Goal: Task Accomplishment & Management: Complete application form

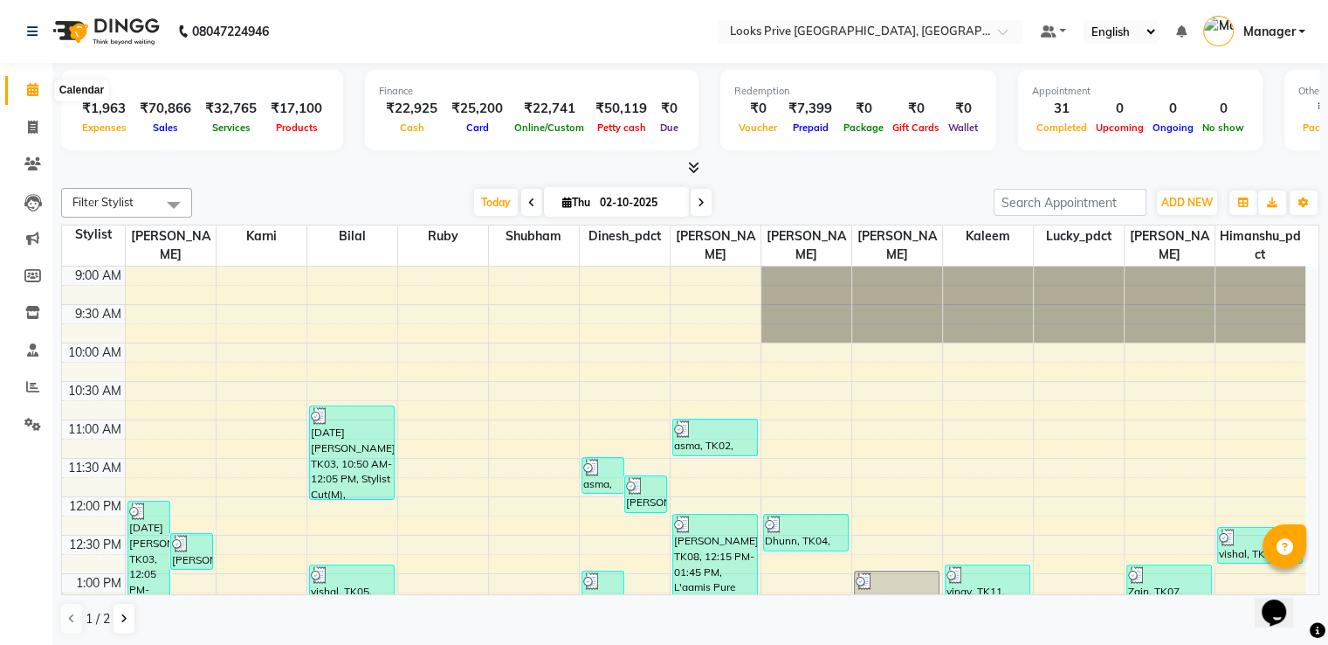
click at [31, 86] on icon at bounding box center [32, 89] width 11 height 13
click at [1202, 197] on span "ADD NEW" at bounding box center [1188, 202] width 52 height 13
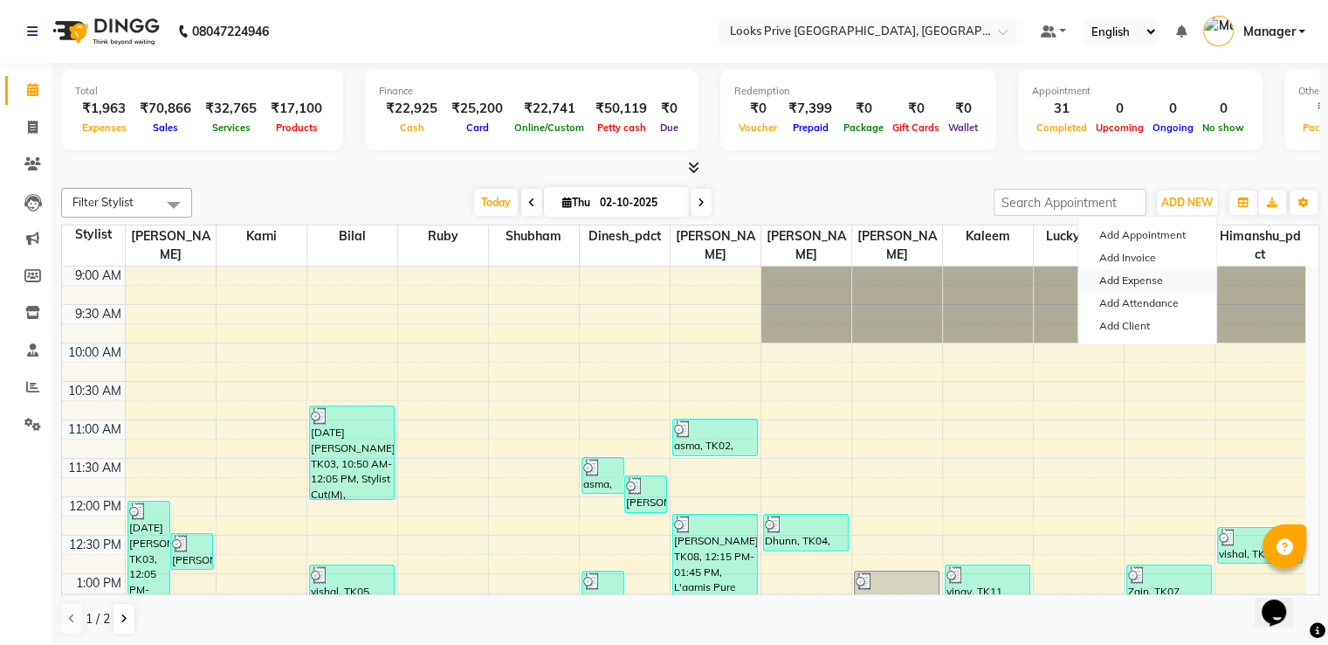
click at [1138, 286] on link "Add Expense" at bounding box center [1148, 280] width 138 height 23
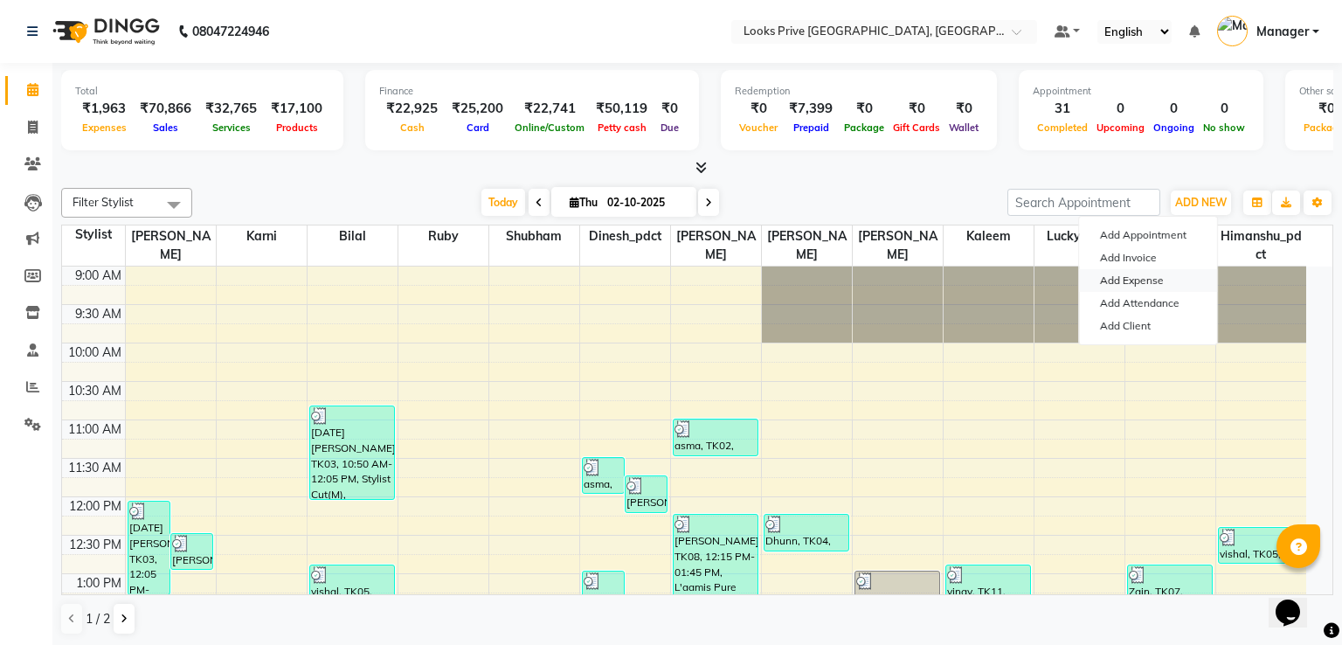
select select "1"
select select "5194"
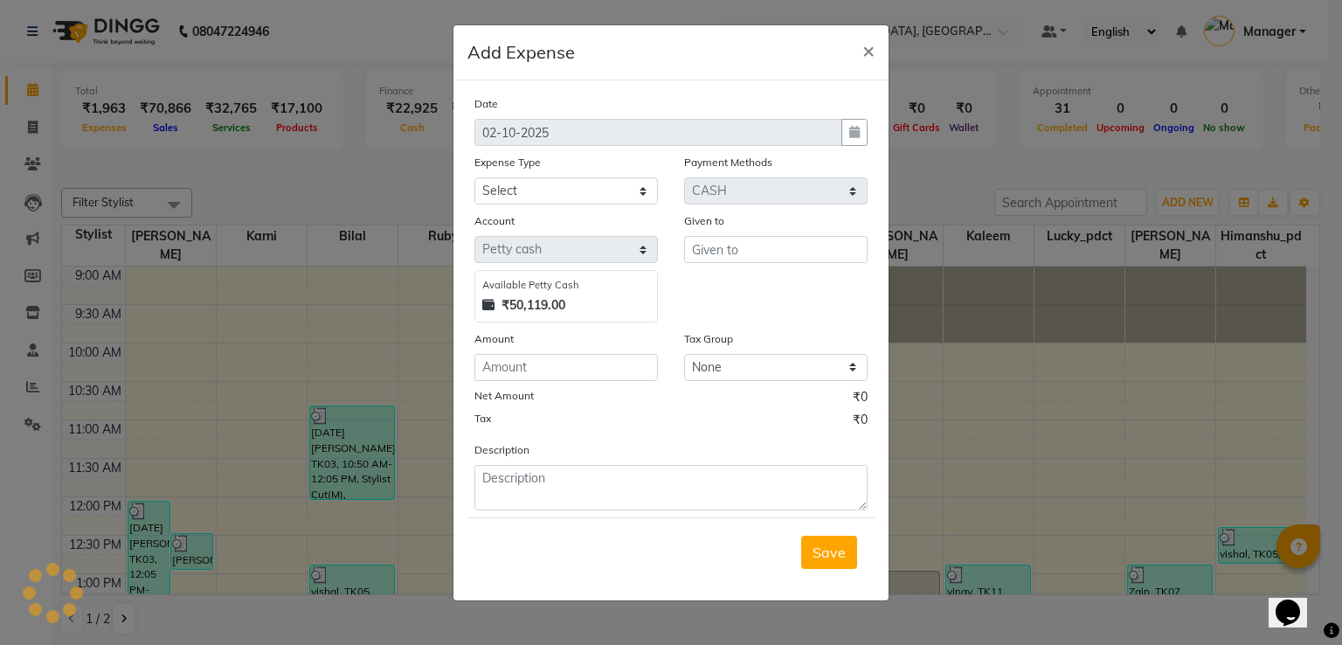
click at [514, 208] on div "Date [DATE] Expense Type Select Accommodation Aesthetics Bank Deposit BLINKIT C…" at bounding box center [670, 302] width 393 height 416
click at [520, 195] on select "Select Accommodation Aesthetics Bank Deposit BLINKIT Cash Handover Client Refun…" at bounding box center [565, 190] width 183 height 27
click at [474, 179] on select "Select Accommodation Aesthetics Bank Deposit BLINKIT Cash Handover Client Refun…" at bounding box center [565, 190] width 183 height 27
click at [597, 194] on select "Select Accommodation Aesthetics Bank Deposit BLINKIT Cash Handover Client Refun…" at bounding box center [565, 190] width 183 height 27
select select "24888"
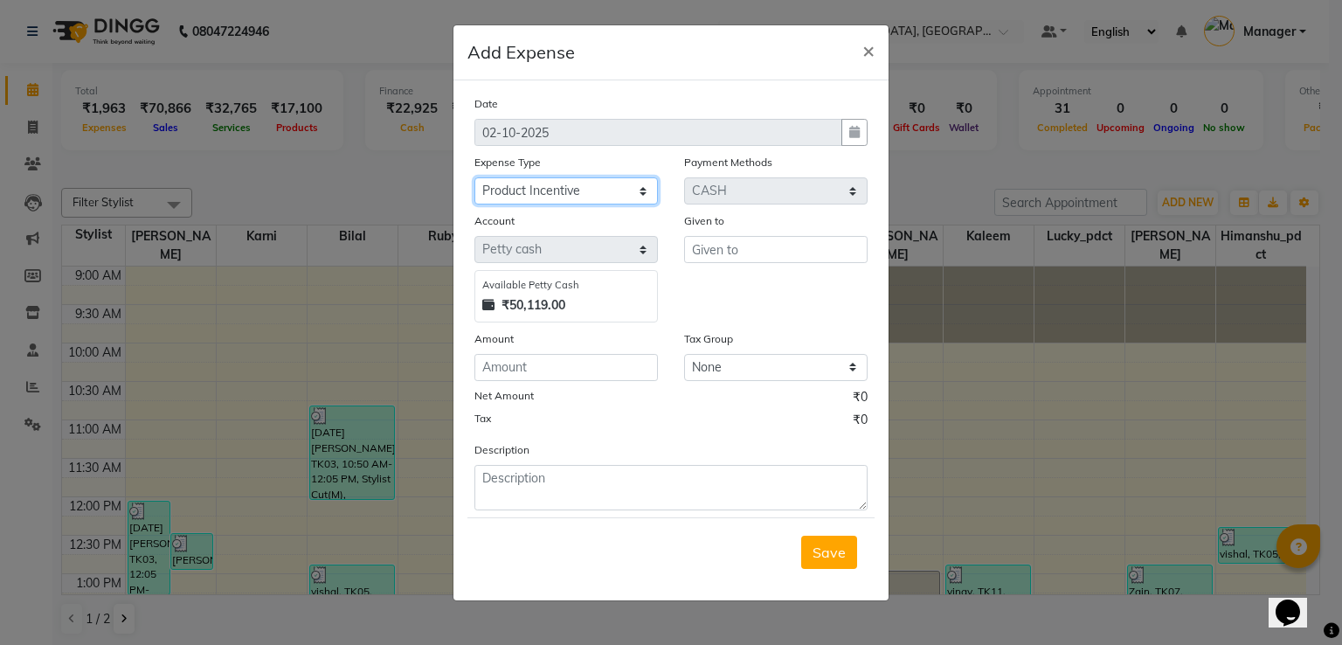
click at [474, 179] on select "Select Accommodation Aesthetics Bank Deposit BLINKIT Cash Handover Client Refun…" at bounding box center [565, 190] width 183 height 27
click at [747, 257] on input "text" at bounding box center [775, 249] width 183 height 27
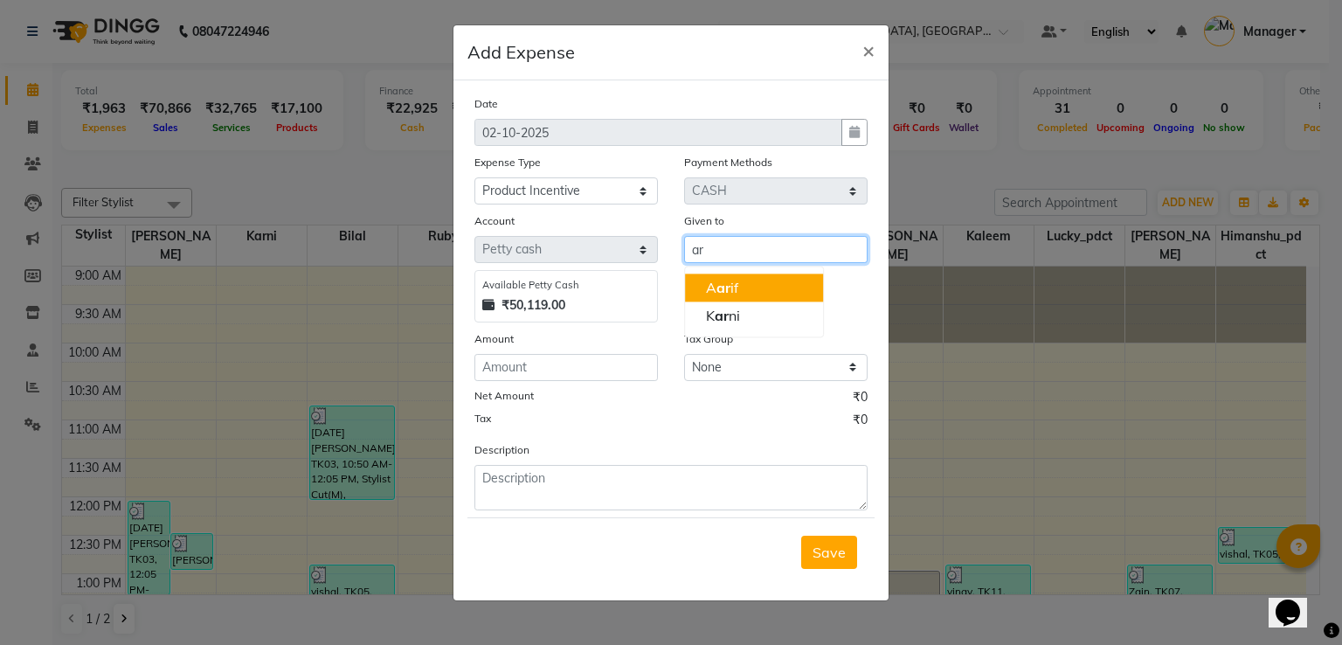
click at [720, 291] on span "ar" at bounding box center [723, 287] width 14 height 17
type input "[PERSON_NAME]"
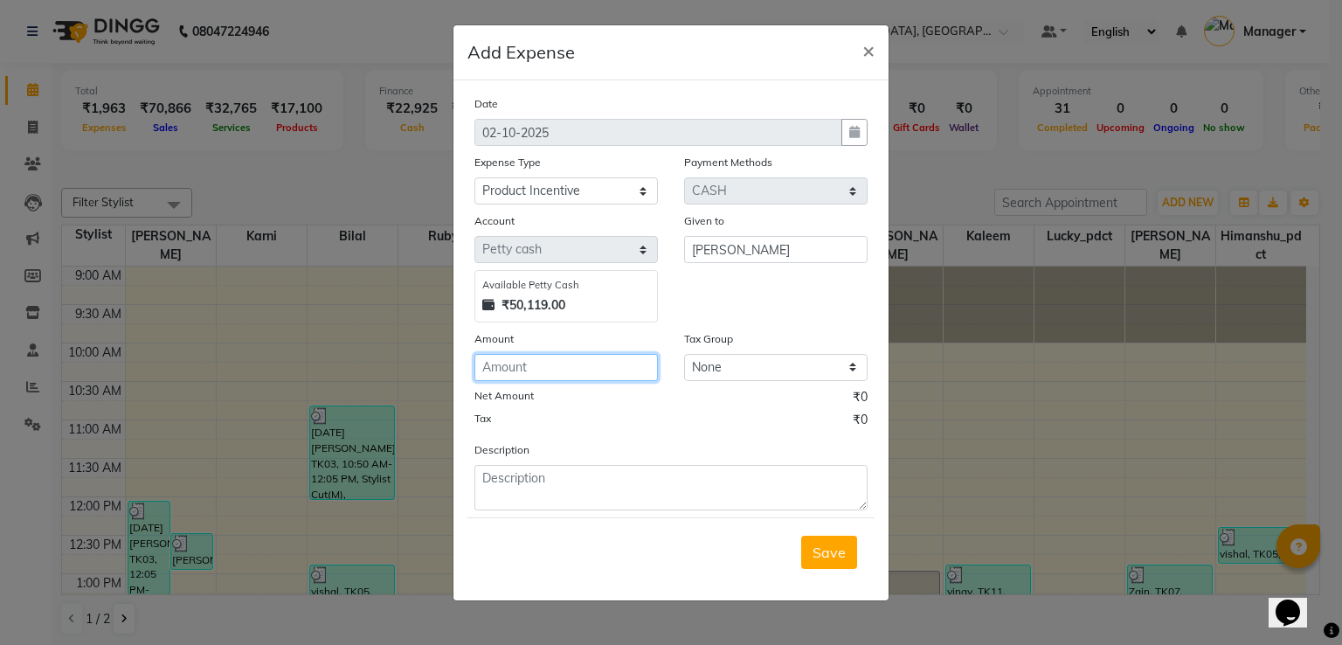
click at [548, 380] on input "number" at bounding box center [565, 367] width 183 height 27
type input "104"
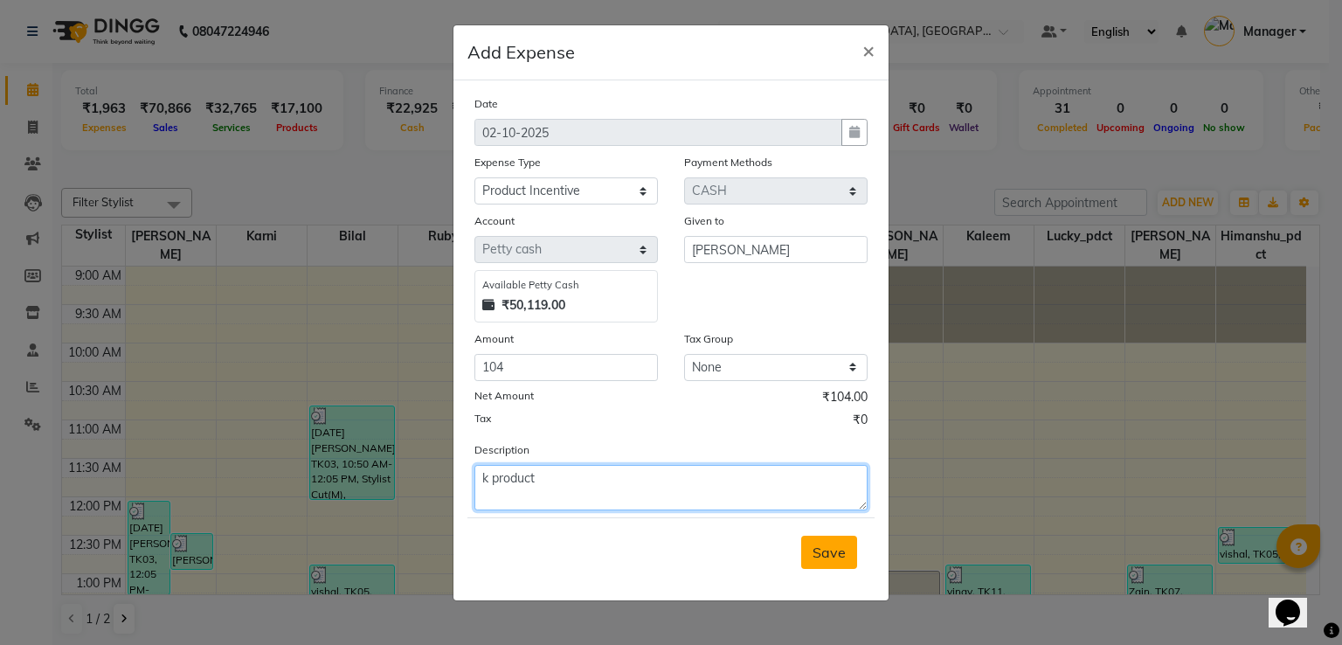
type textarea "k product"
drag, startPoint x: 852, startPoint y: 560, endPoint x: 1091, endPoint y: 265, distance: 379.5
click at [855, 552] on button "Save" at bounding box center [829, 551] width 56 height 33
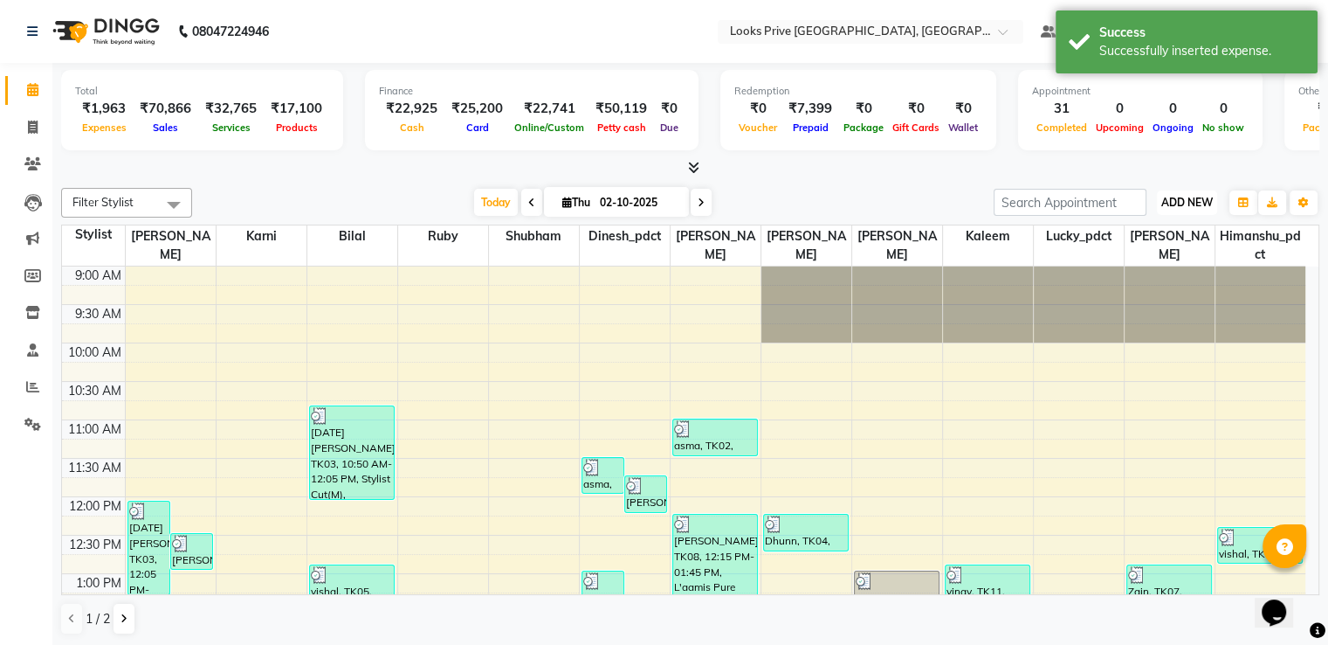
click at [1157, 197] on button "ADD NEW Toggle Dropdown" at bounding box center [1187, 202] width 60 height 24
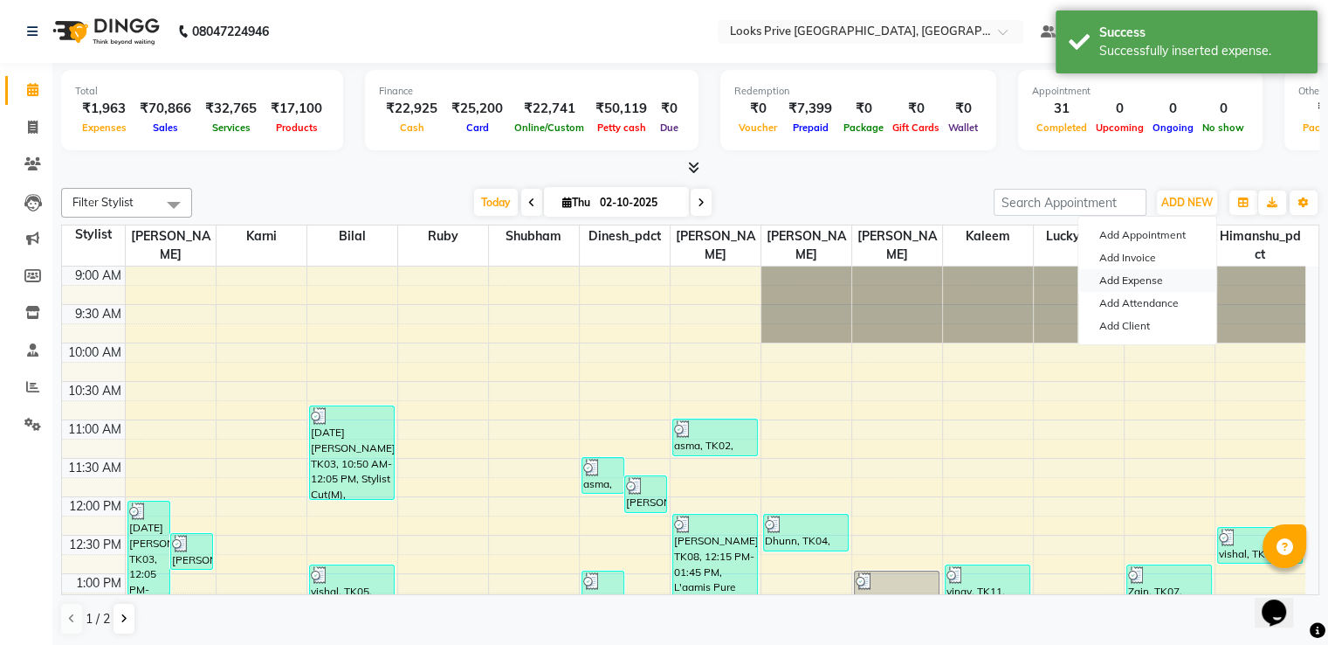
click at [1133, 275] on link "Add Expense" at bounding box center [1148, 280] width 138 height 23
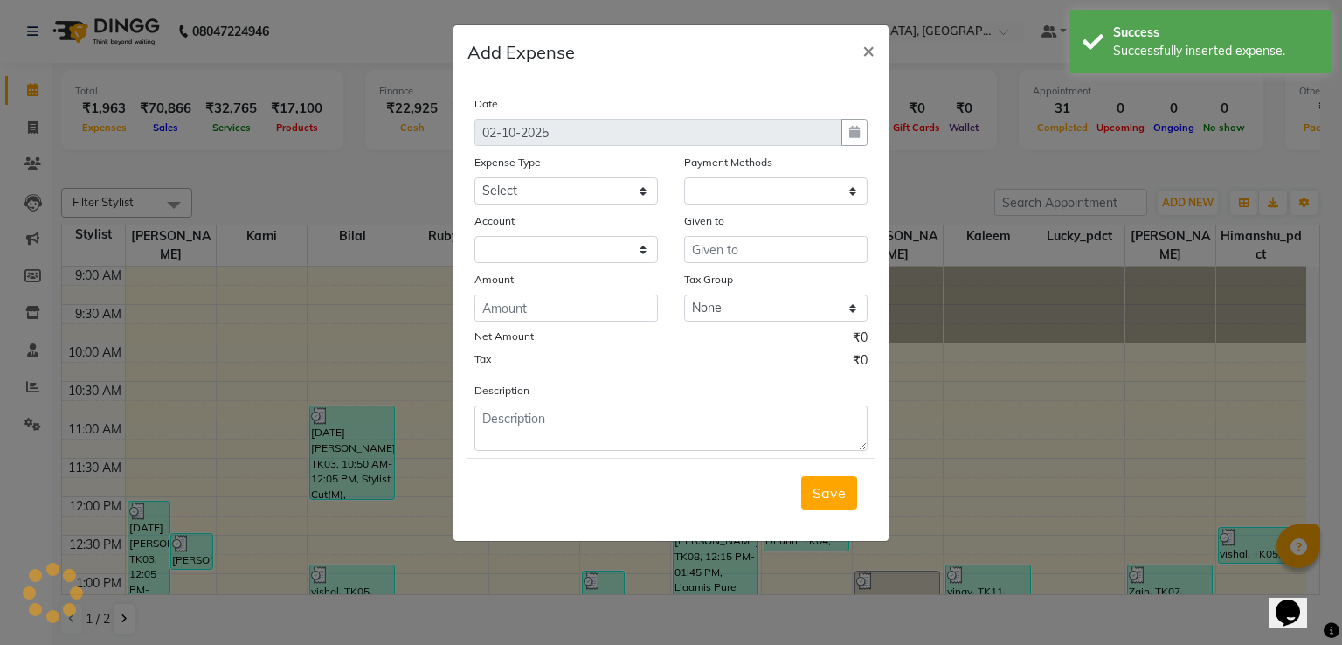
select select "1"
select select "5194"
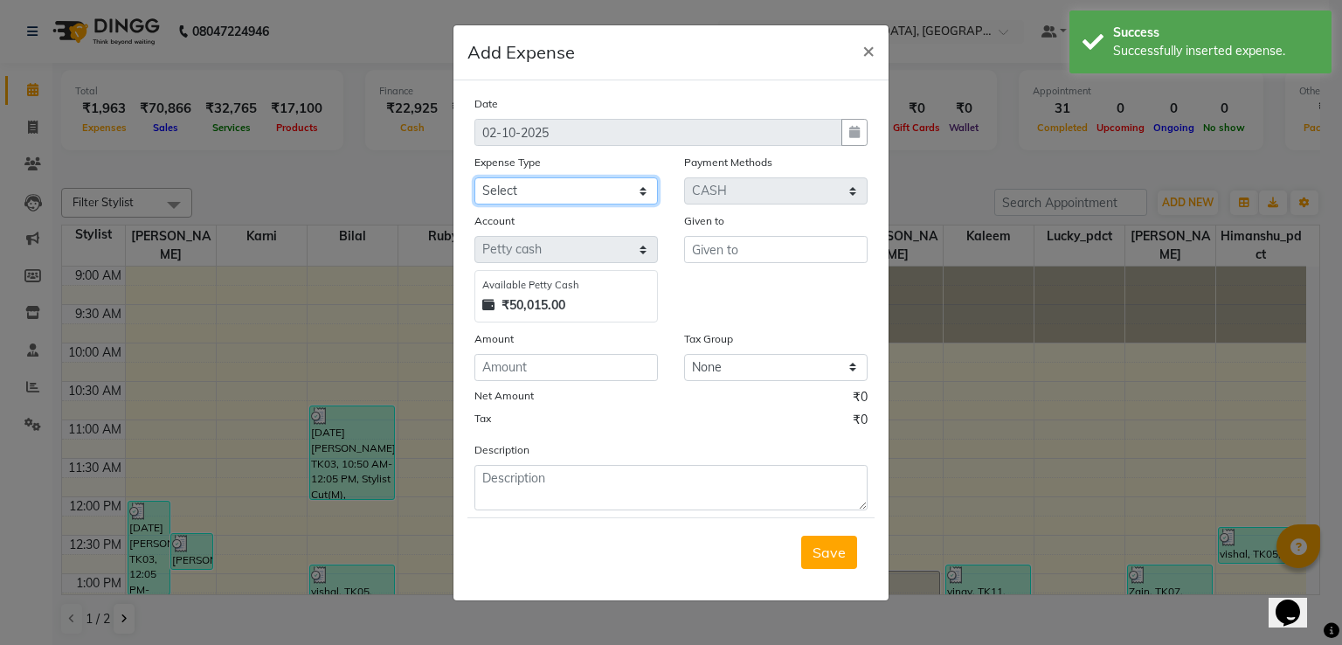
click at [560, 197] on select "Select Accommodation Aesthetics Bank Deposit BLINKIT Cash Handover Client Refun…" at bounding box center [565, 190] width 183 height 27
select select "24888"
click at [474, 179] on select "Select Accommodation Aesthetics Bank Deposit BLINKIT Cash Handover Client Refun…" at bounding box center [565, 190] width 183 height 27
click at [718, 248] on input "text" at bounding box center [775, 249] width 183 height 27
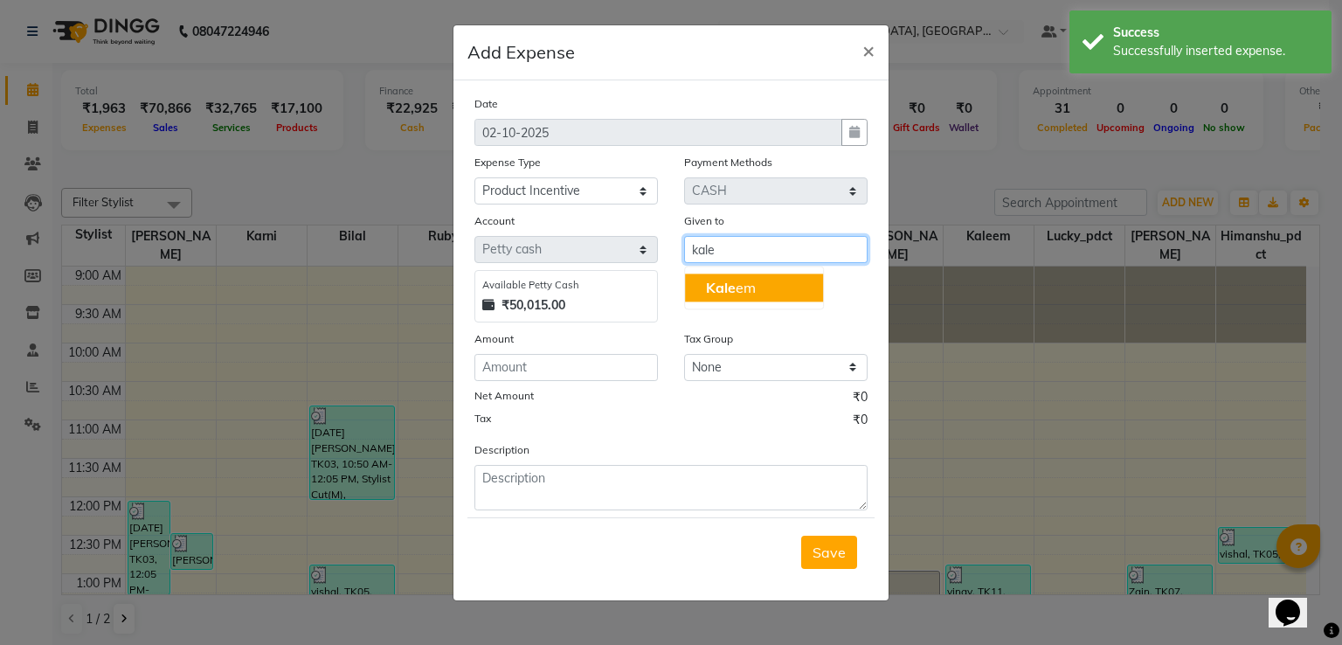
click at [726, 289] on span "Kale" at bounding box center [721, 287] width 30 height 17
type input "Kaleem"
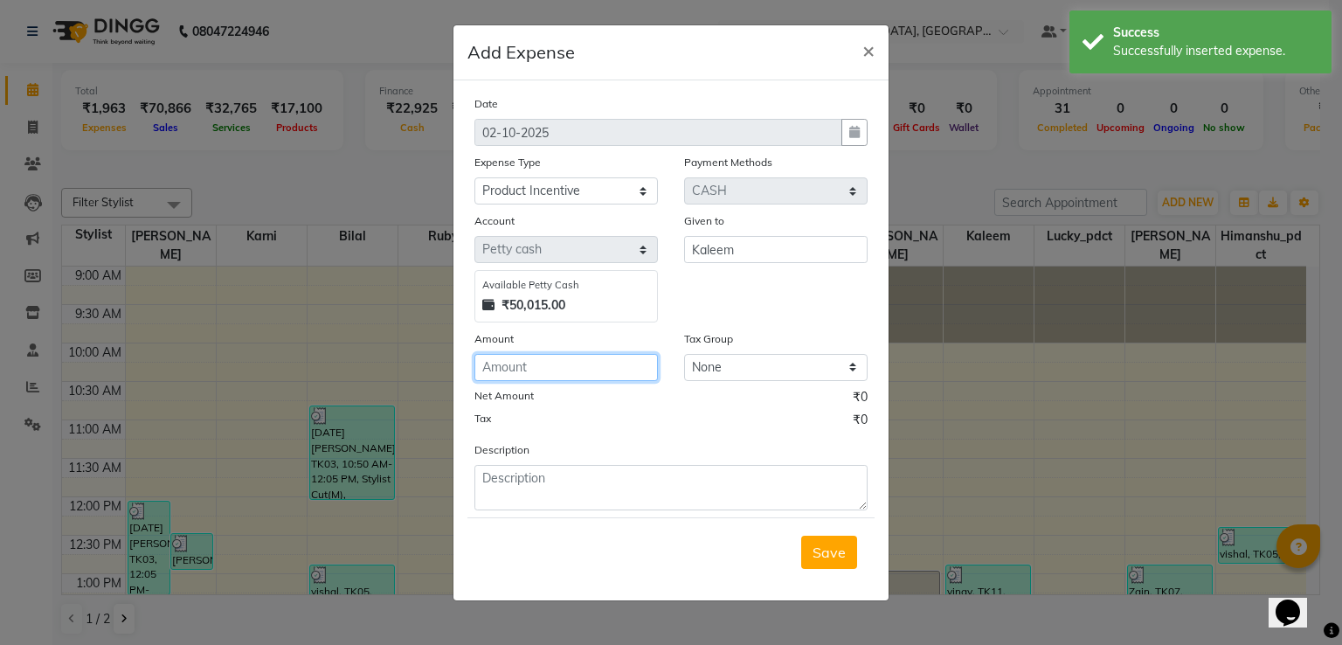
click at [610, 368] on input "number" at bounding box center [565, 367] width 183 height 27
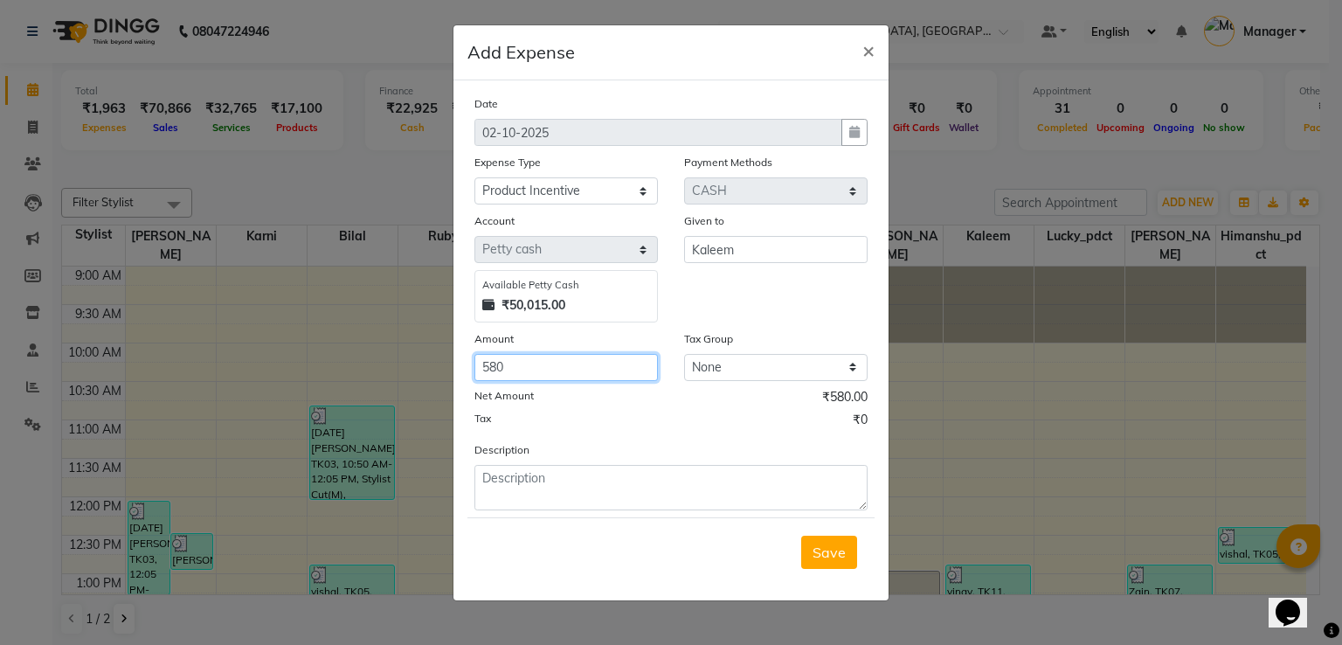
type input "580"
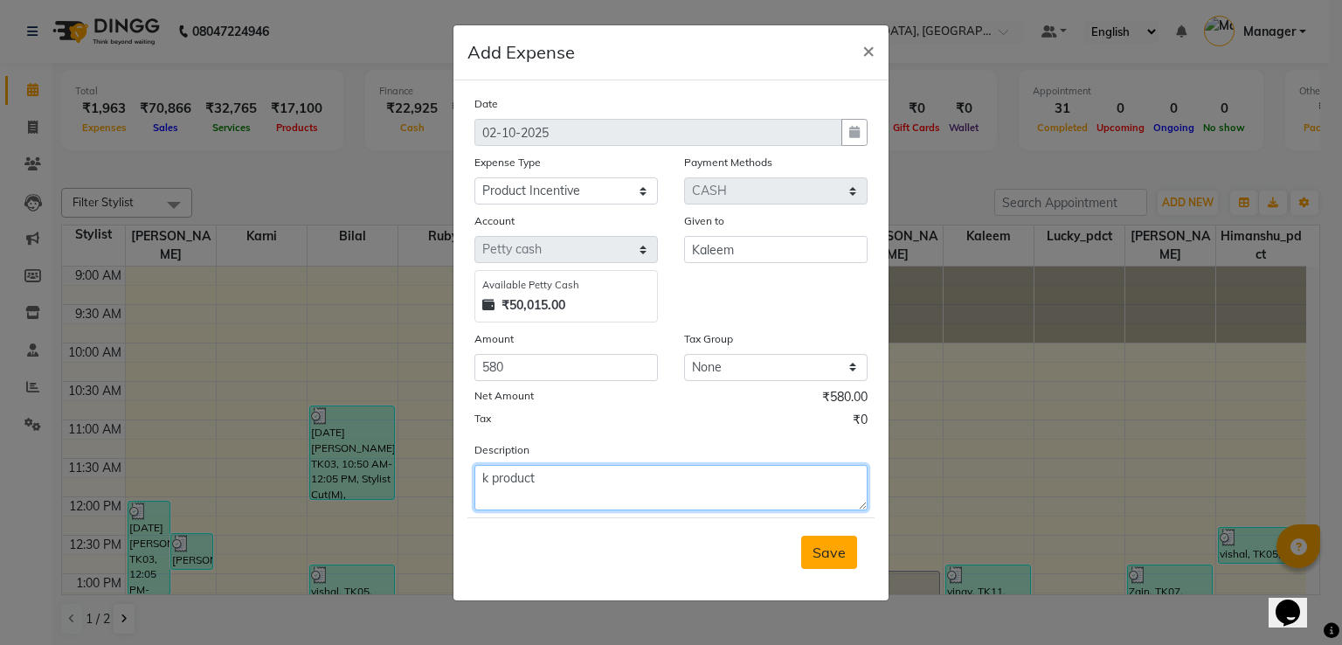
type textarea "k product"
click at [814, 547] on span "Save" at bounding box center [828, 551] width 33 height 17
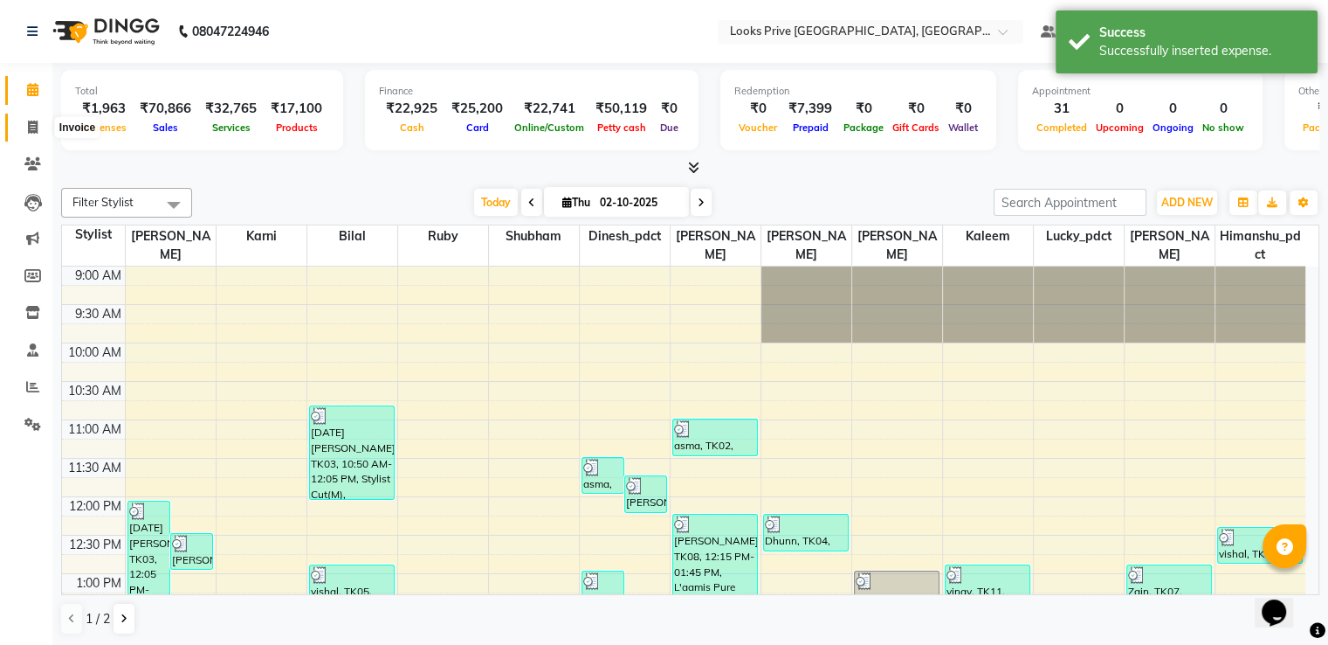
drag, startPoint x: 31, startPoint y: 131, endPoint x: 21, endPoint y: 103, distance: 29.6
click at [31, 130] on icon at bounding box center [33, 127] width 10 height 13
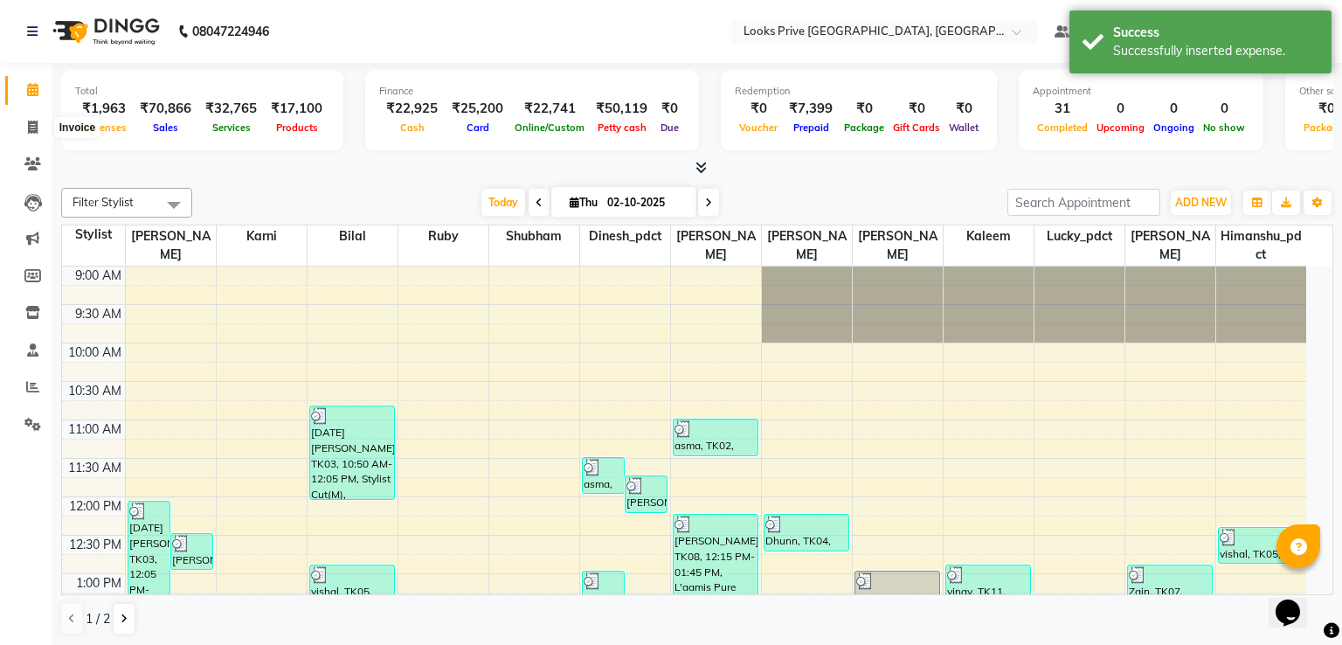
select select "6205"
select select "service"
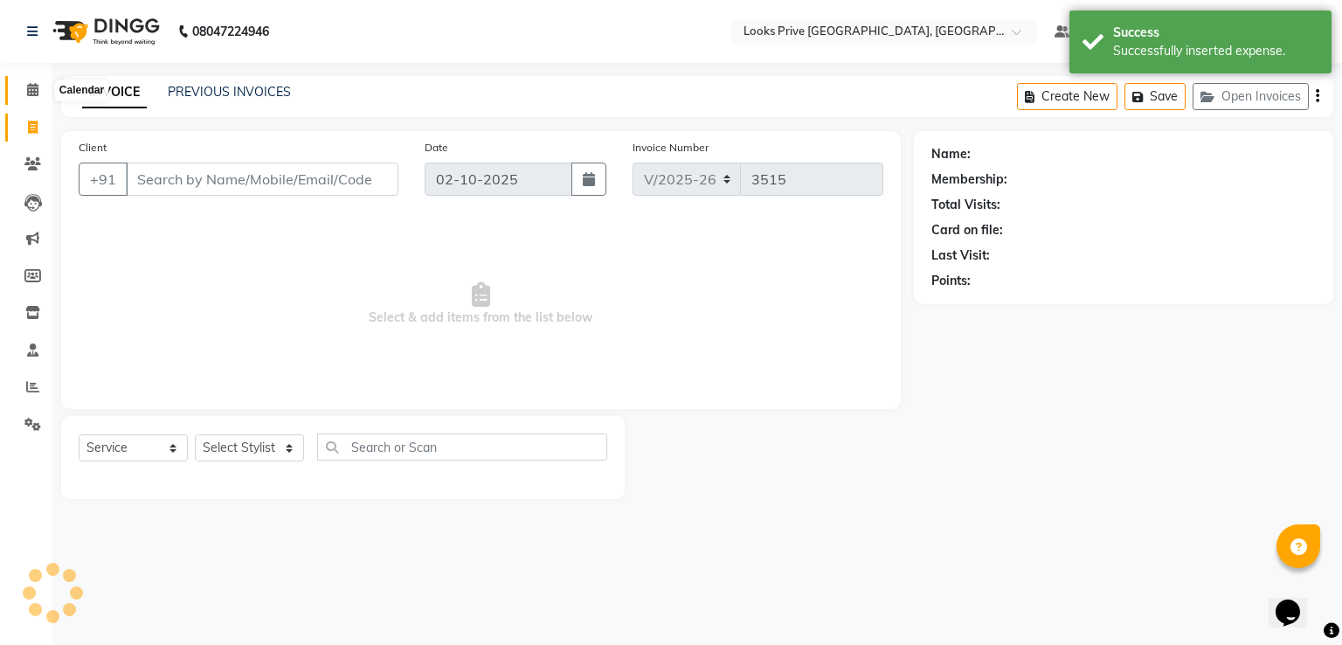
click at [18, 88] on span at bounding box center [32, 90] width 31 height 20
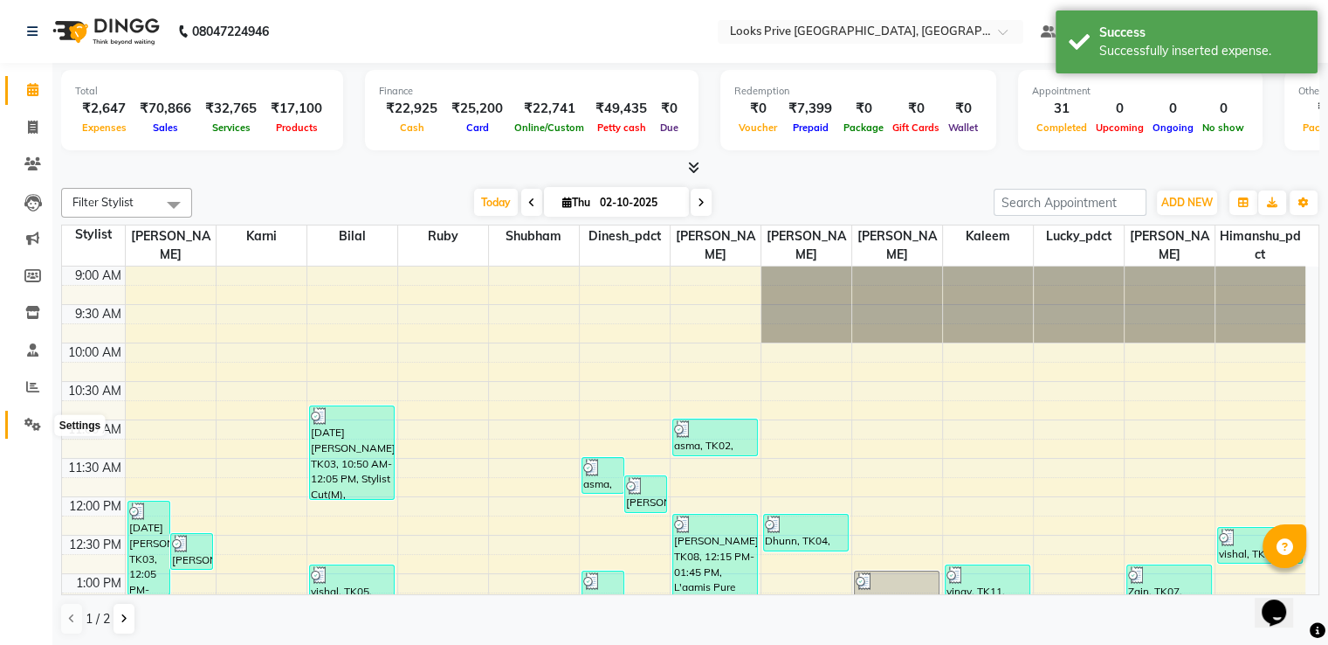
click at [18, 426] on span at bounding box center [32, 425] width 31 height 20
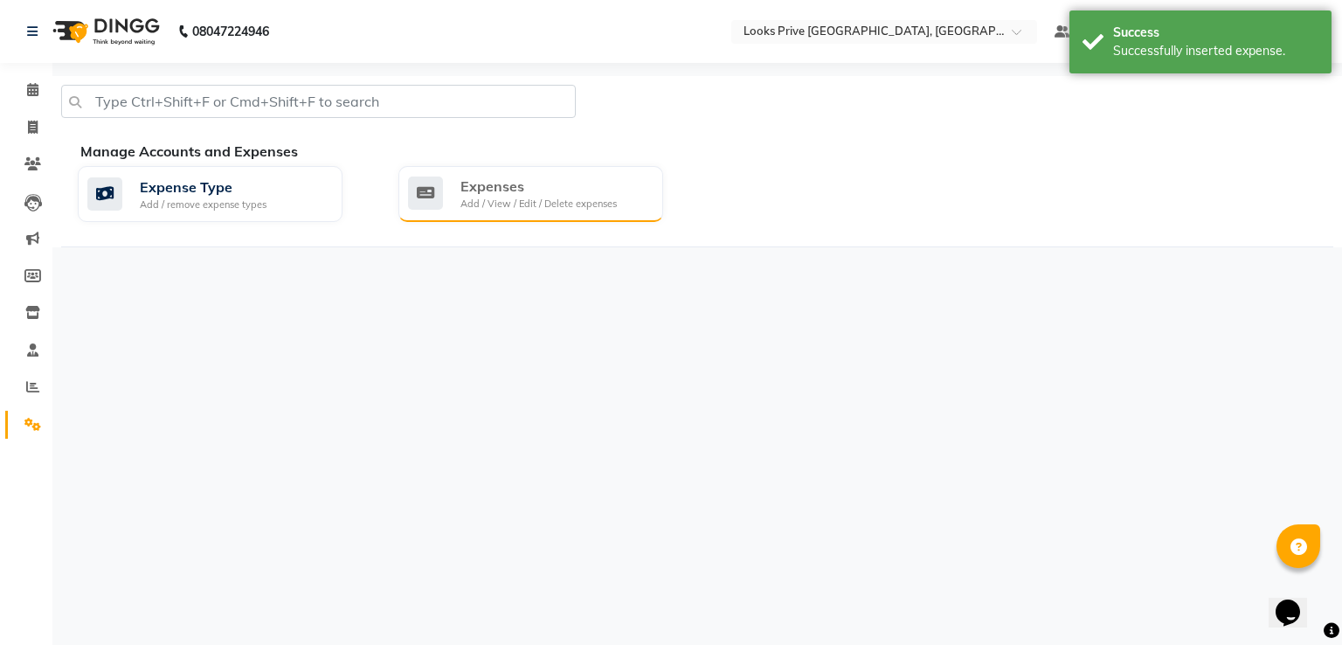
click at [486, 213] on div "Expenses Add / View / Edit / Delete expenses" at bounding box center [530, 194] width 265 height 56
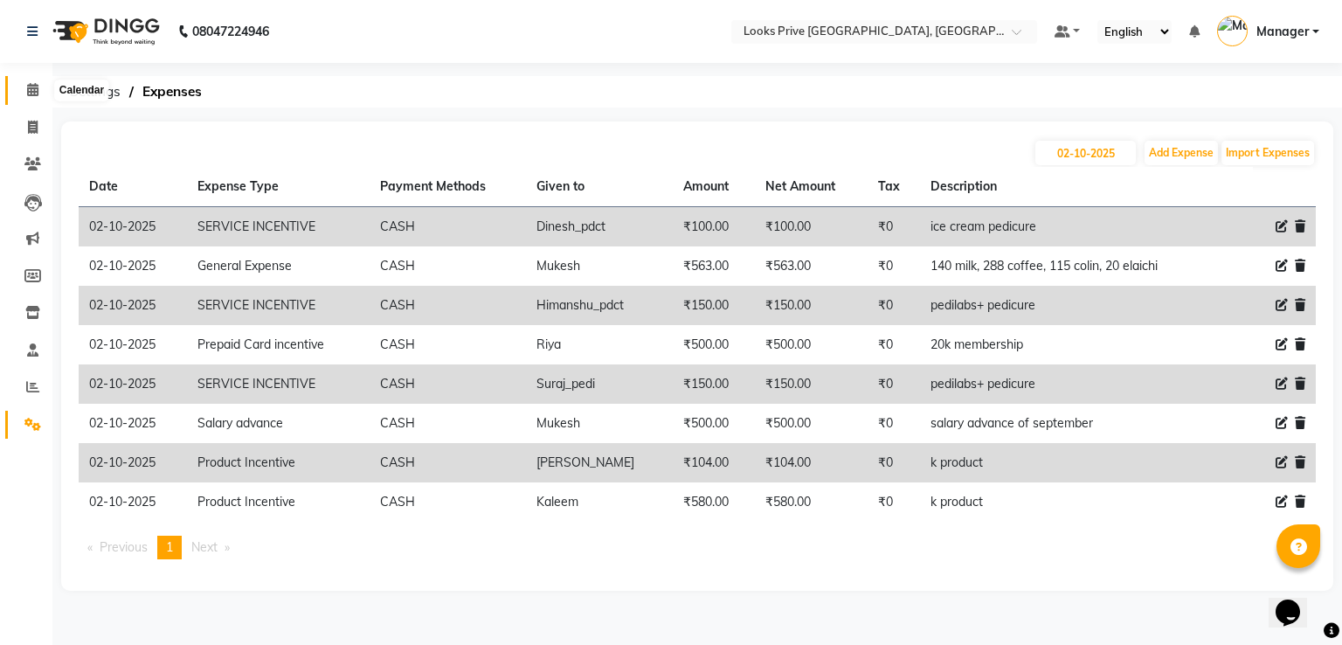
click at [27, 90] on icon at bounding box center [32, 89] width 11 height 13
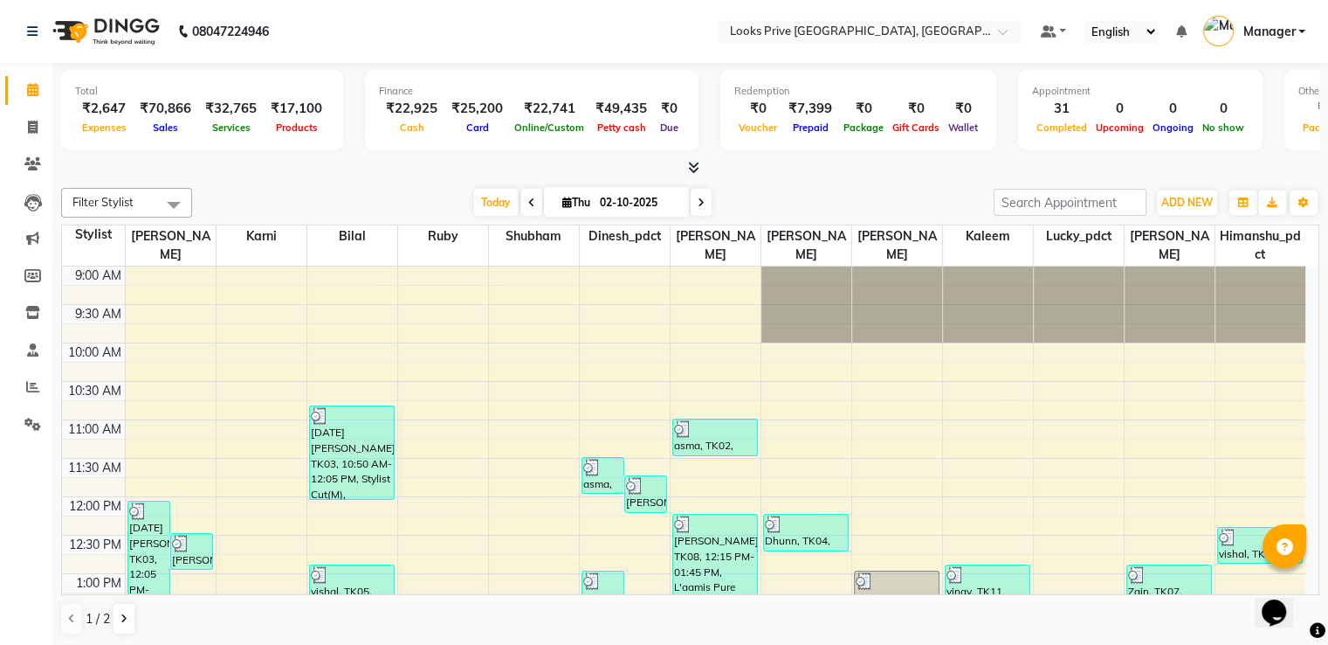
scroll to position [1, 0]
click at [22, 123] on span at bounding box center [32, 127] width 31 height 20
select select "6205"
select select "service"
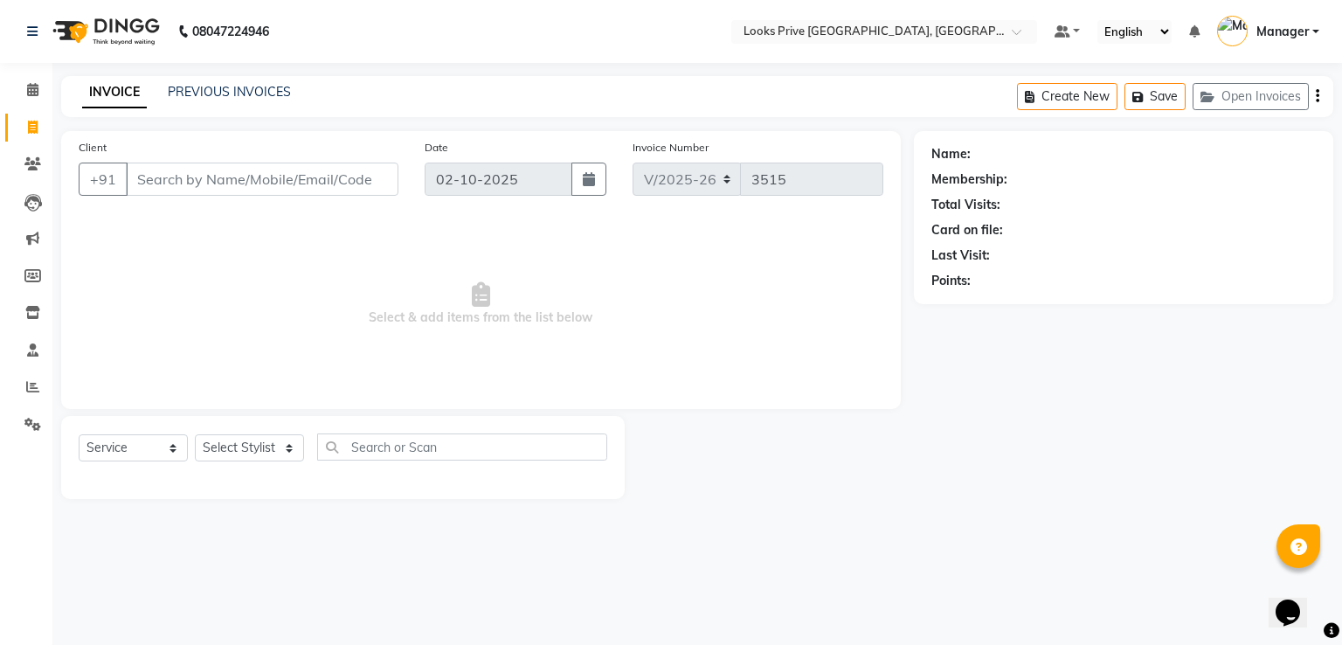
click at [213, 181] on input "Client" at bounding box center [262, 178] width 273 height 33
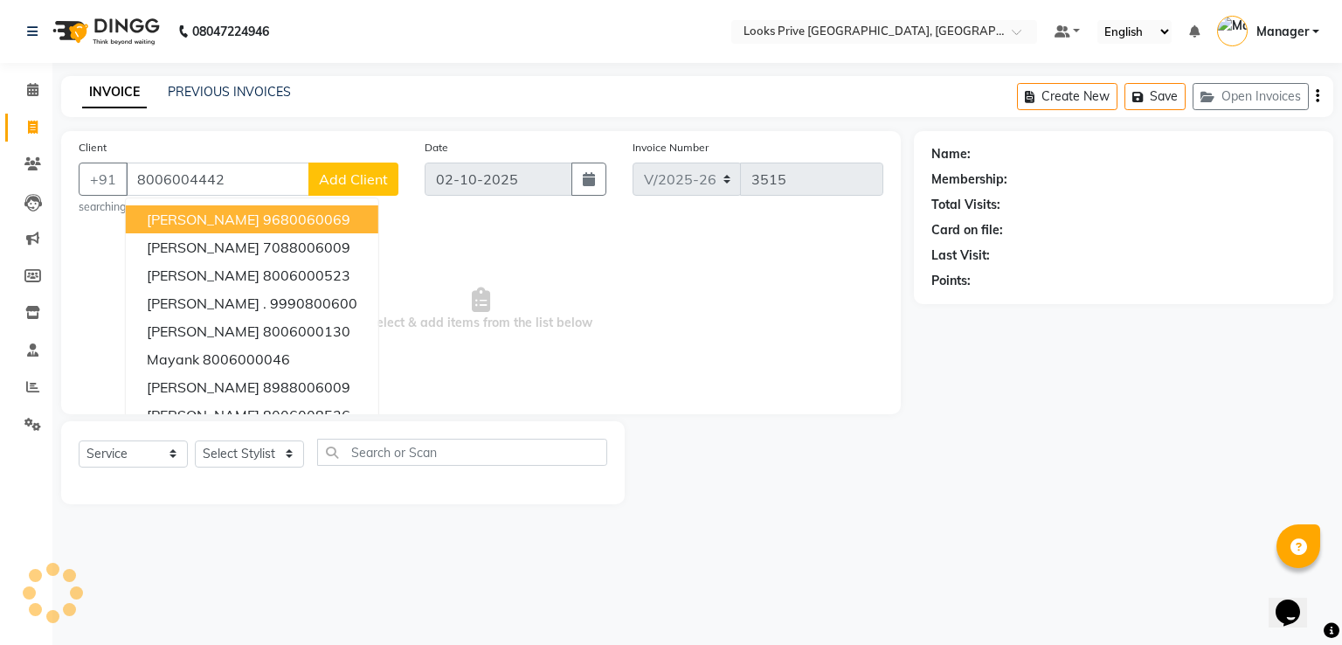
type input "8006004442"
click at [369, 173] on span "Add Client" at bounding box center [353, 178] width 69 height 17
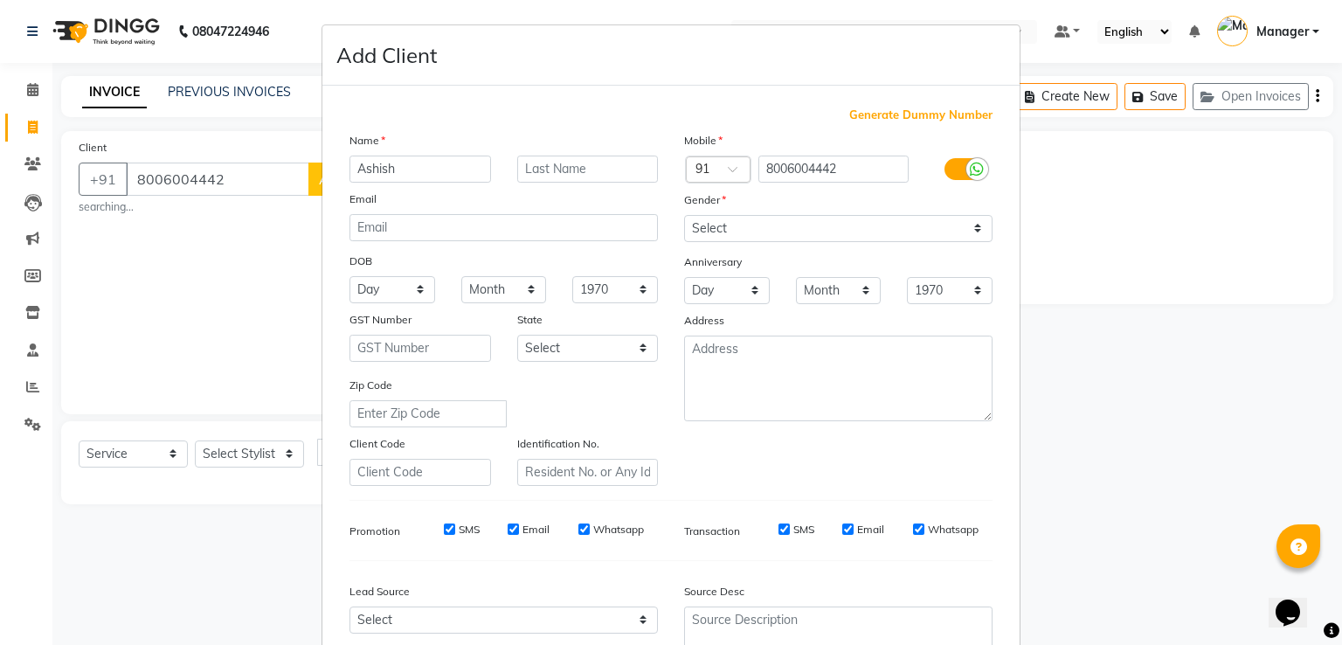
type input "Ashish"
click at [706, 234] on select "Select [DEMOGRAPHIC_DATA] [DEMOGRAPHIC_DATA] Other Prefer Not To Say" at bounding box center [838, 228] width 308 height 27
select select "[DEMOGRAPHIC_DATA]"
click at [684, 216] on select "Select [DEMOGRAPHIC_DATA] [DEMOGRAPHIC_DATA] Other Prefer Not To Say" at bounding box center [838, 228] width 308 height 27
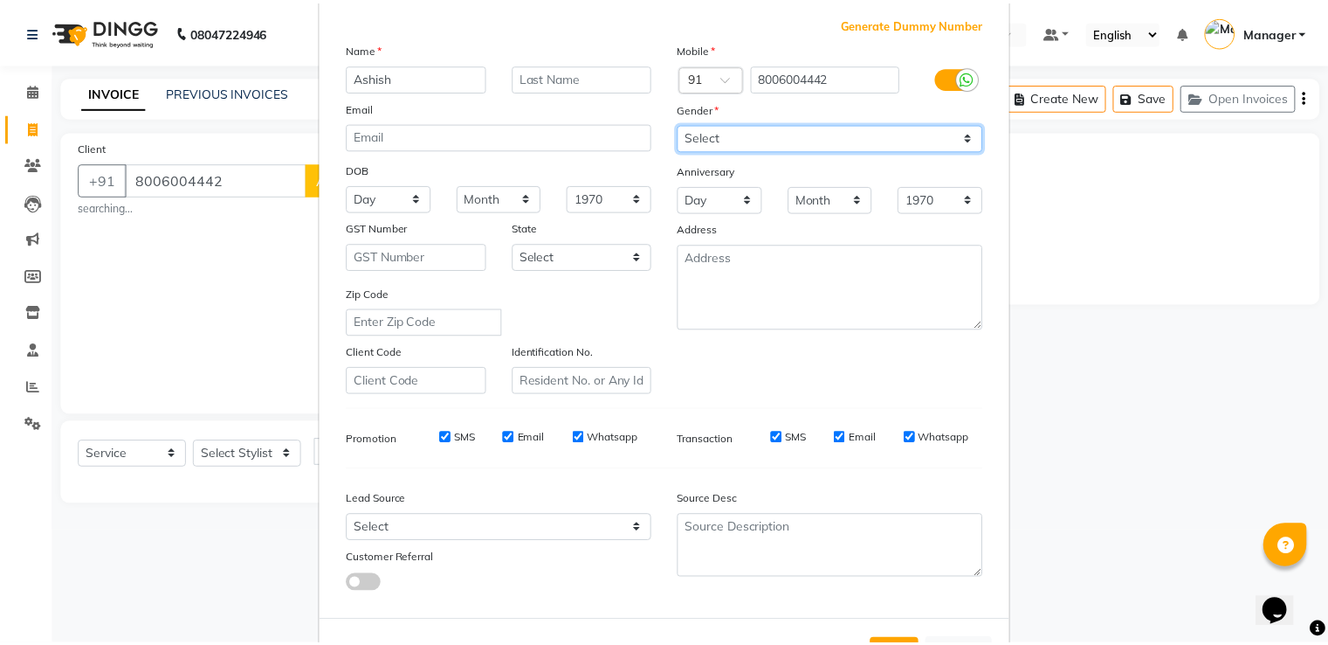
scroll to position [170, 0]
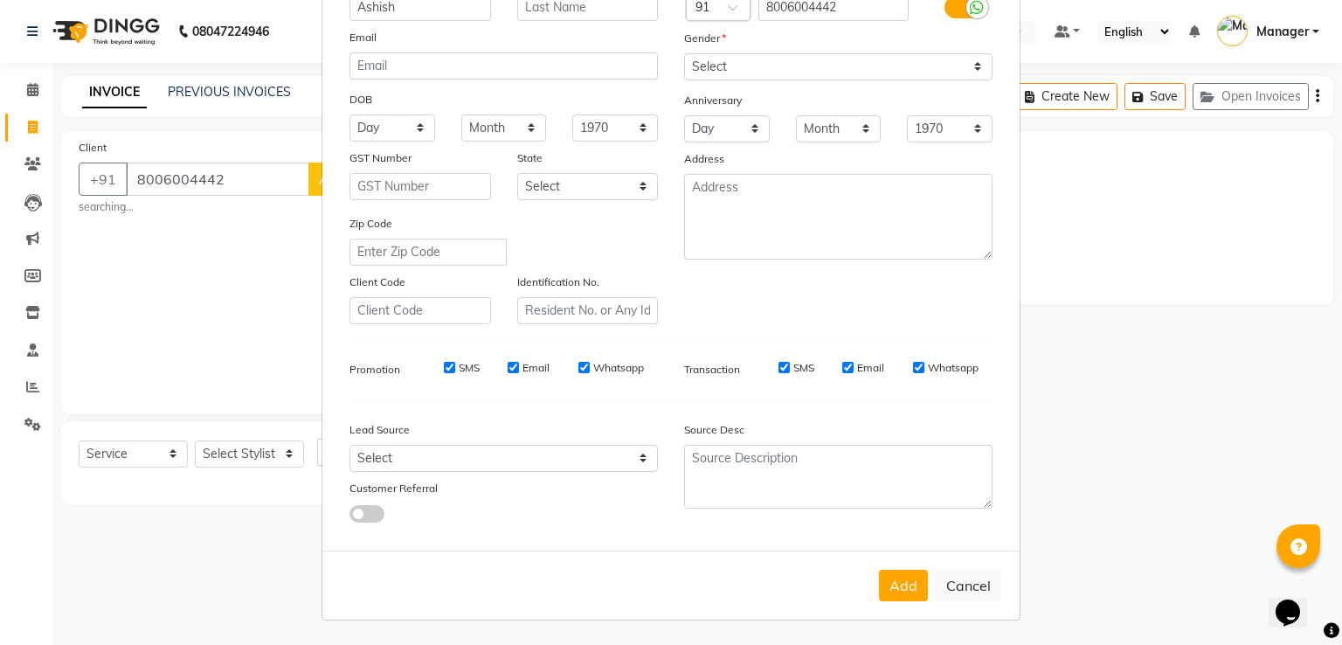
click at [889, 593] on button "Add" at bounding box center [903, 584] width 49 height 31
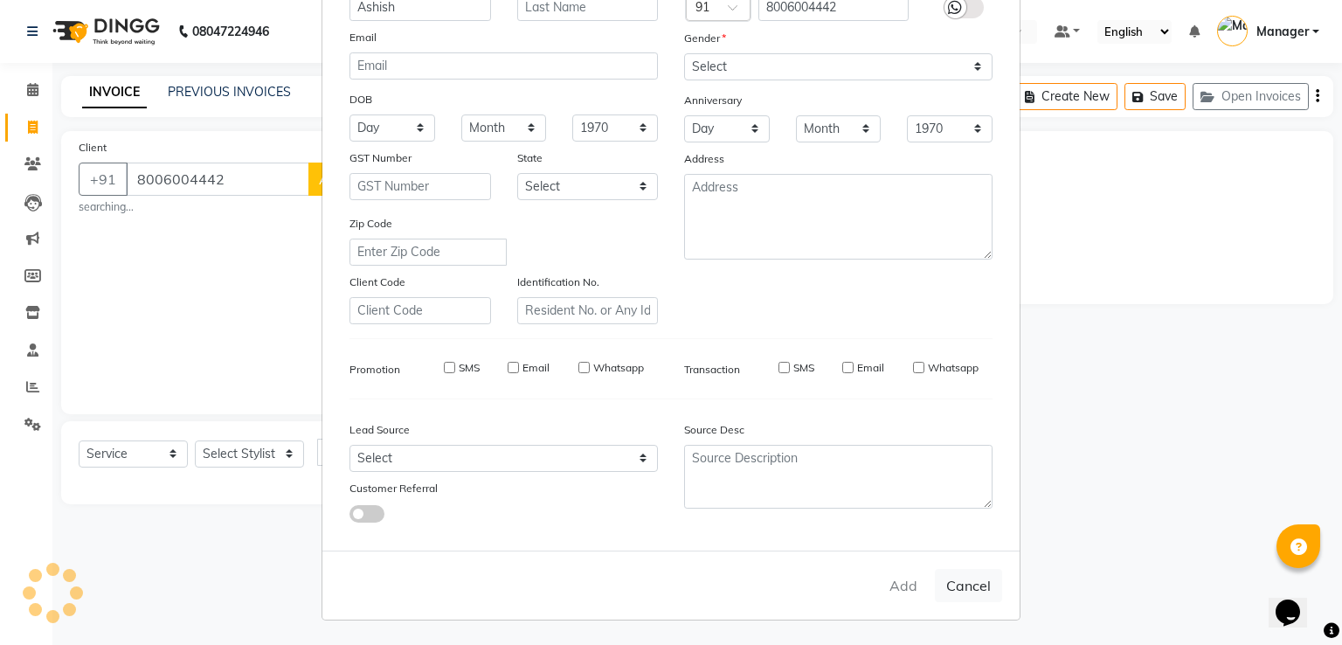
select select
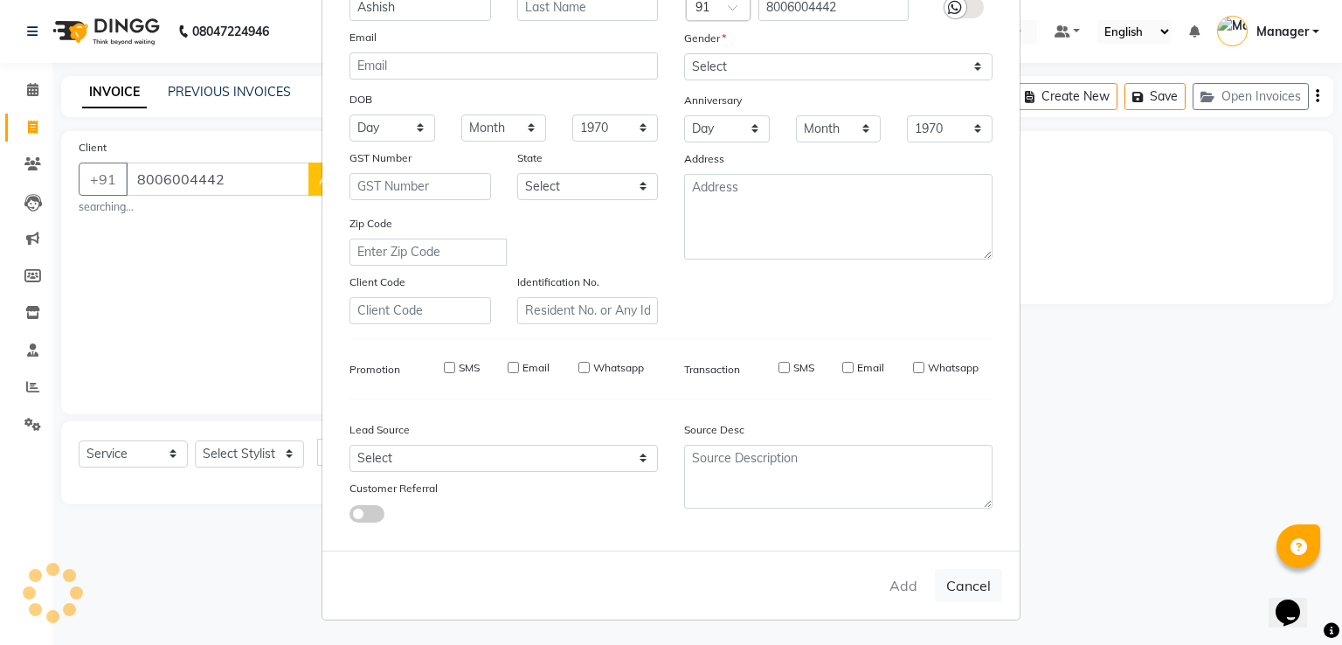
select select
checkbox input "false"
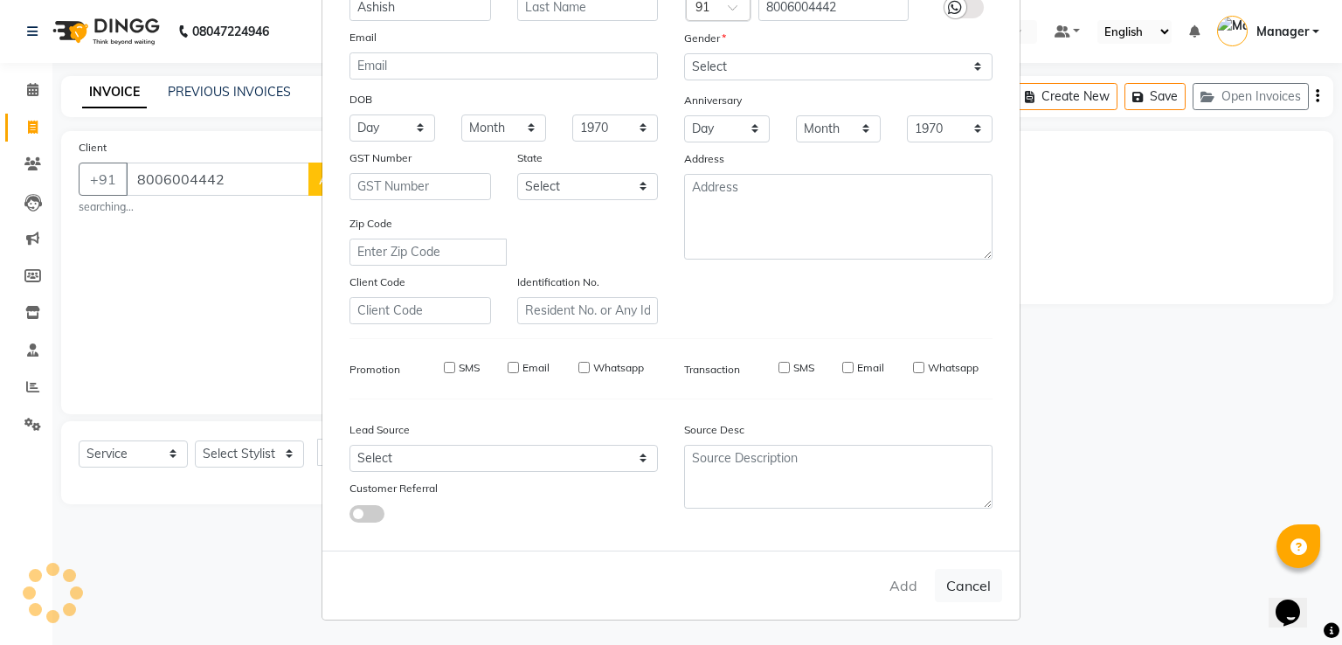
checkbox input "false"
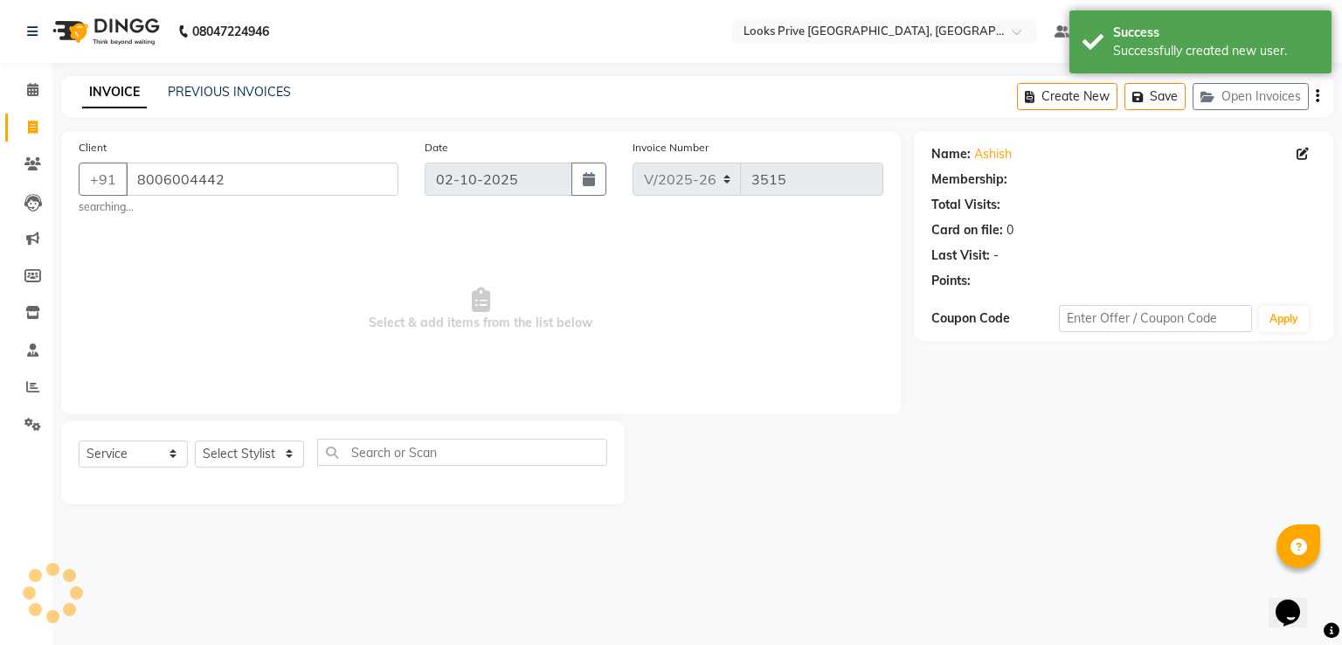
select select "1: Object"
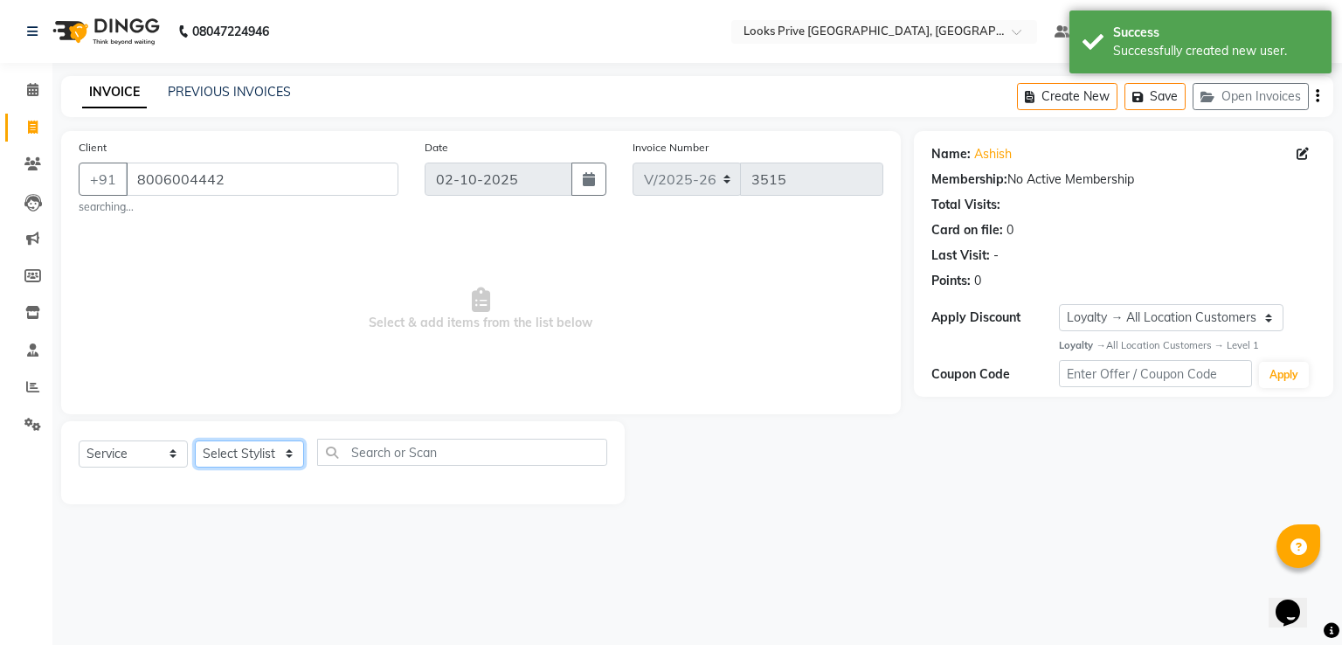
click at [218, 449] on select "Select Stylist A2R_Master [PERSON_NAME] [PERSON_NAME] Dinesh_pdct Himanshu_pdct…" at bounding box center [249, 453] width 109 height 27
select select "45661"
click at [195, 441] on select "Select Stylist A2R_Master [PERSON_NAME] [PERSON_NAME] Dinesh_pdct Himanshu_pdct…" at bounding box center [249, 453] width 109 height 27
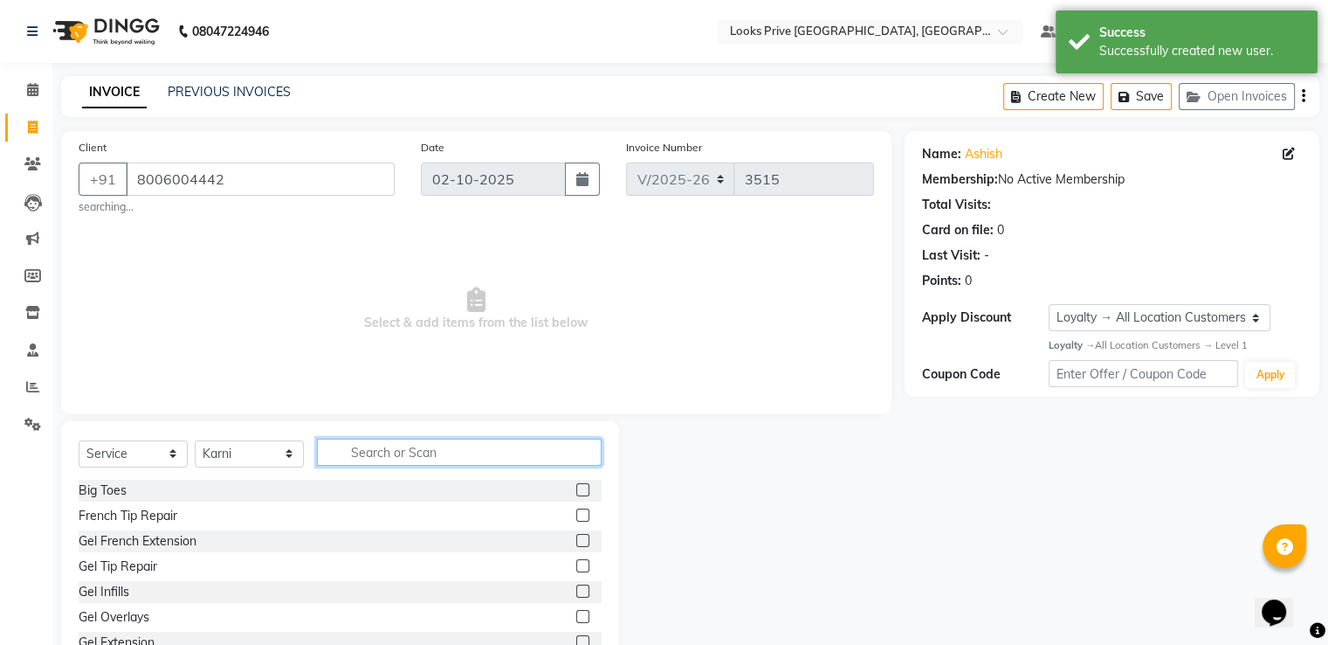
click at [362, 457] on input "text" at bounding box center [459, 451] width 285 height 27
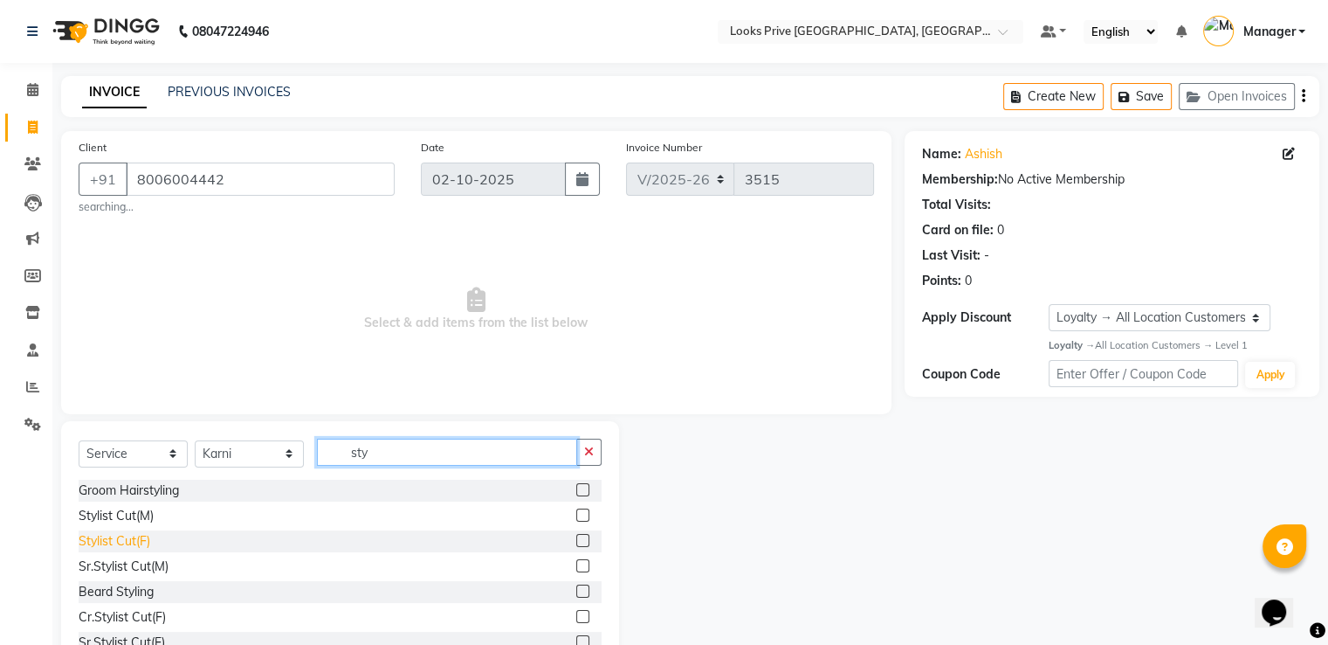
type input "sty"
click at [129, 538] on div "Stylist Cut(F)" at bounding box center [115, 541] width 72 height 18
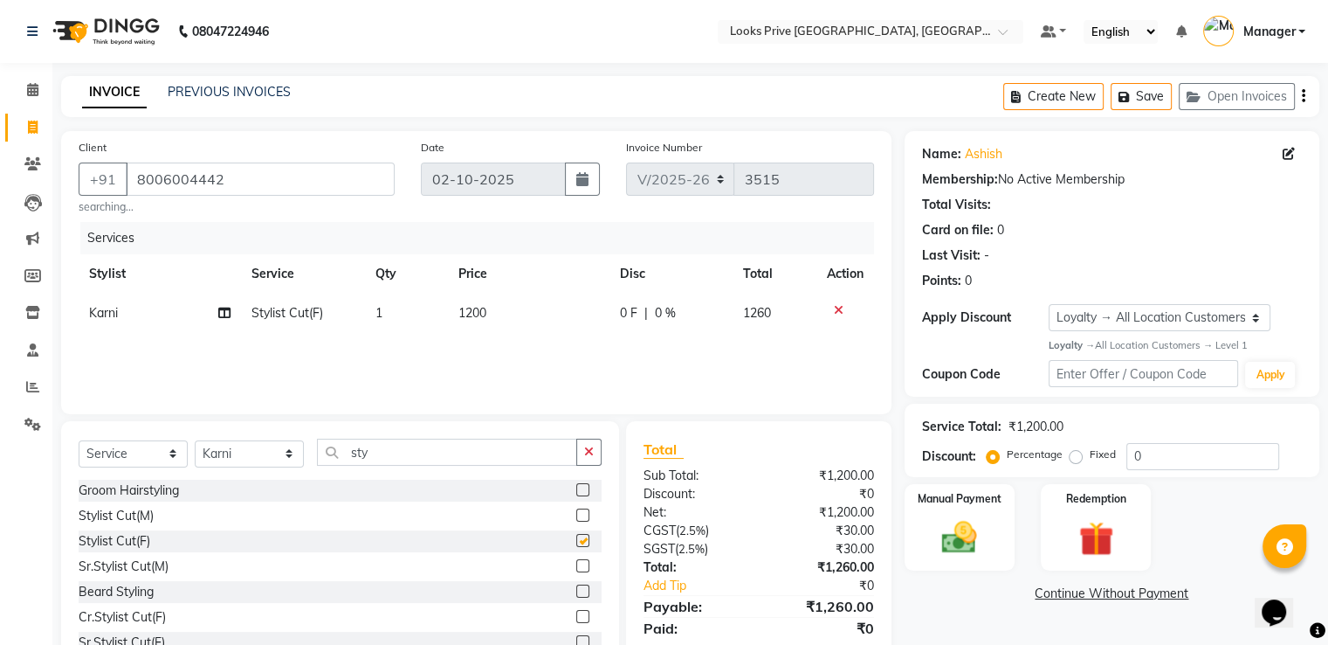
checkbox input "false"
drag, startPoint x: 491, startPoint y: 323, endPoint x: 507, endPoint y: 323, distance: 15.7
click at [507, 323] on td "1200" at bounding box center [529, 312] width 162 height 39
select select "45661"
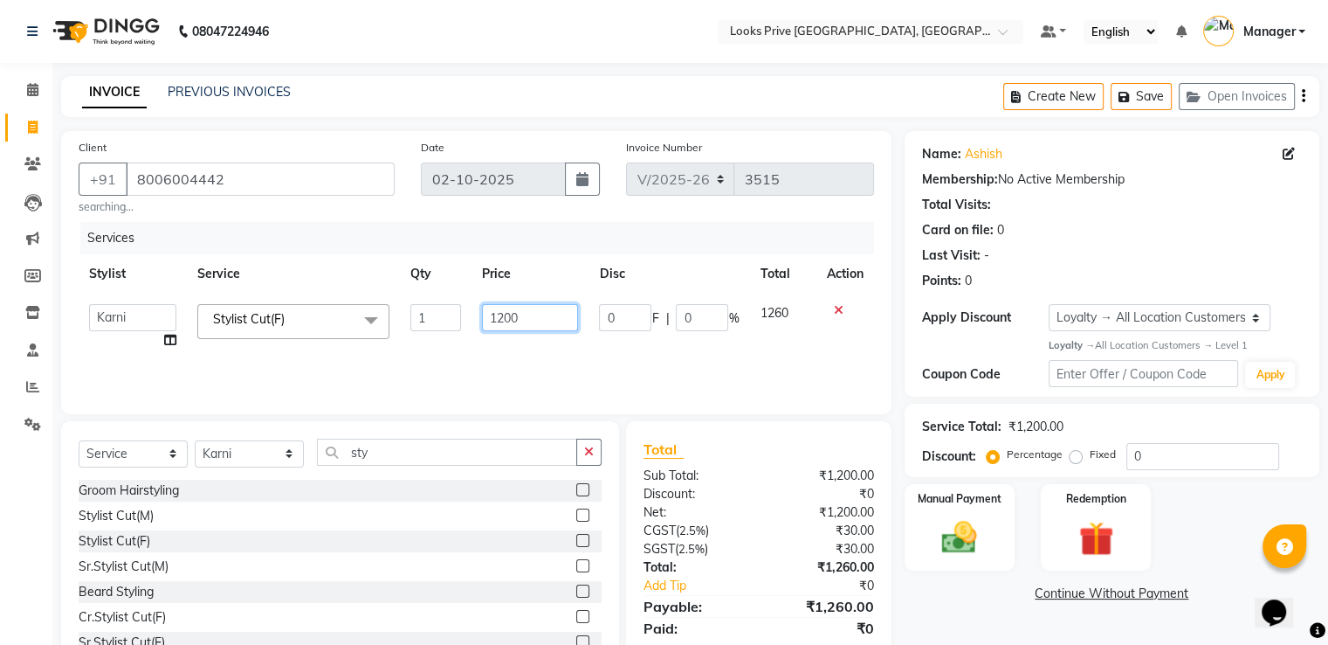
drag, startPoint x: 538, startPoint y: 320, endPoint x: 425, endPoint y: 312, distance: 112.9
click at [436, 315] on tr "A2R_Master [PERSON_NAME] [PERSON_NAME] Dinesh_pdct Himanshu_pdct [PERSON_NAME] …" at bounding box center [477, 326] width 796 height 66
type input "1500"
click at [397, 213] on div "Client [PHONE_NUMBER] searching..." at bounding box center [237, 176] width 342 height 77
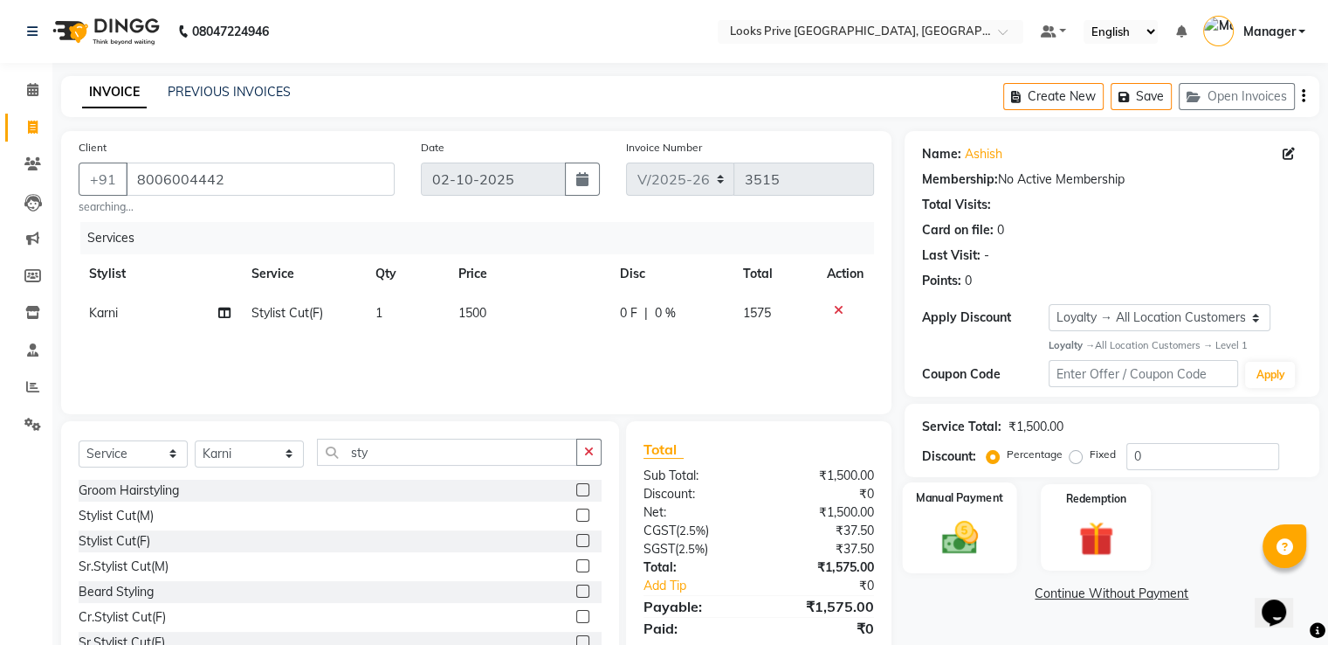
click at [988, 536] on img at bounding box center [959, 537] width 59 height 42
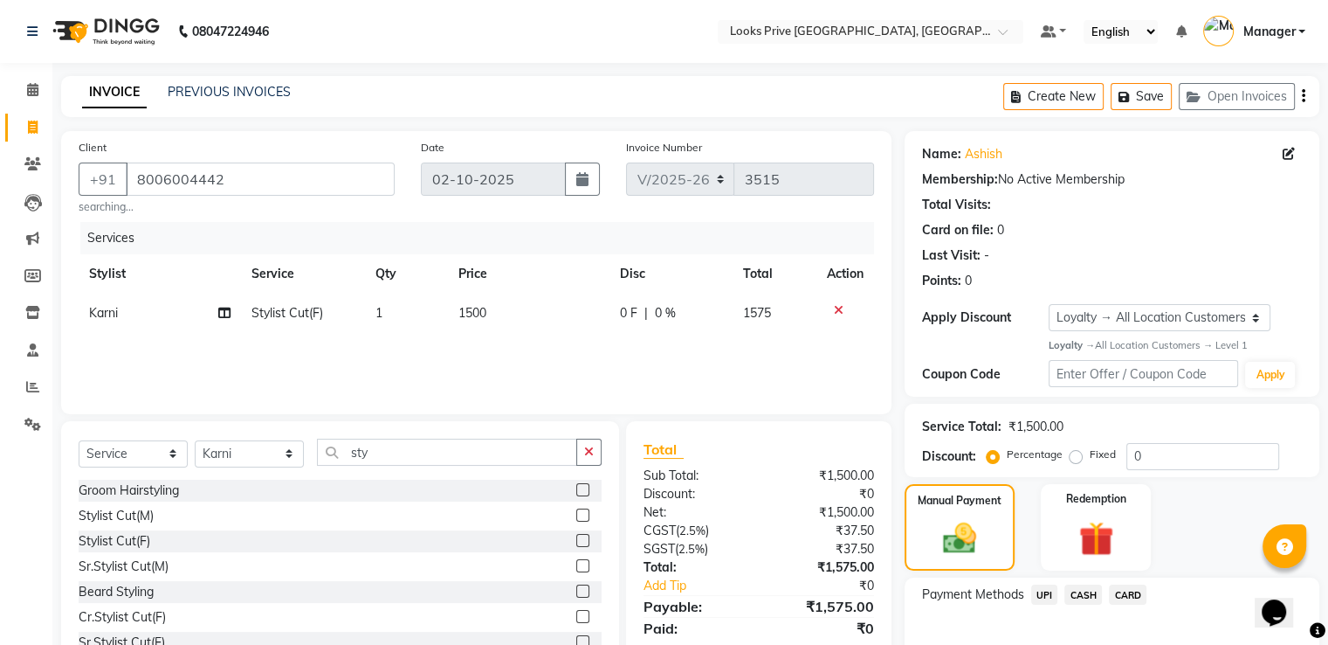
click at [1044, 595] on span "UPI" at bounding box center [1045, 594] width 27 height 20
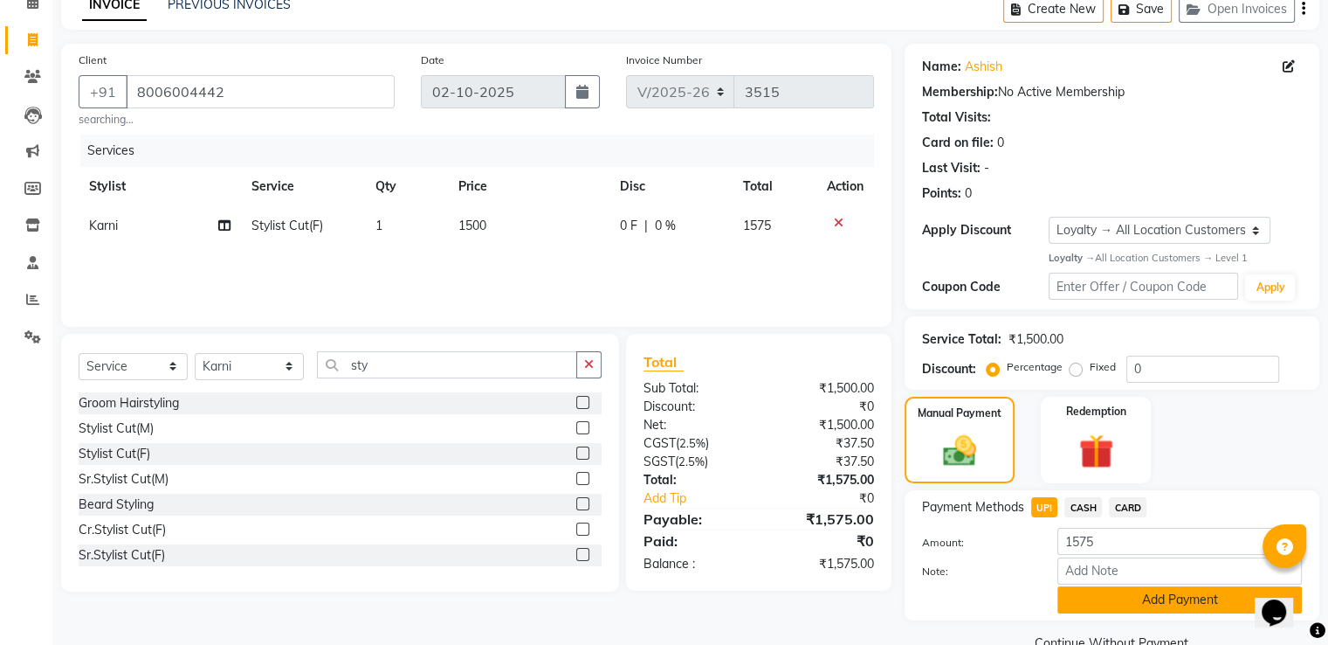
click at [1069, 598] on button "Add Payment" at bounding box center [1180, 599] width 245 height 27
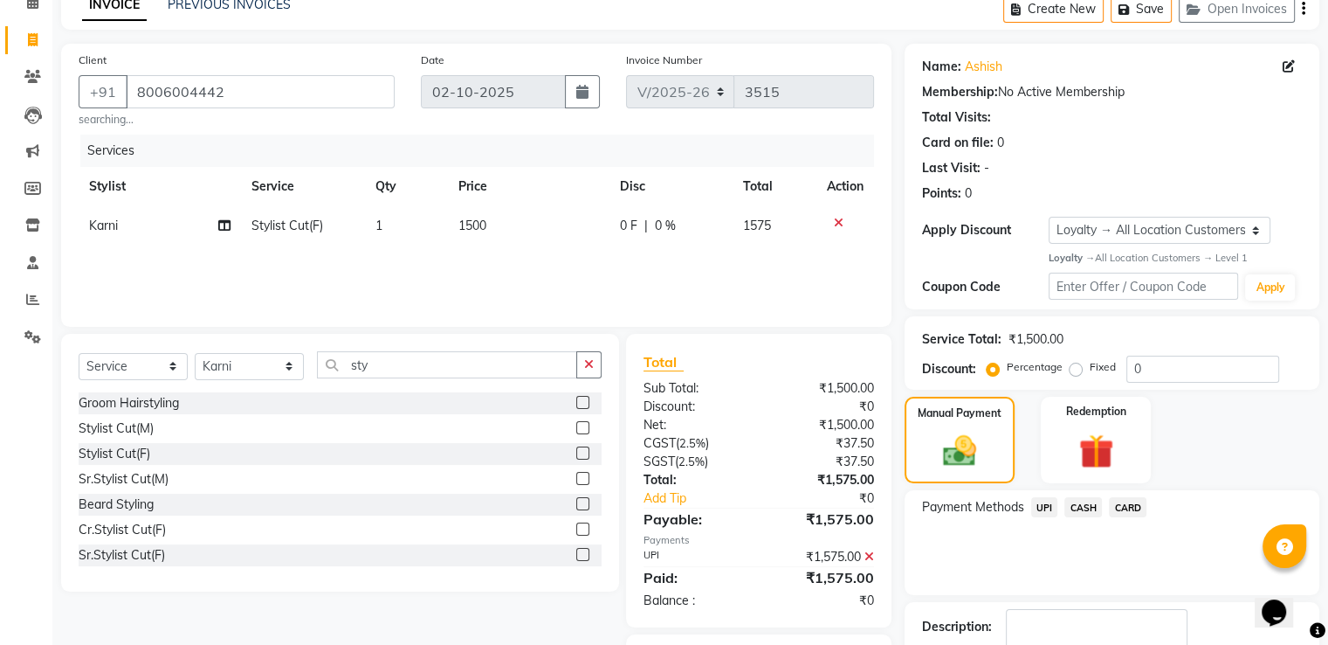
scroll to position [197, 0]
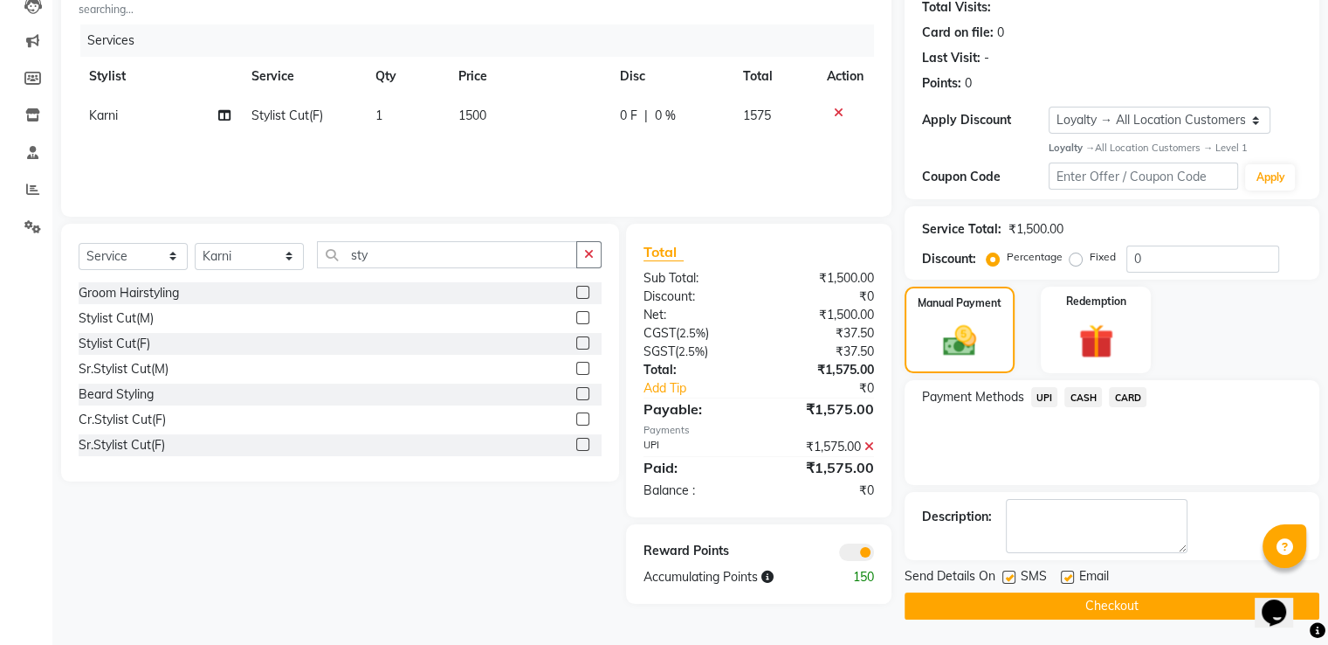
click at [958, 604] on button "Checkout" at bounding box center [1112, 605] width 415 height 27
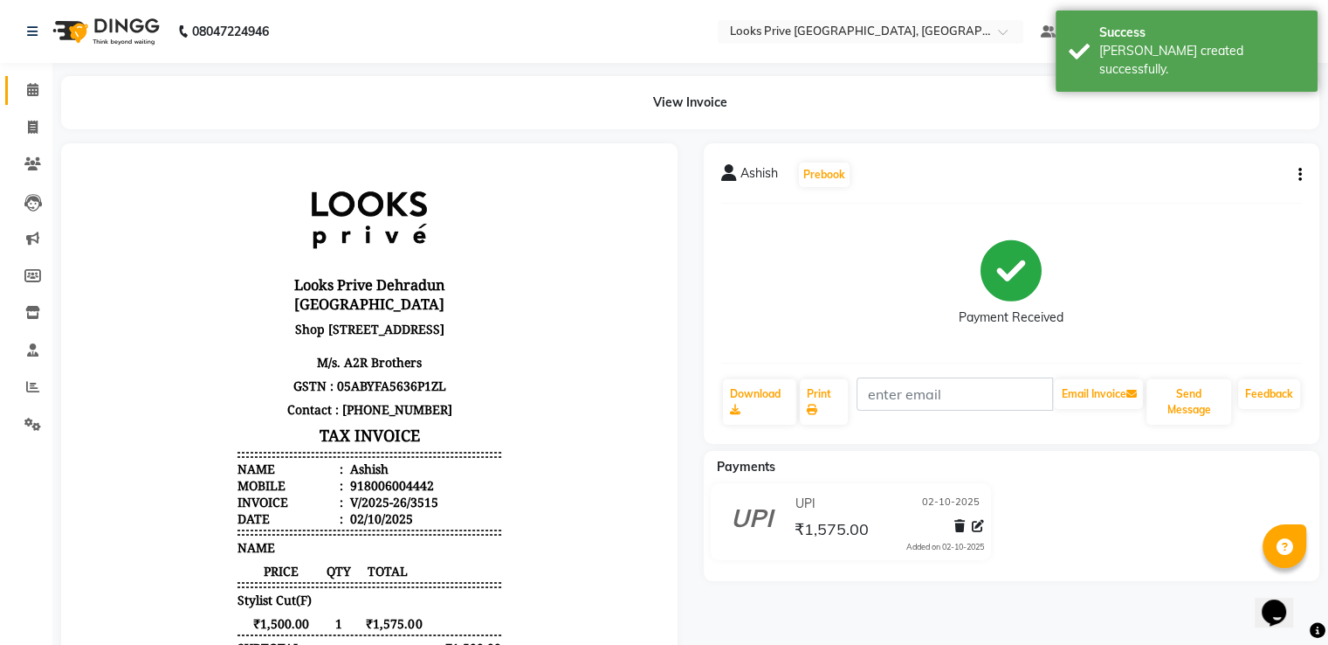
click at [28, 76] on link "Calendar" at bounding box center [26, 90] width 42 height 29
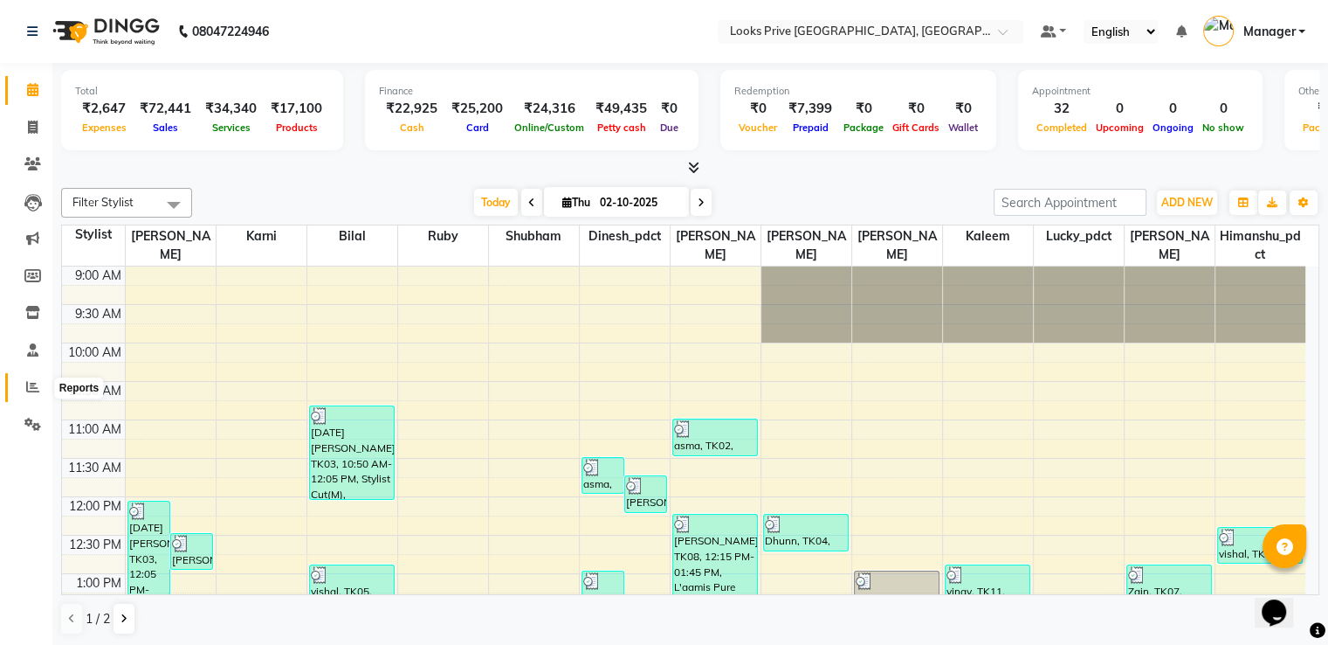
click at [29, 389] on icon at bounding box center [32, 386] width 13 height 13
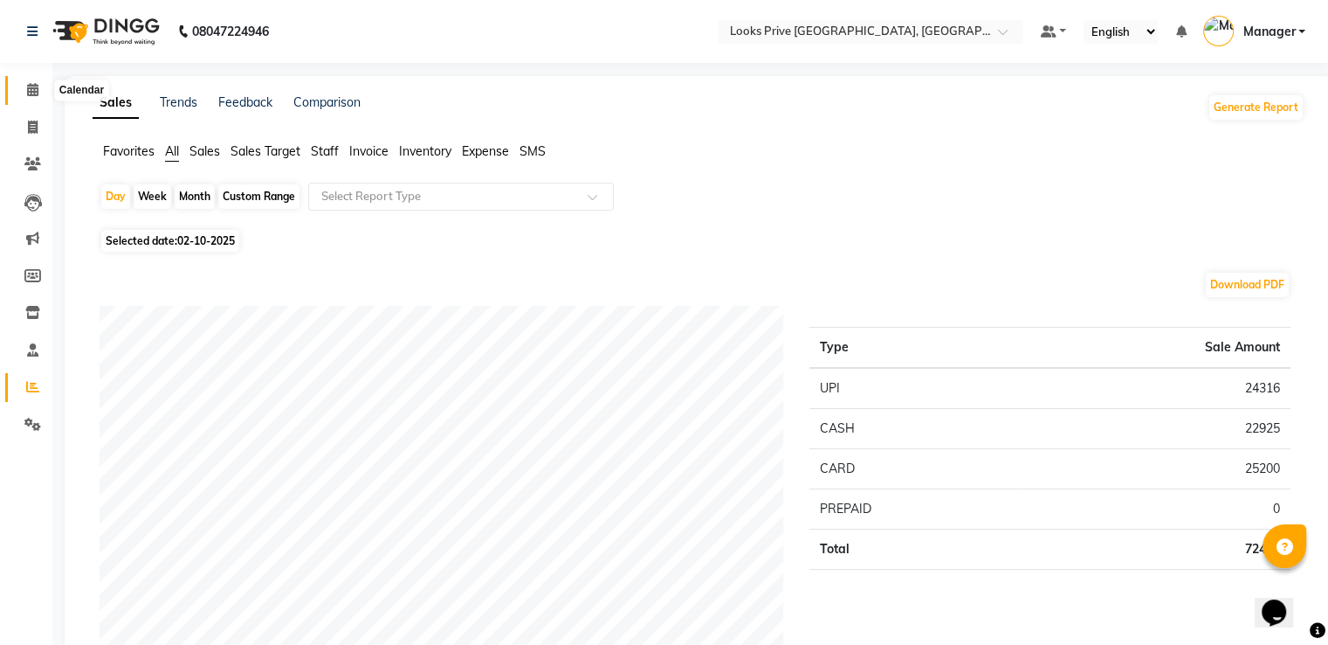
click at [33, 89] on icon at bounding box center [32, 89] width 11 height 13
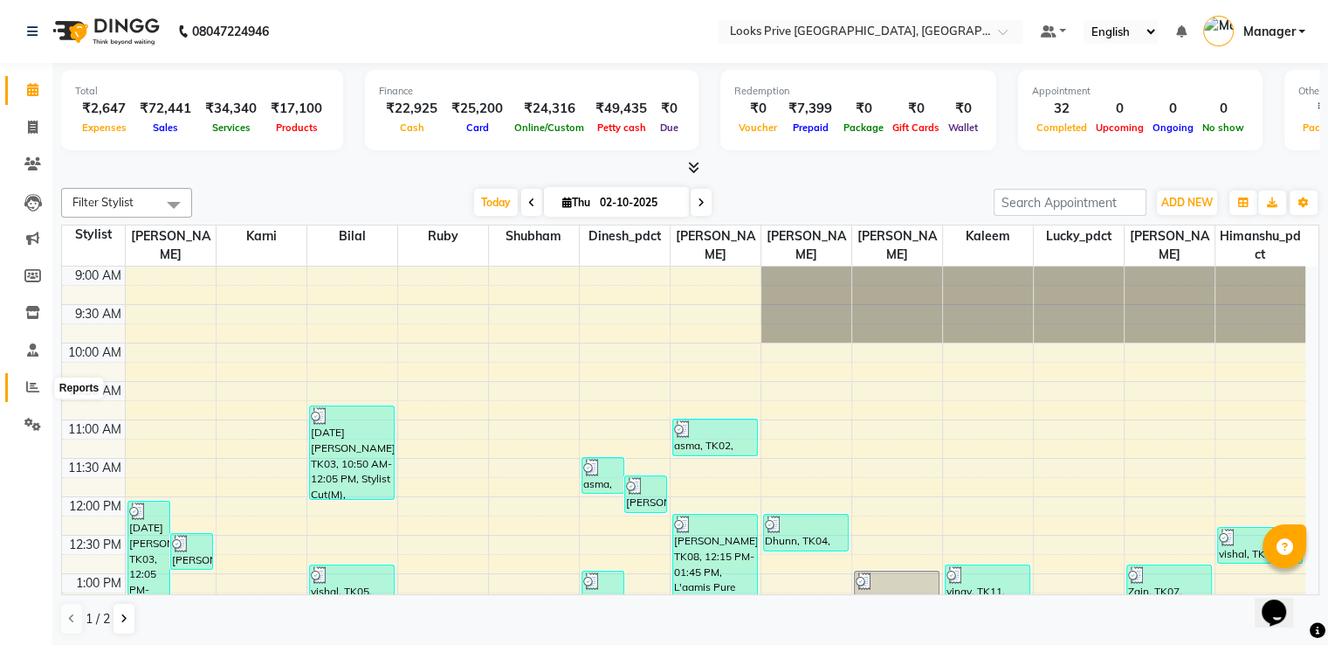
click at [31, 390] on icon at bounding box center [32, 386] width 13 height 13
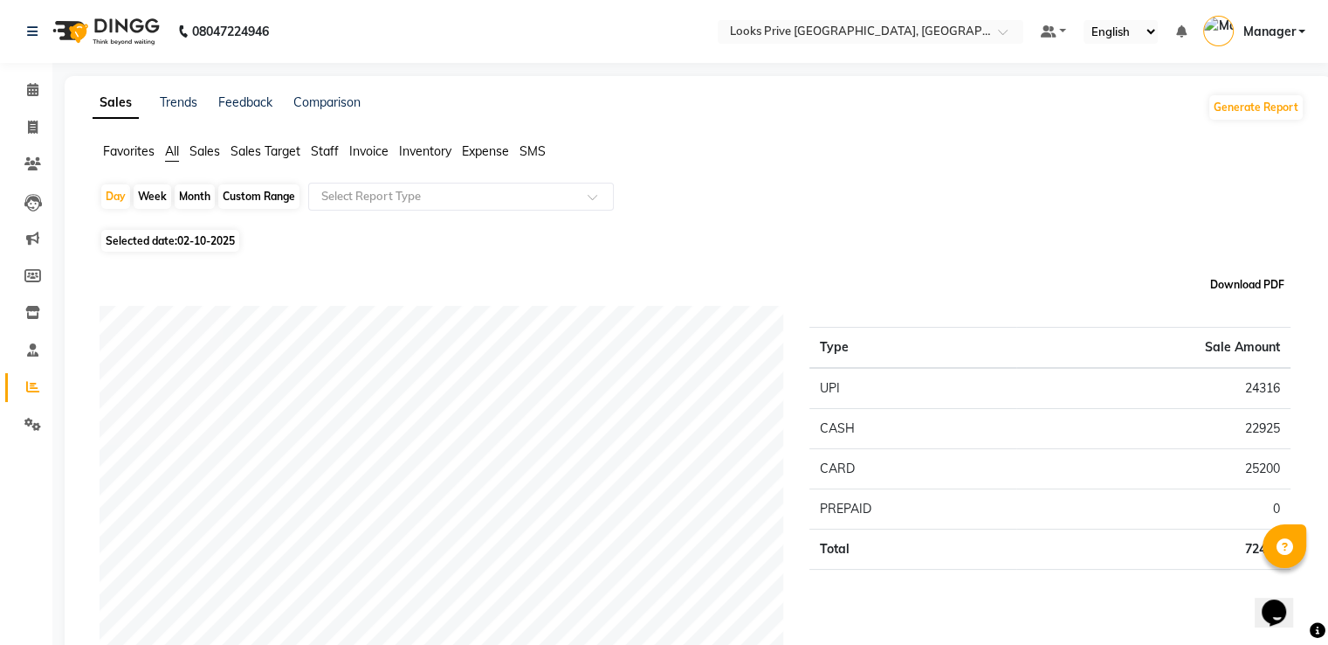
click at [1244, 286] on button "Download PDF" at bounding box center [1247, 285] width 83 height 24
click at [133, 149] on span "Favorites" at bounding box center [129, 151] width 52 height 16
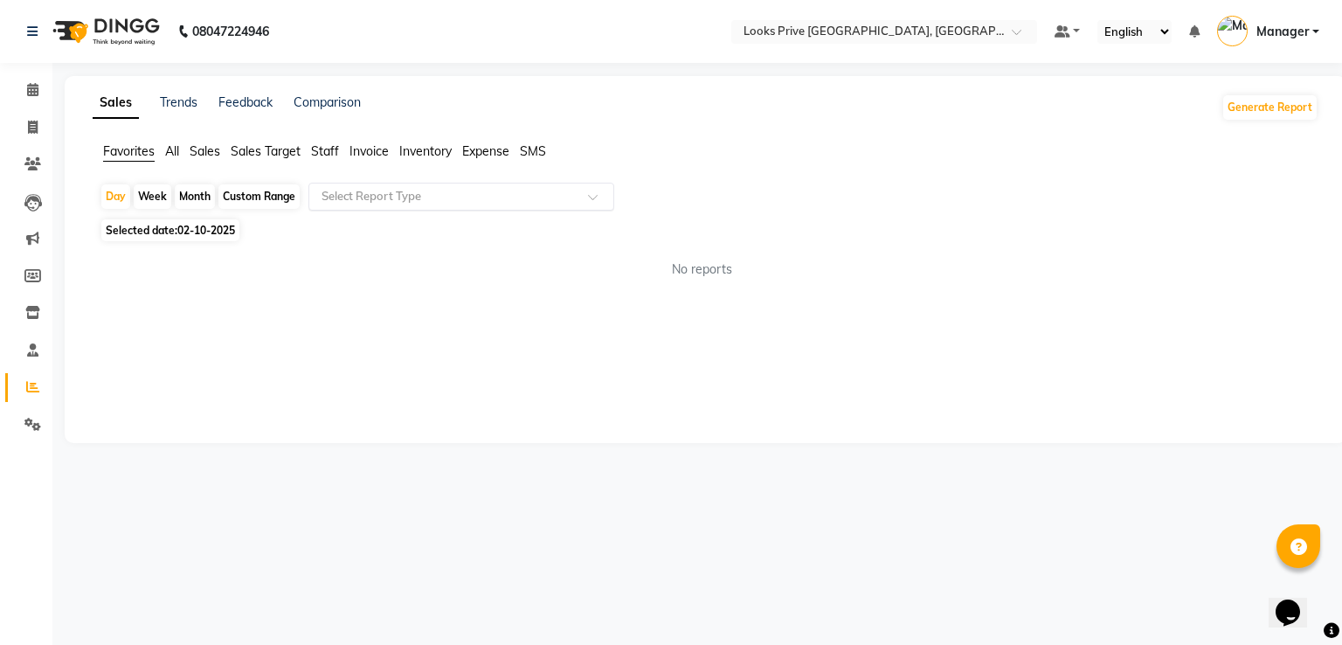
click at [460, 195] on input "text" at bounding box center [444, 196] width 252 height 17
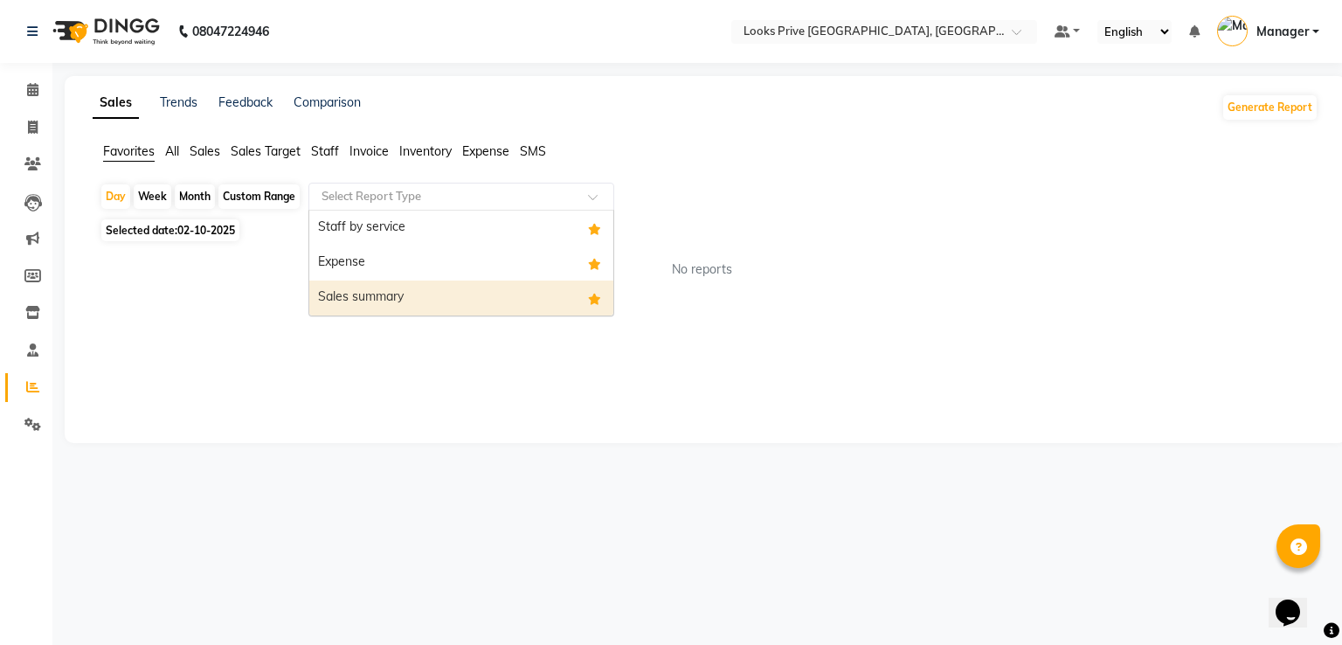
click at [450, 294] on div "Sales summary" at bounding box center [461, 297] width 304 height 35
select select "full_report"
select select "pdf"
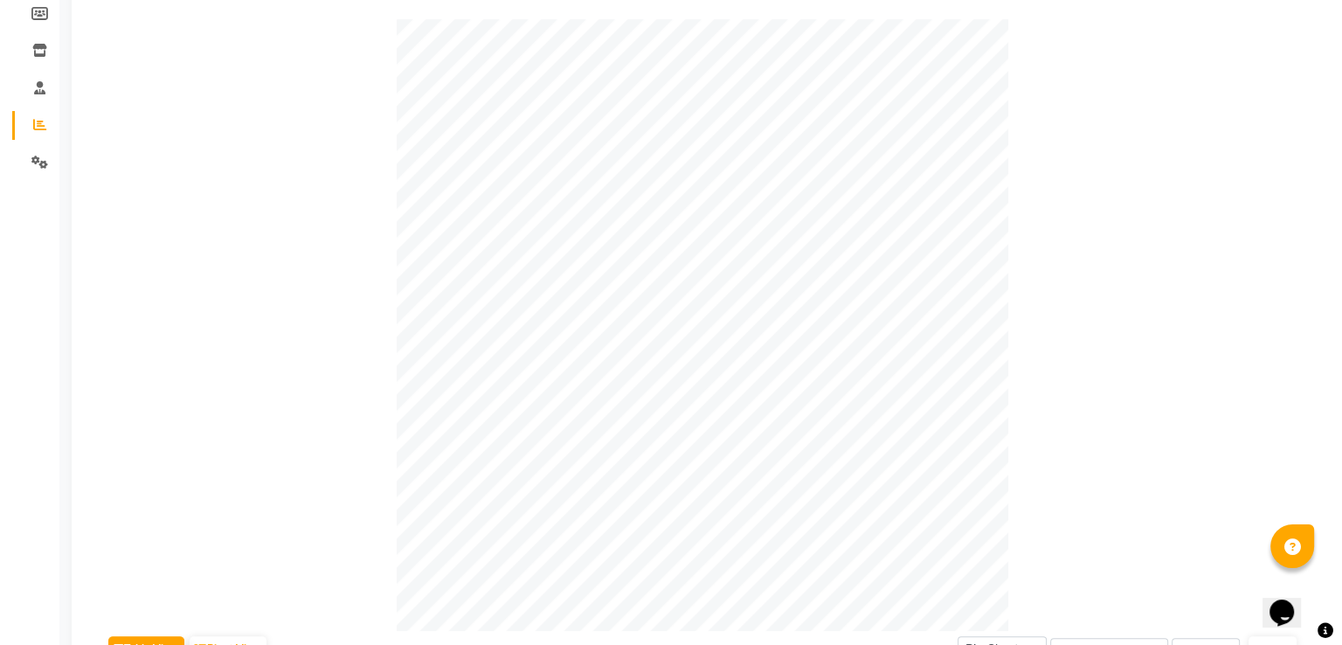
scroll to position [349, 0]
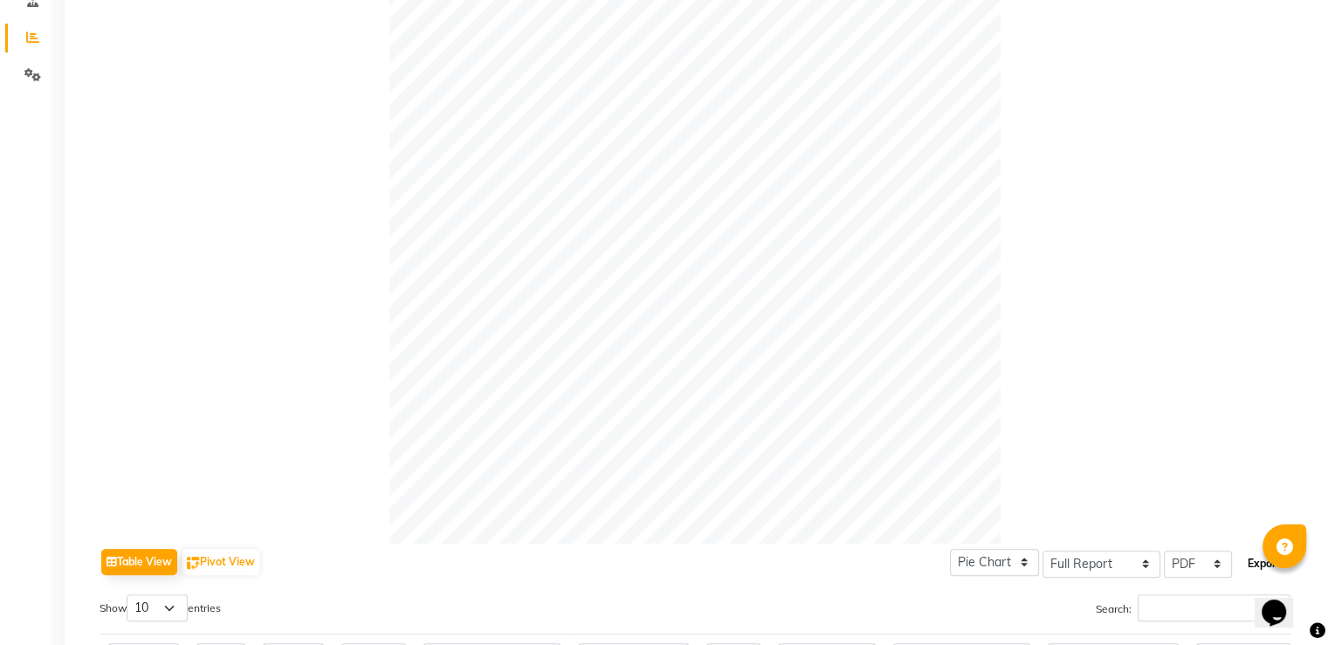
click at [1252, 566] on button "Export" at bounding box center [1265, 564] width 48 height 30
select select "sans-serif"
select select "12px"
select select "template_1"
select select "A4"
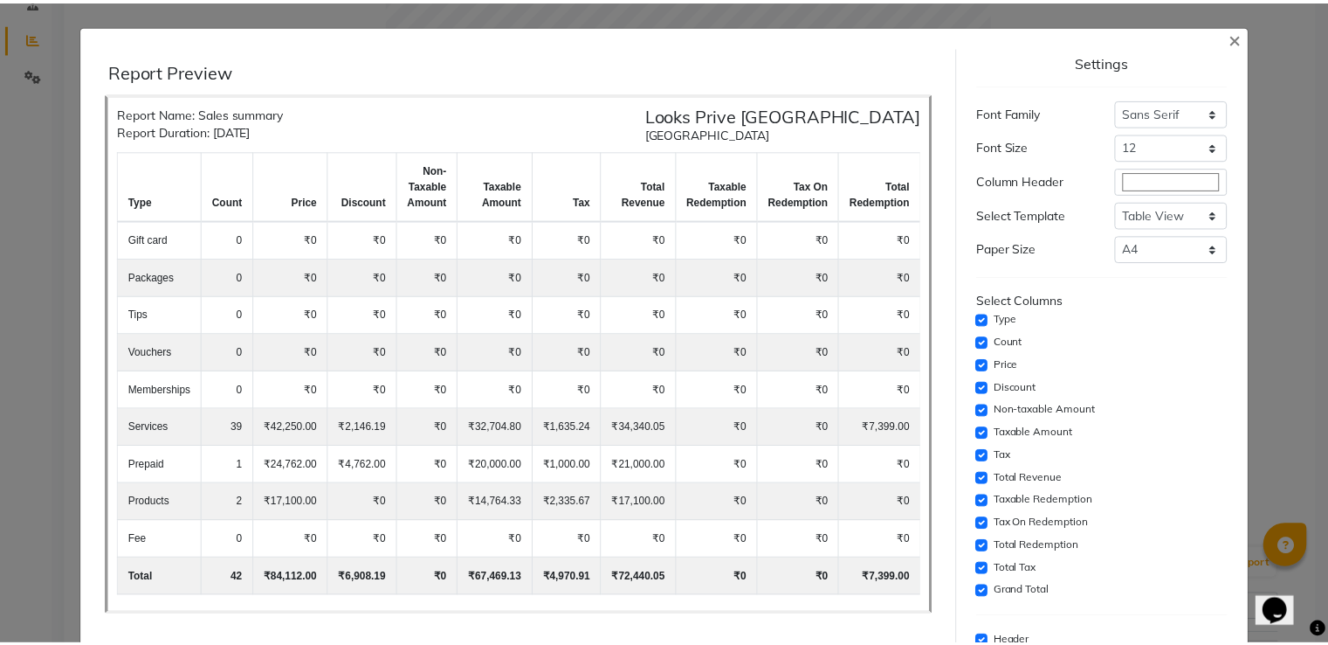
scroll to position [125, 0]
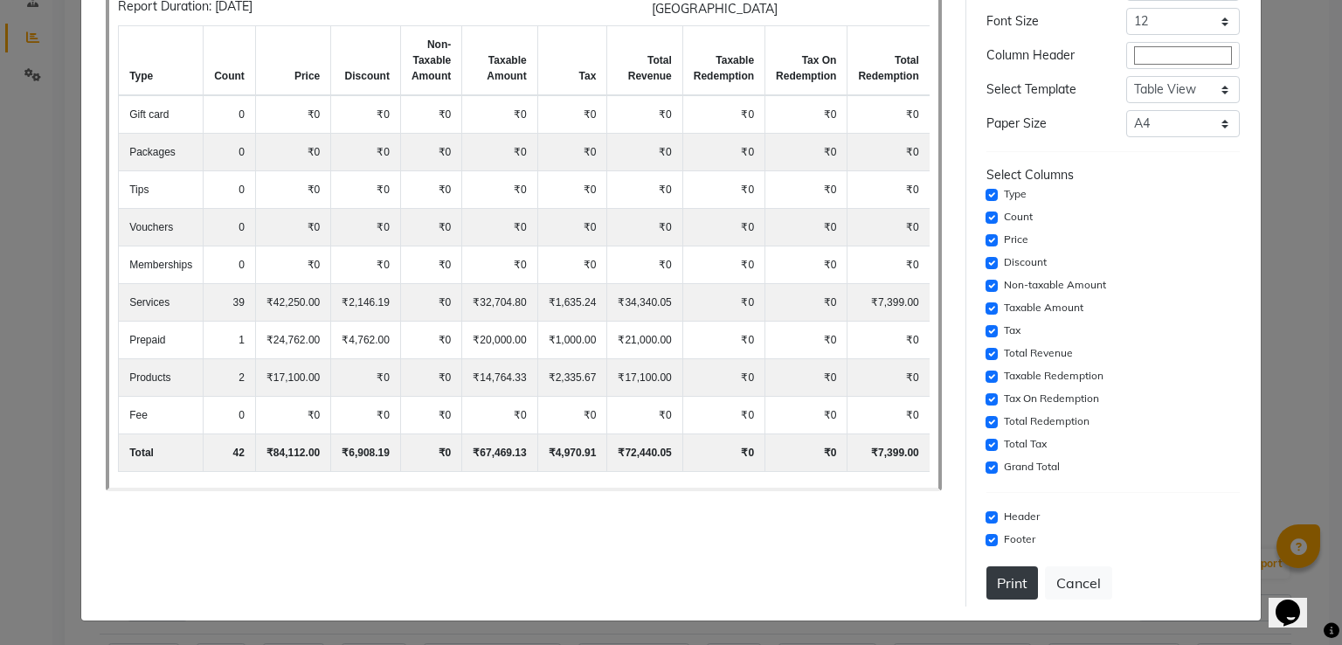
click at [1011, 586] on button "Print" at bounding box center [1012, 582] width 52 height 33
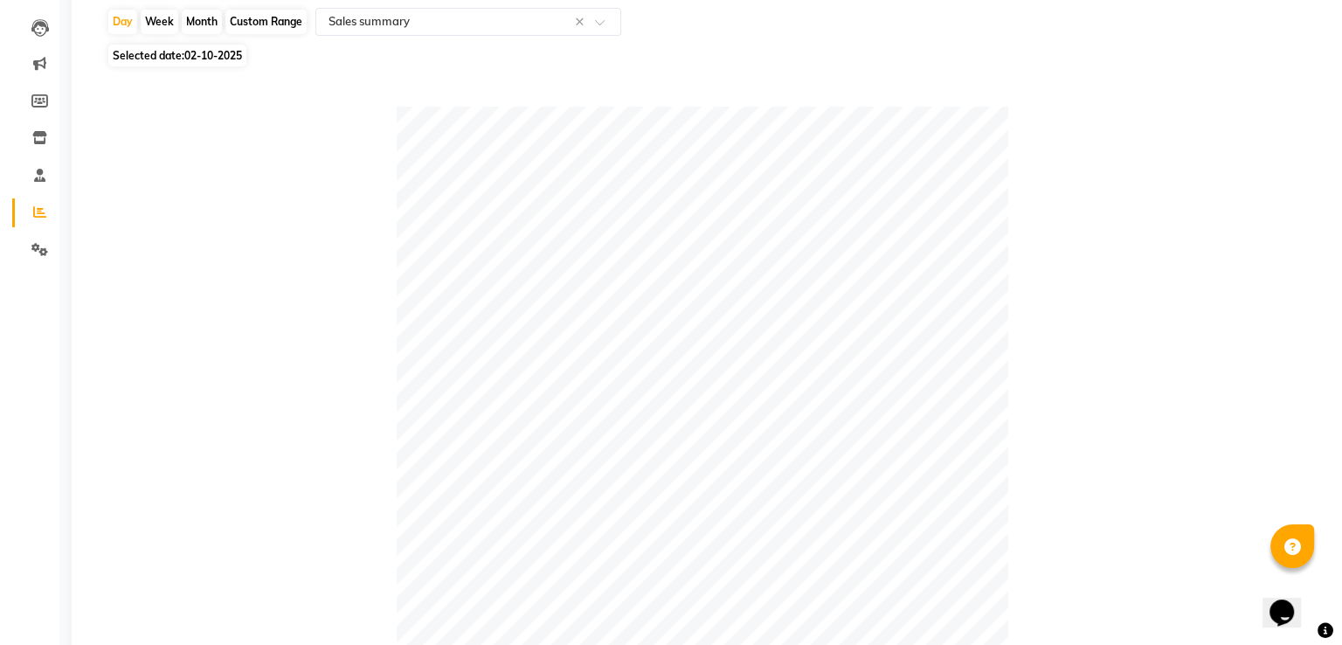
scroll to position [0, 0]
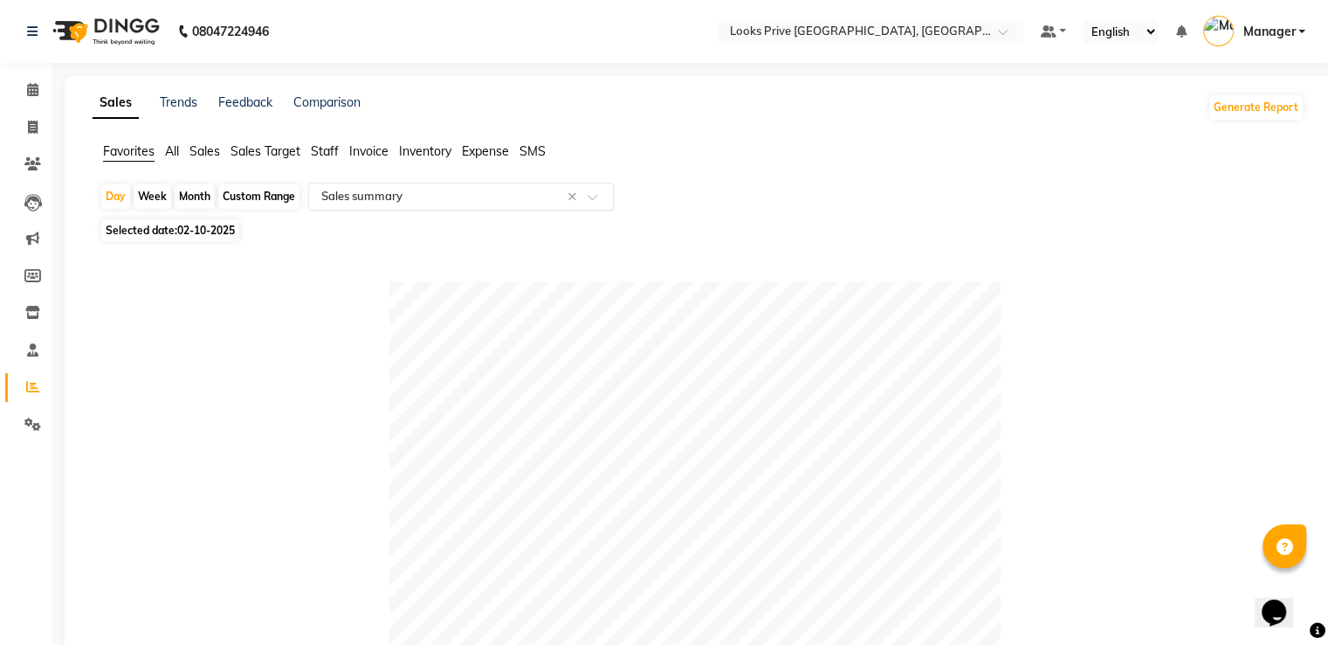
click at [454, 197] on input "text" at bounding box center [444, 196] width 252 height 17
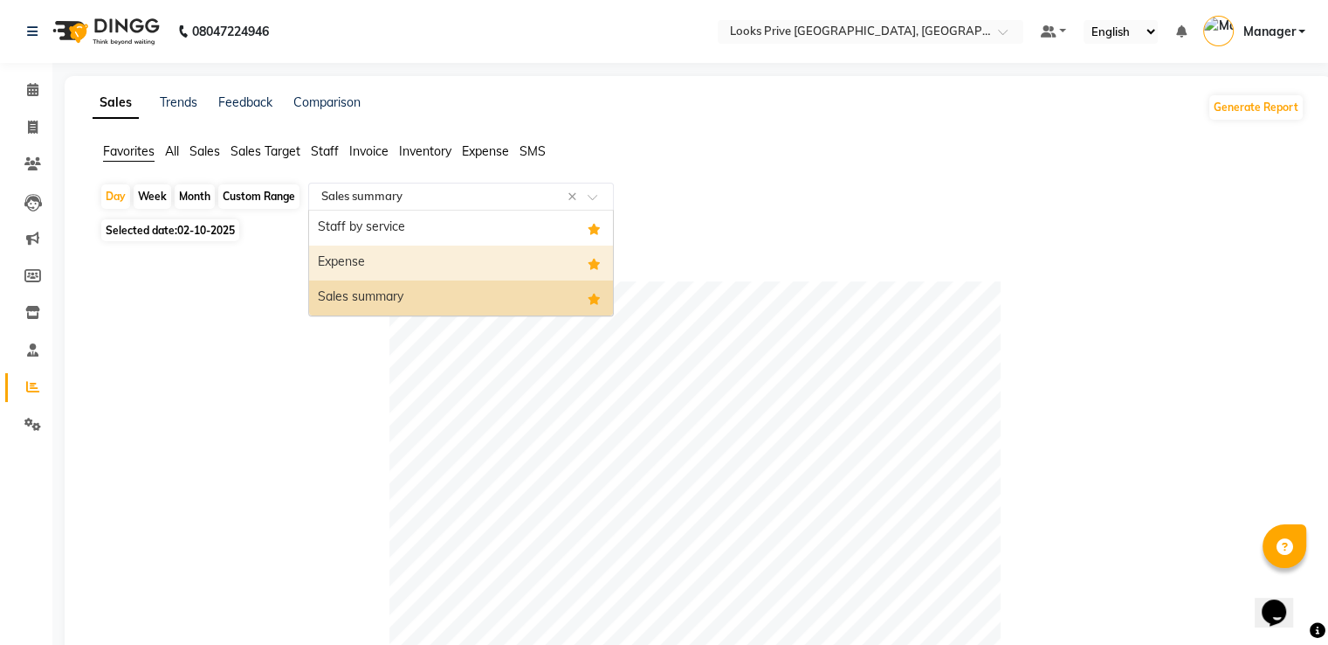
drag, startPoint x: 399, startPoint y: 259, endPoint x: 409, endPoint y: 259, distance: 9.6
click at [399, 259] on div "Expense" at bounding box center [461, 262] width 304 height 35
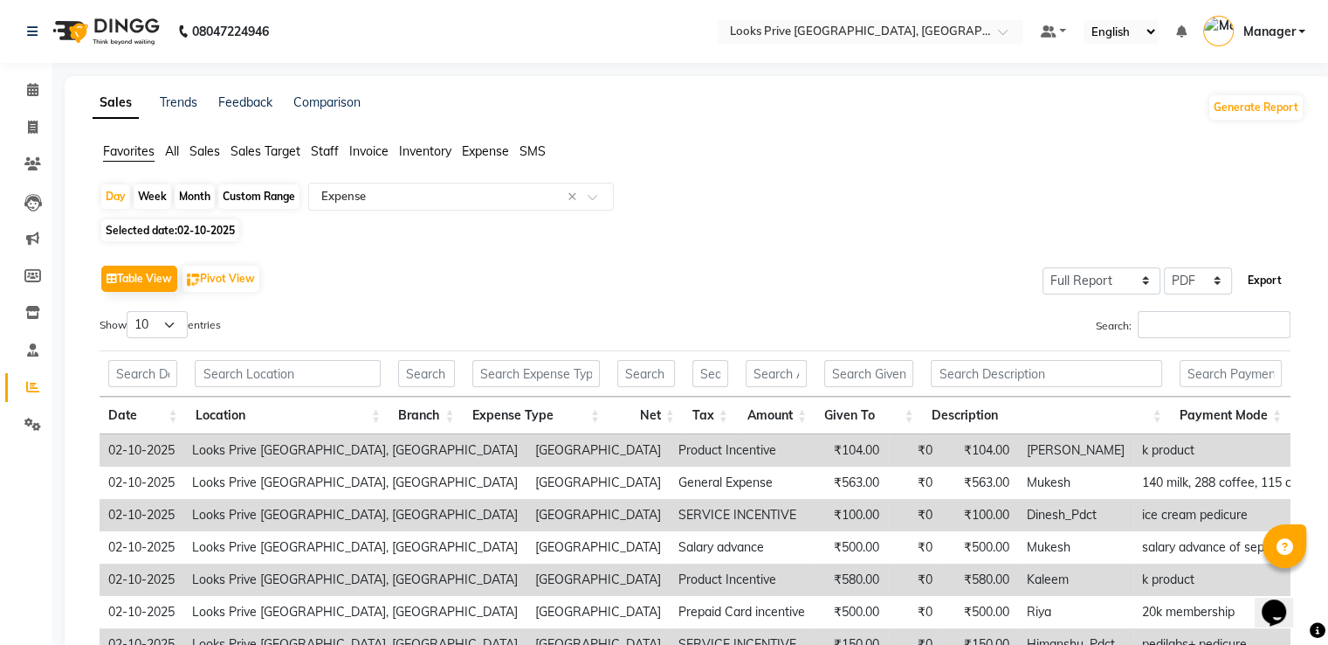
click at [1279, 285] on button "Export" at bounding box center [1265, 281] width 48 height 30
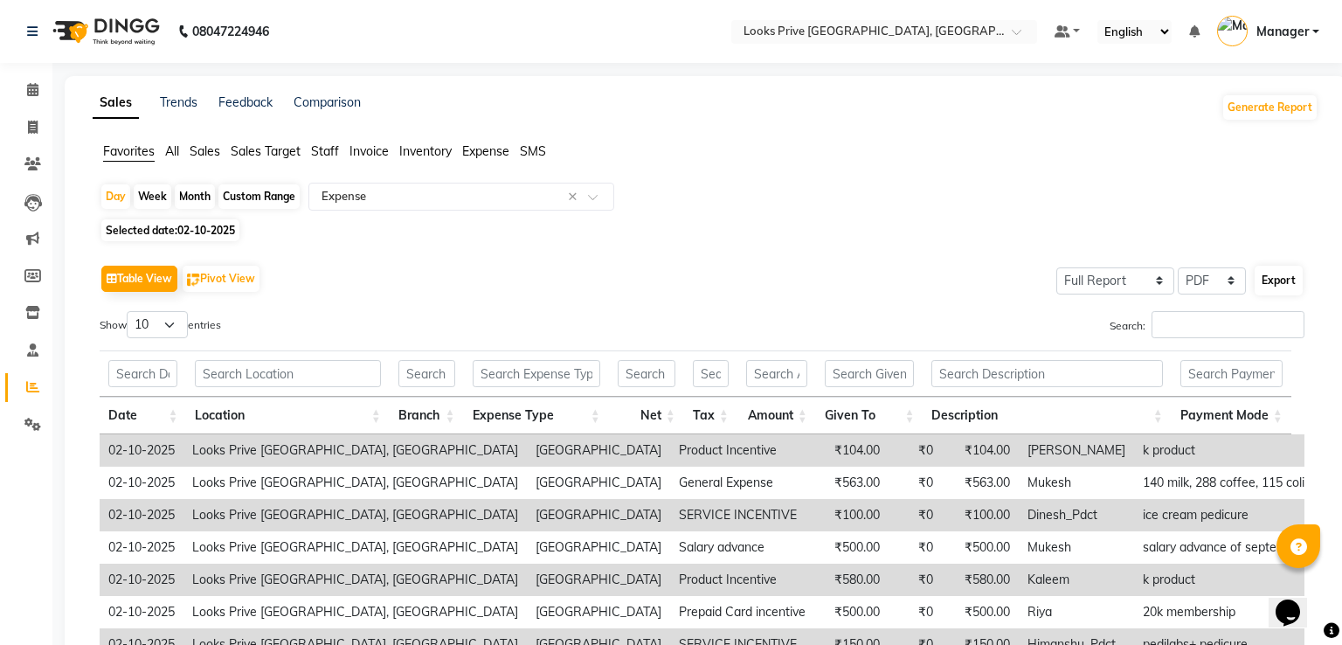
select select "sans-serif"
select select "12px"
select select "template_1"
select select "A4"
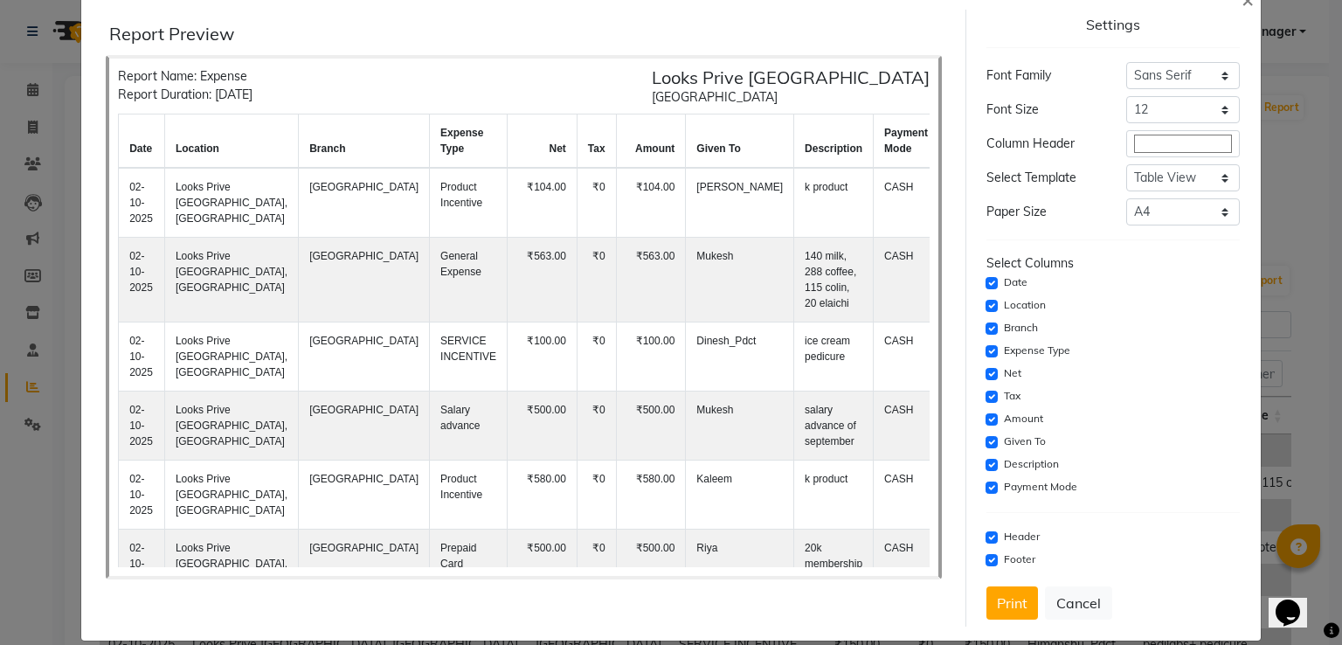
scroll to position [57, 0]
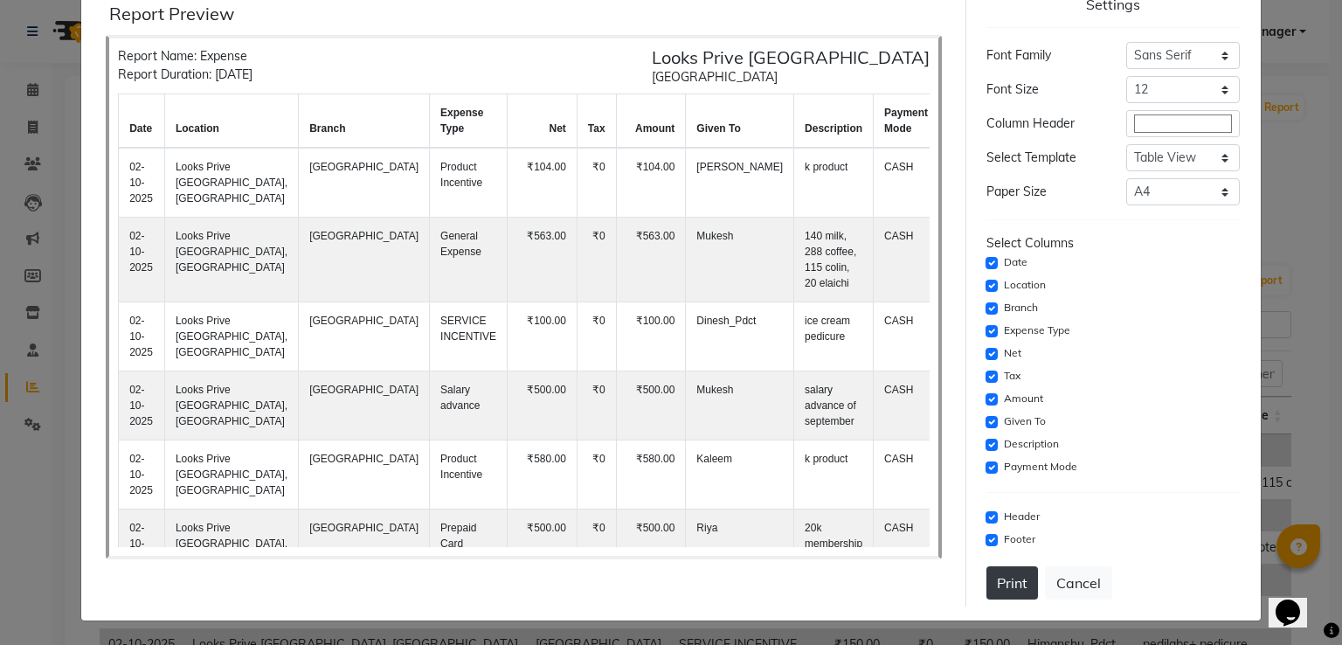
click at [1011, 571] on button "Print" at bounding box center [1012, 582] width 52 height 33
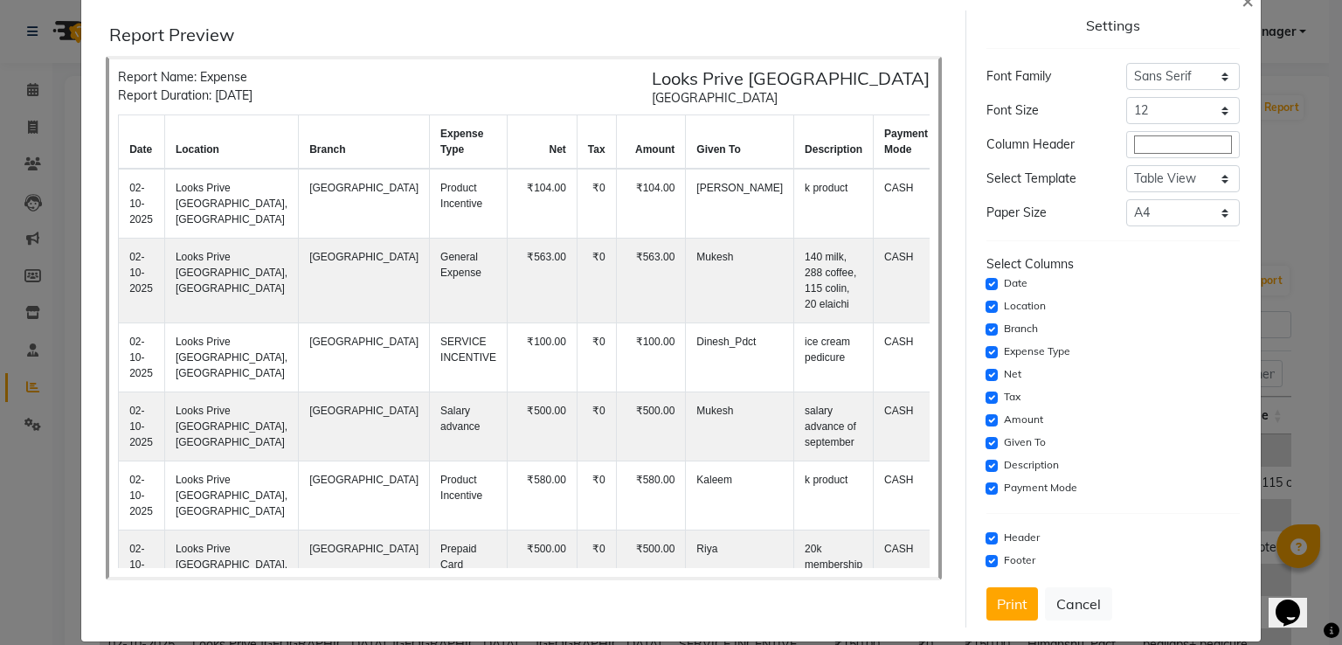
scroll to position [0, 0]
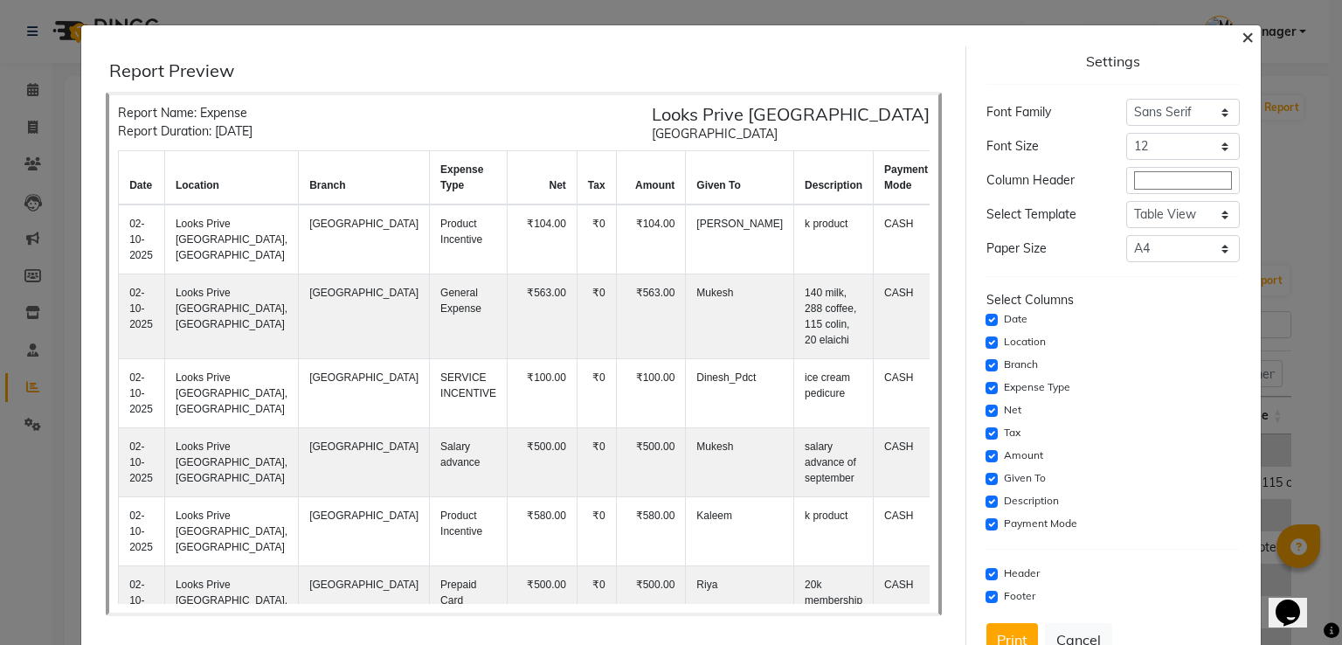
click at [1241, 43] on span "×" at bounding box center [1247, 36] width 12 height 26
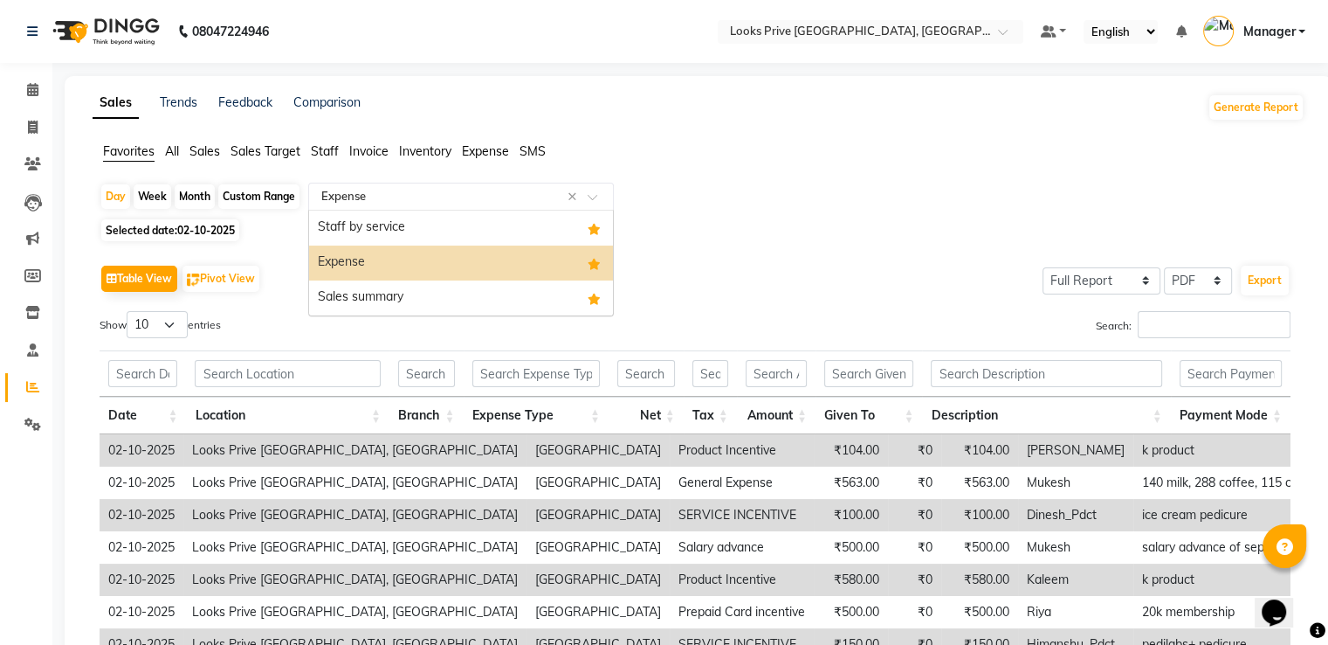
click at [387, 200] on input "text" at bounding box center [444, 196] width 252 height 17
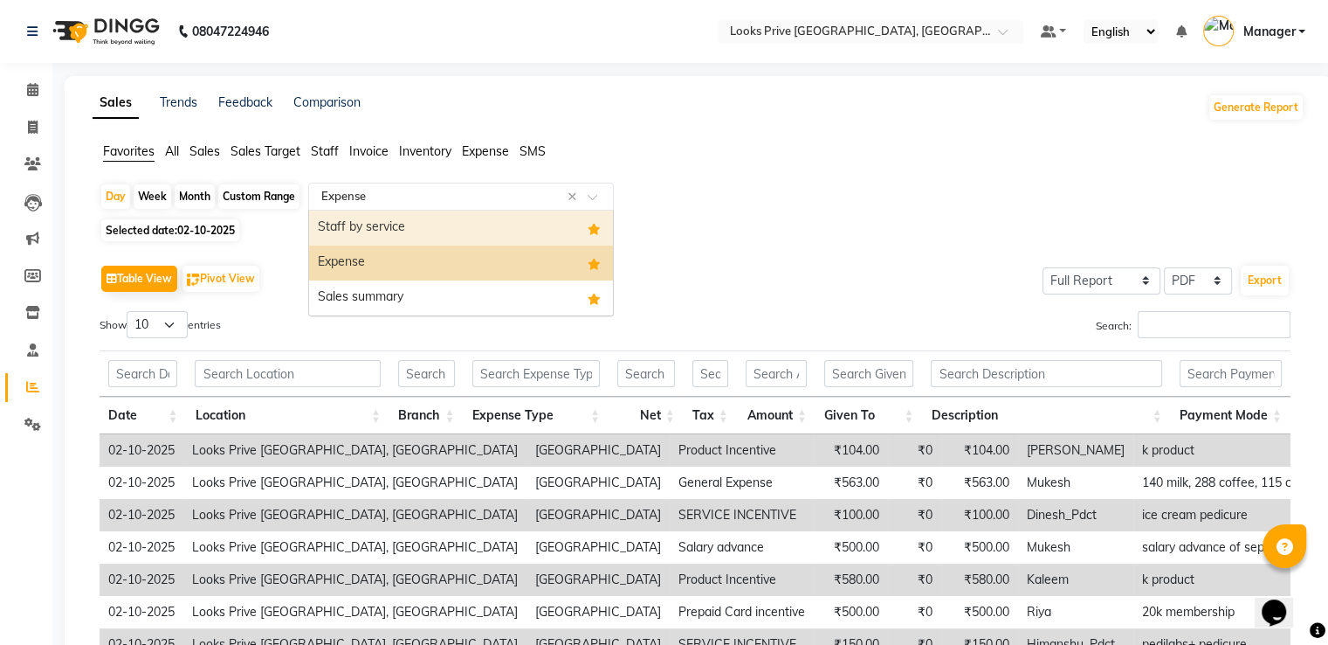
click at [378, 228] on div "Staff by service" at bounding box center [461, 227] width 304 height 35
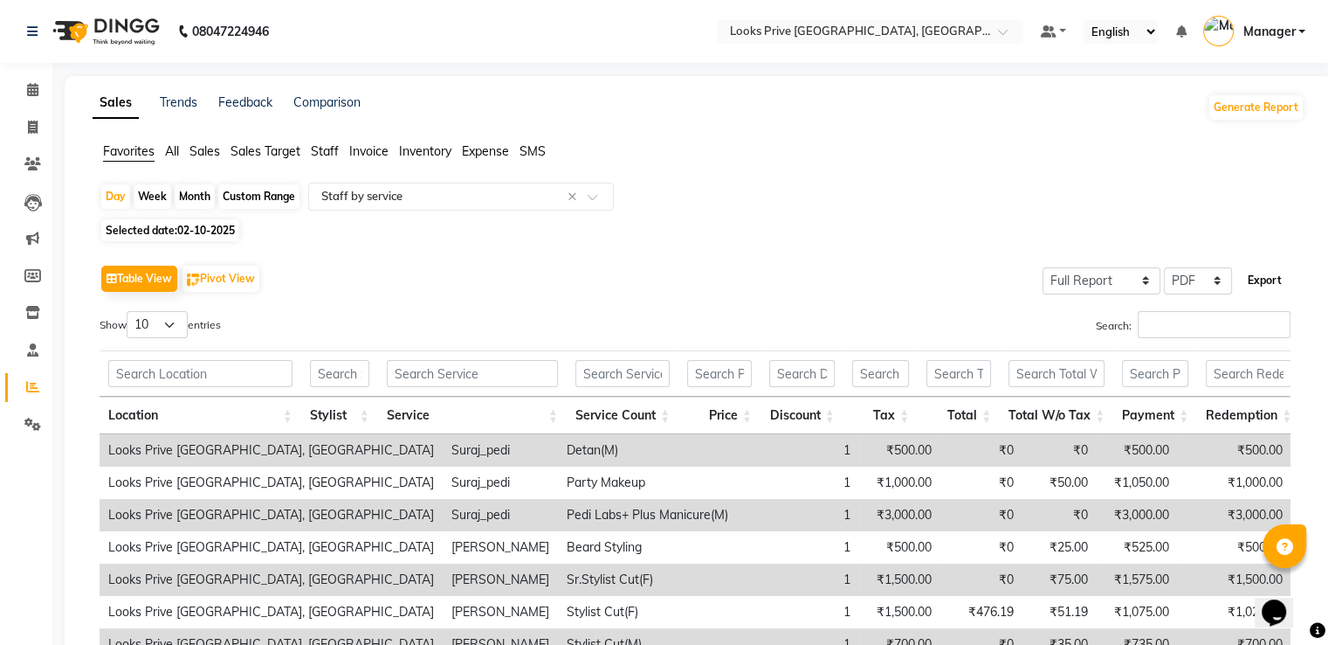
click at [1256, 282] on button "Export" at bounding box center [1265, 281] width 48 height 30
select select "sans-serif"
select select "12px"
select select "template_1"
select select "A4"
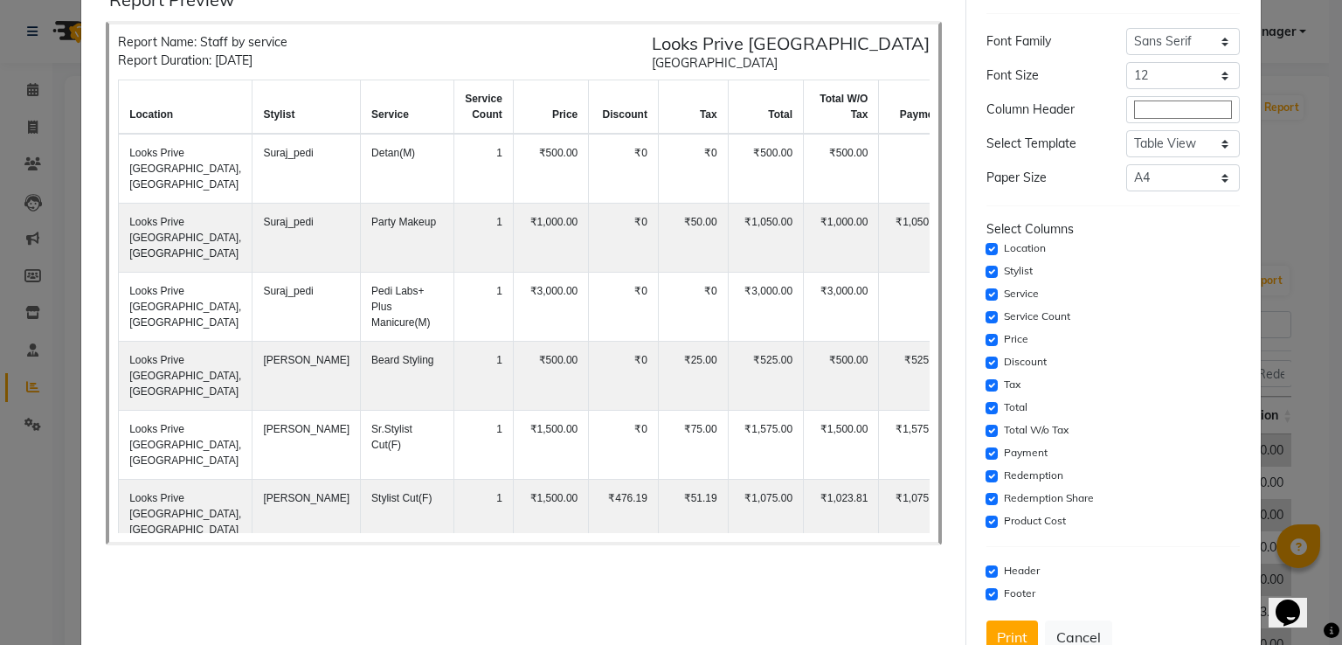
scroll to position [125, 0]
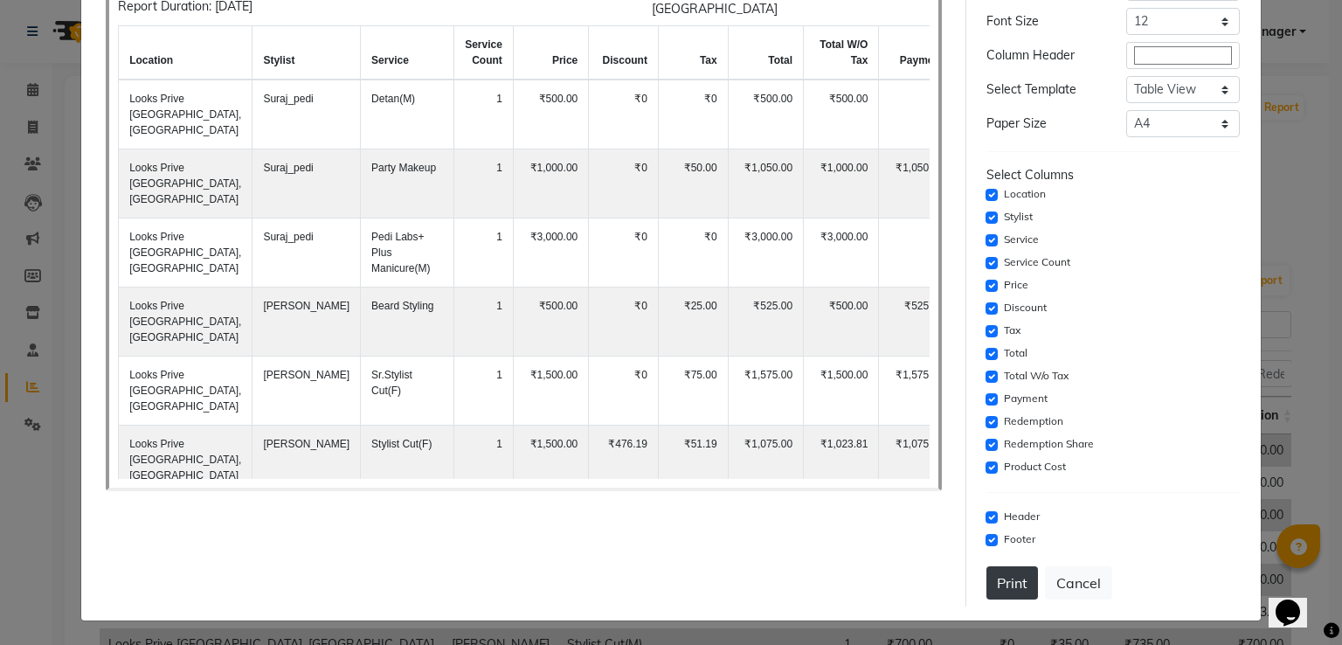
click at [998, 584] on button "Print" at bounding box center [1012, 582] width 52 height 33
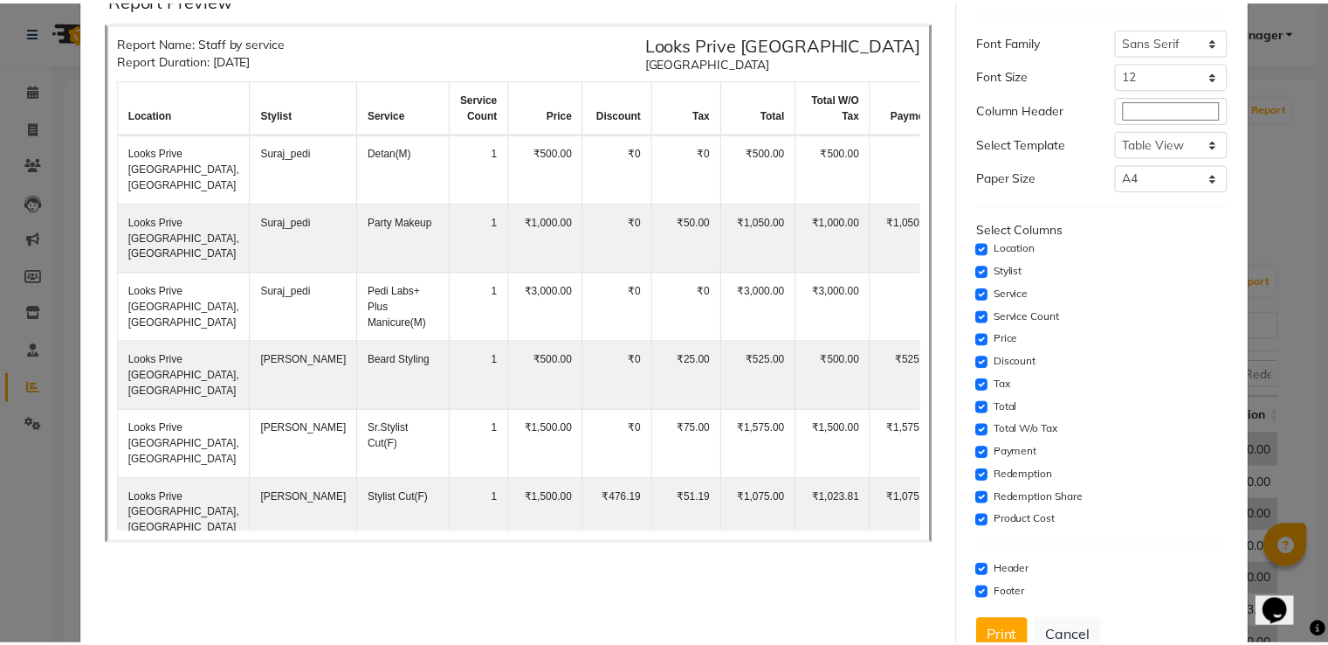
scroll to position [0, 0]
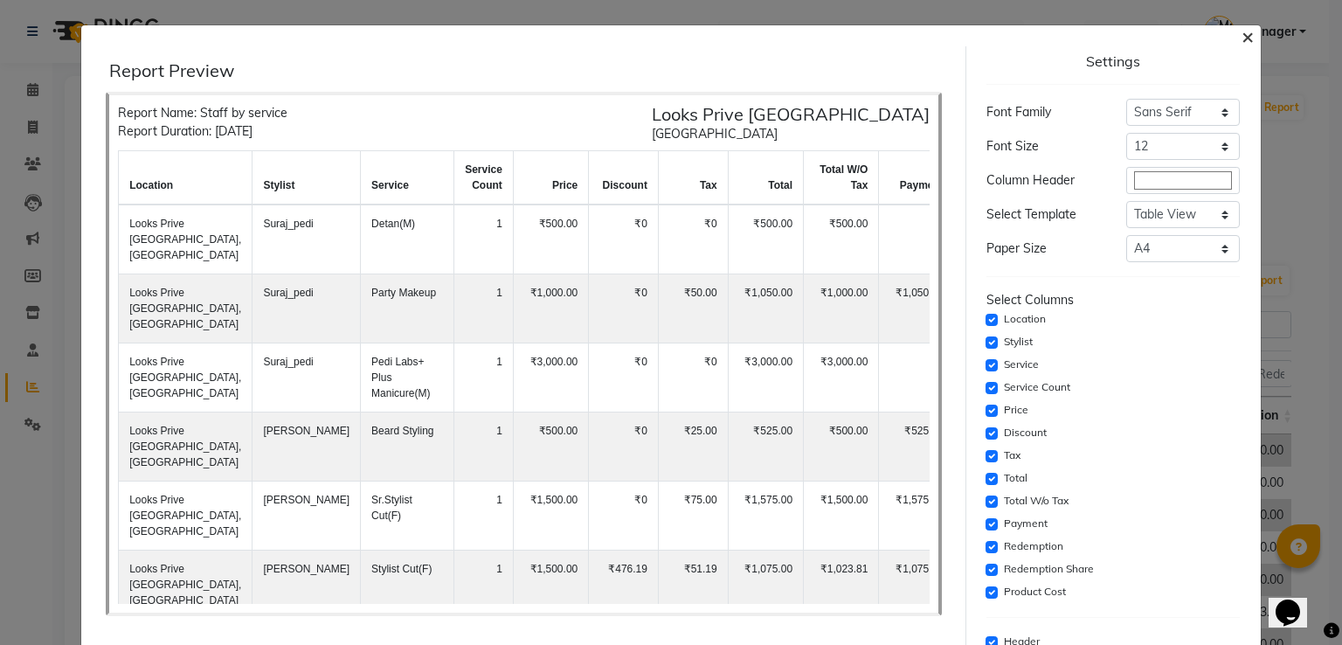
click at [1241, 39] on span "×" at bounding box center [1247, 36] width 12 height 26
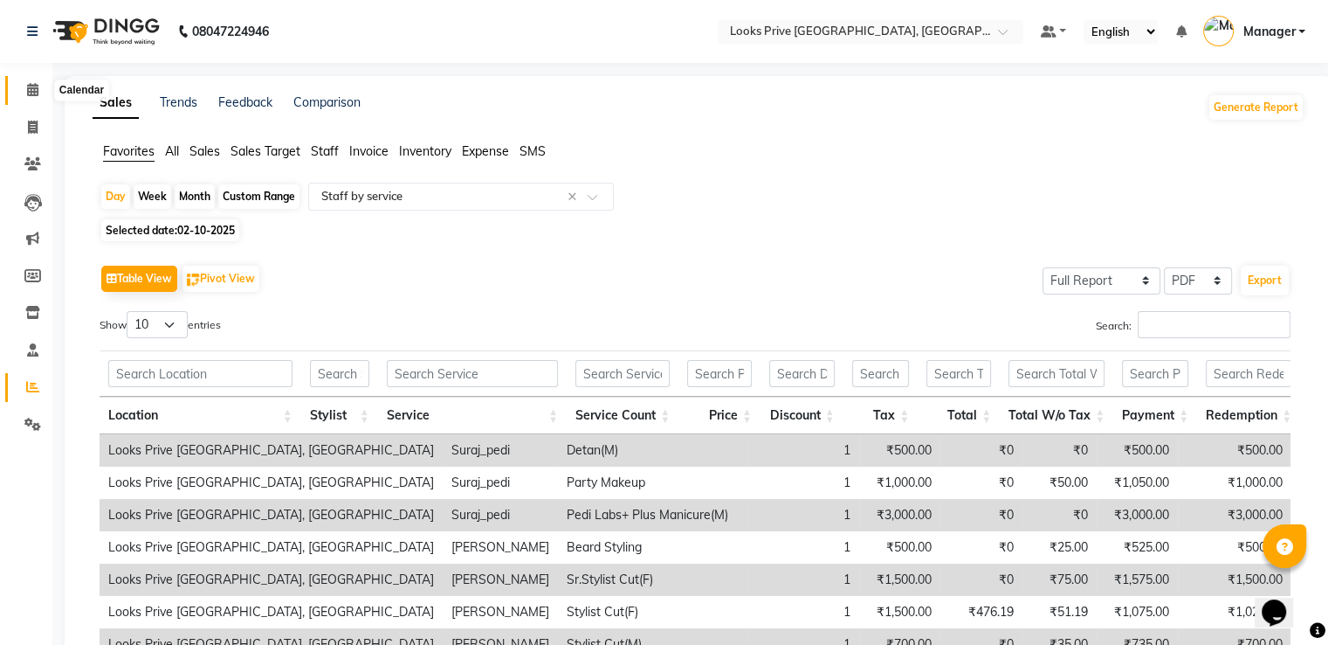
click at [31, 87] on icon at bounding box center [32, 89] width 11 height 13
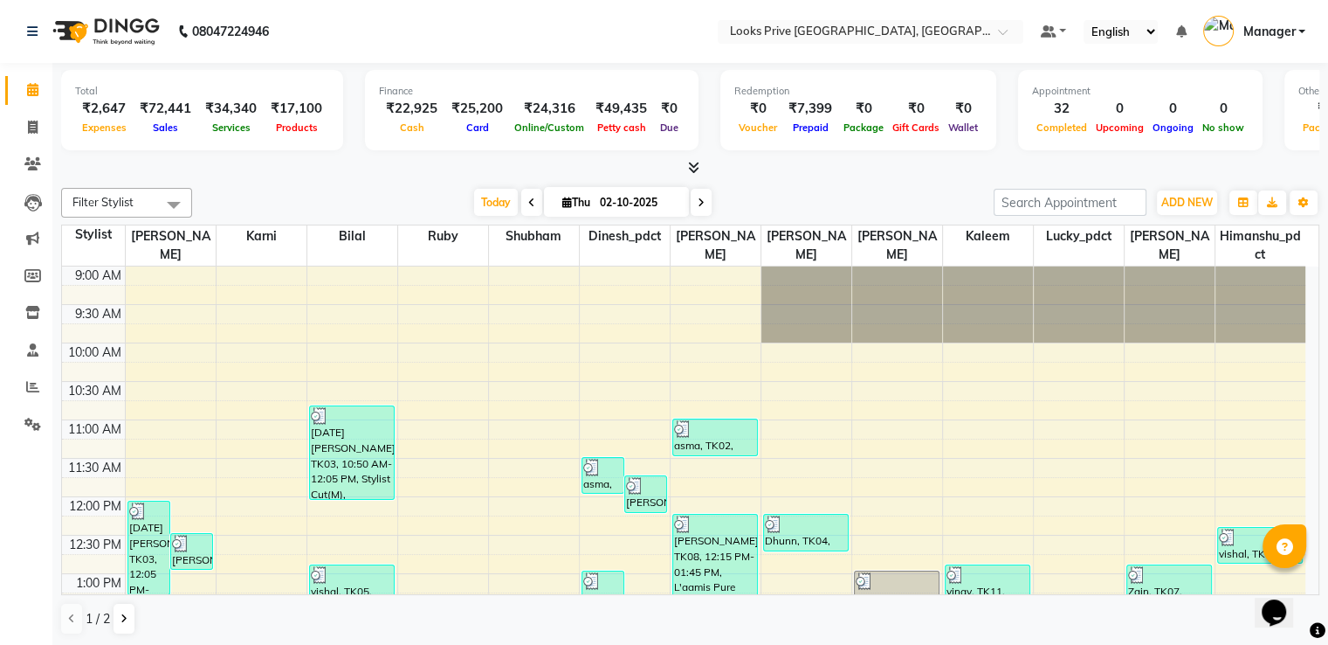
click at [693, 169] on icon at bounding box center [693, 167] width 11 height 13
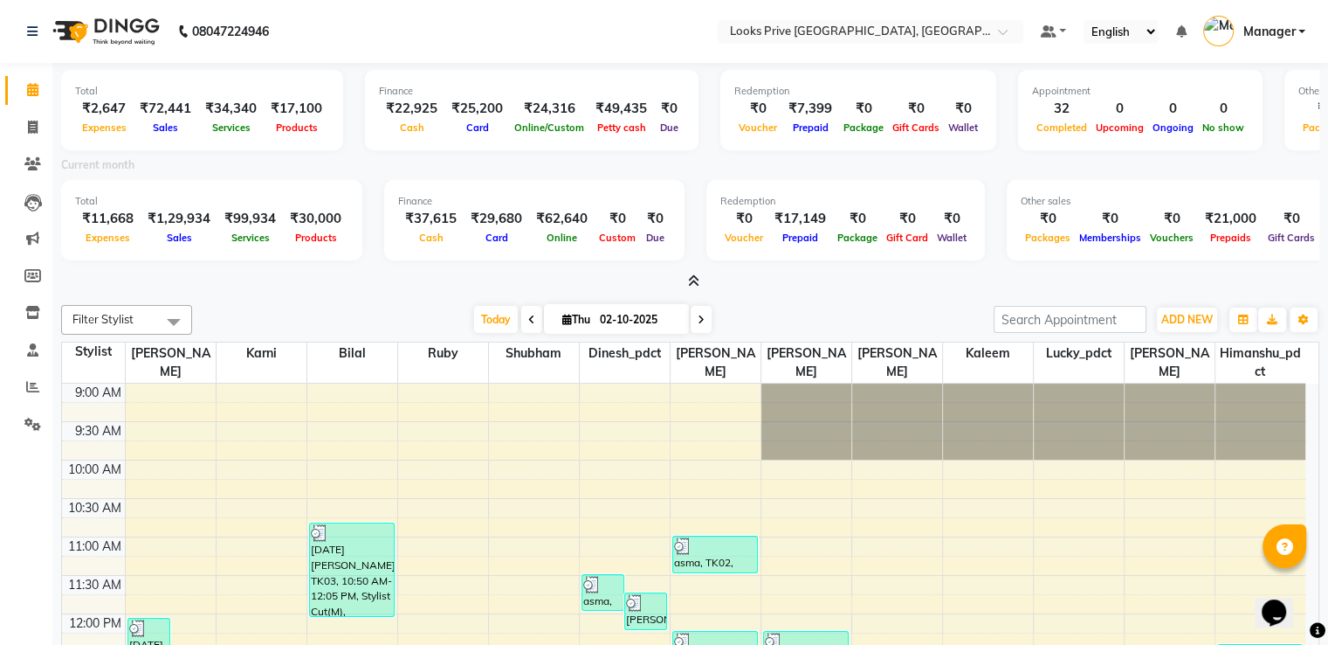
click at [693, 277] on icon at bounding box center [693, 280] width 11 height 13
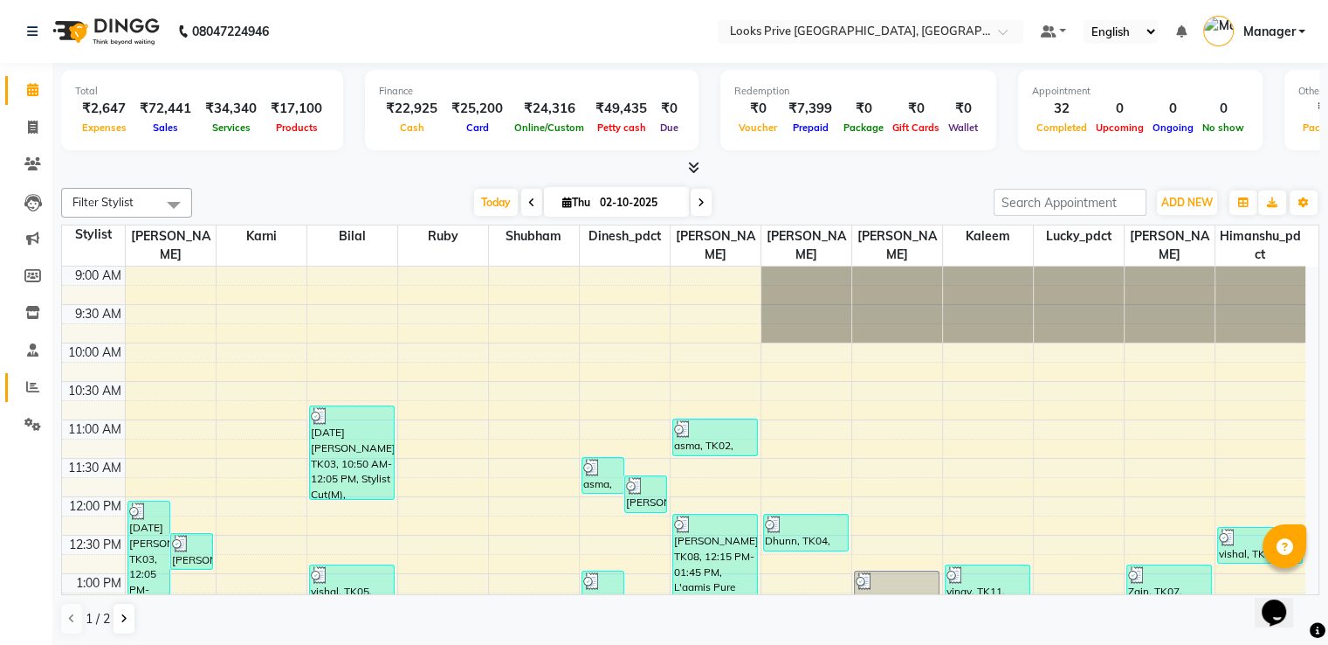
click at [14, 395] on link "Reports" at bounding box center [26, 387] width 42 height 29
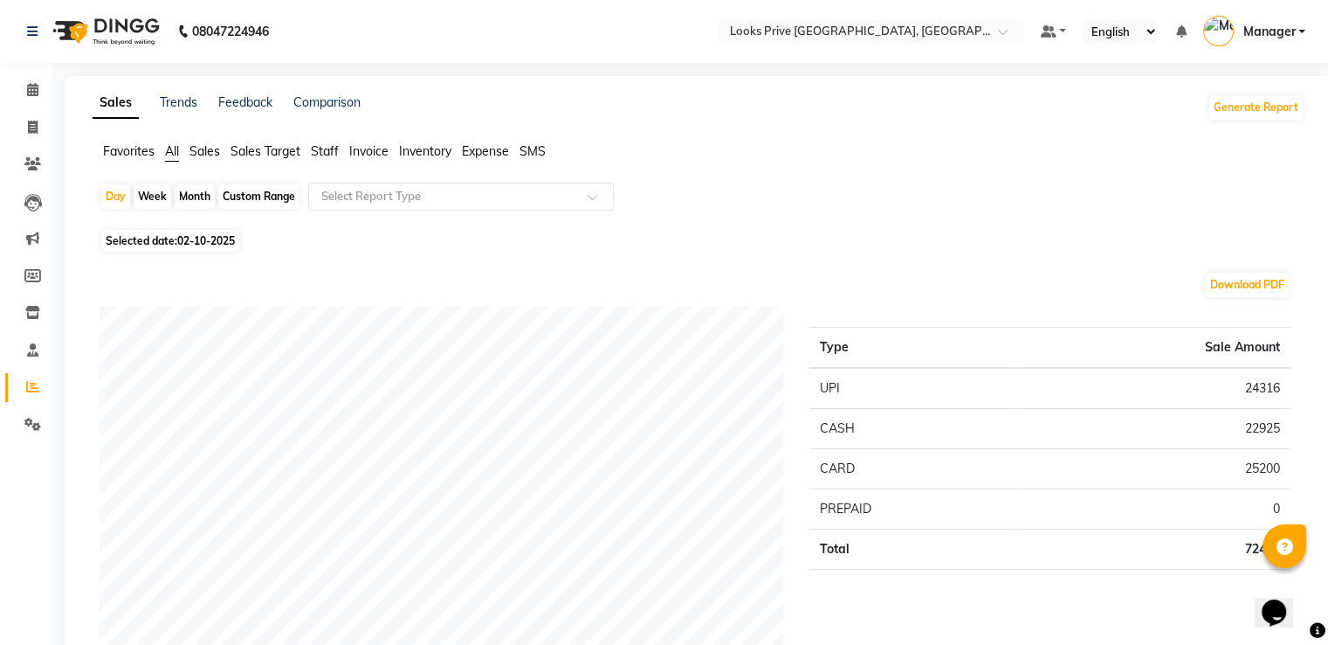
click at [328, 155] on span "Staff" at bounding box center [325, 151] width 28 height 16
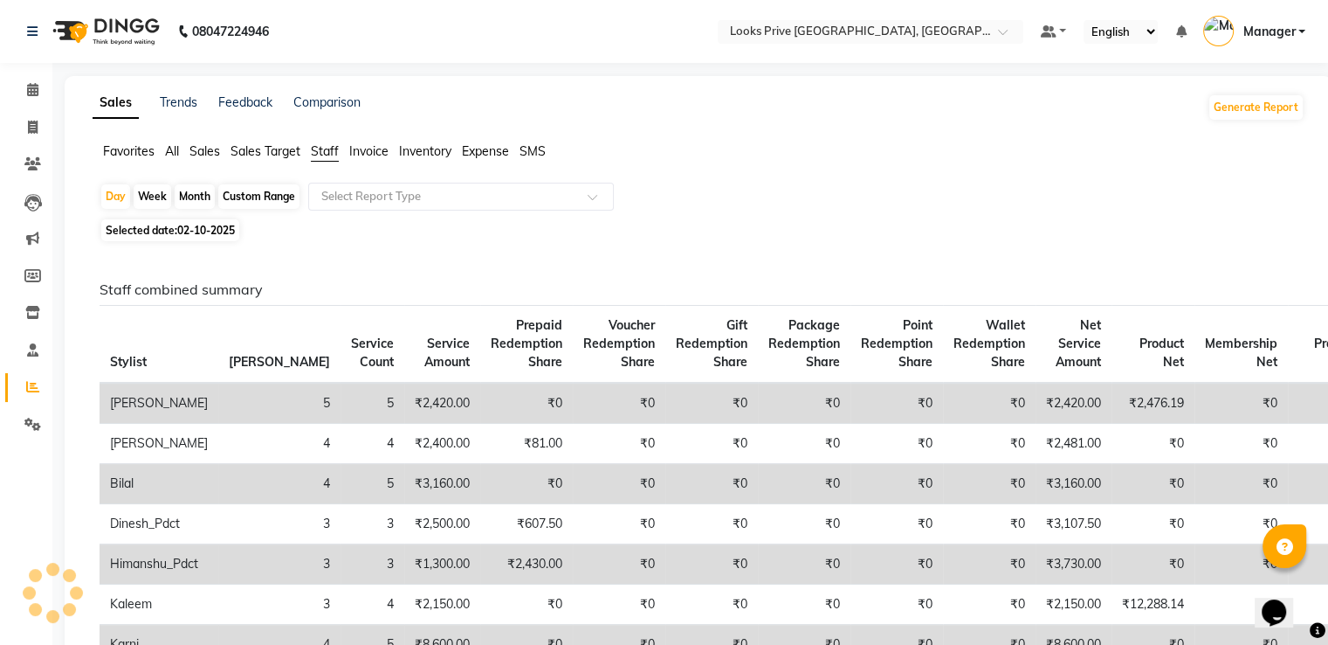
scroll to position [262, 0]
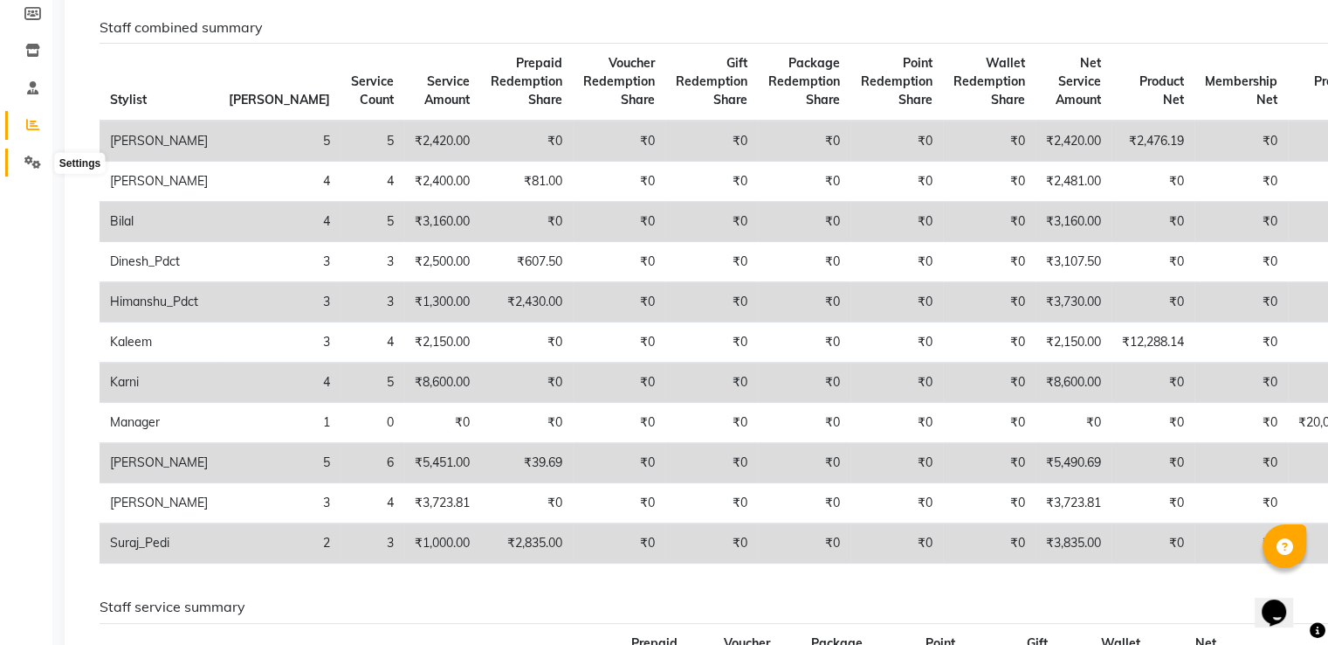
click at [34, 162] on icon at bounding box center [32, 161] width 17 height 13
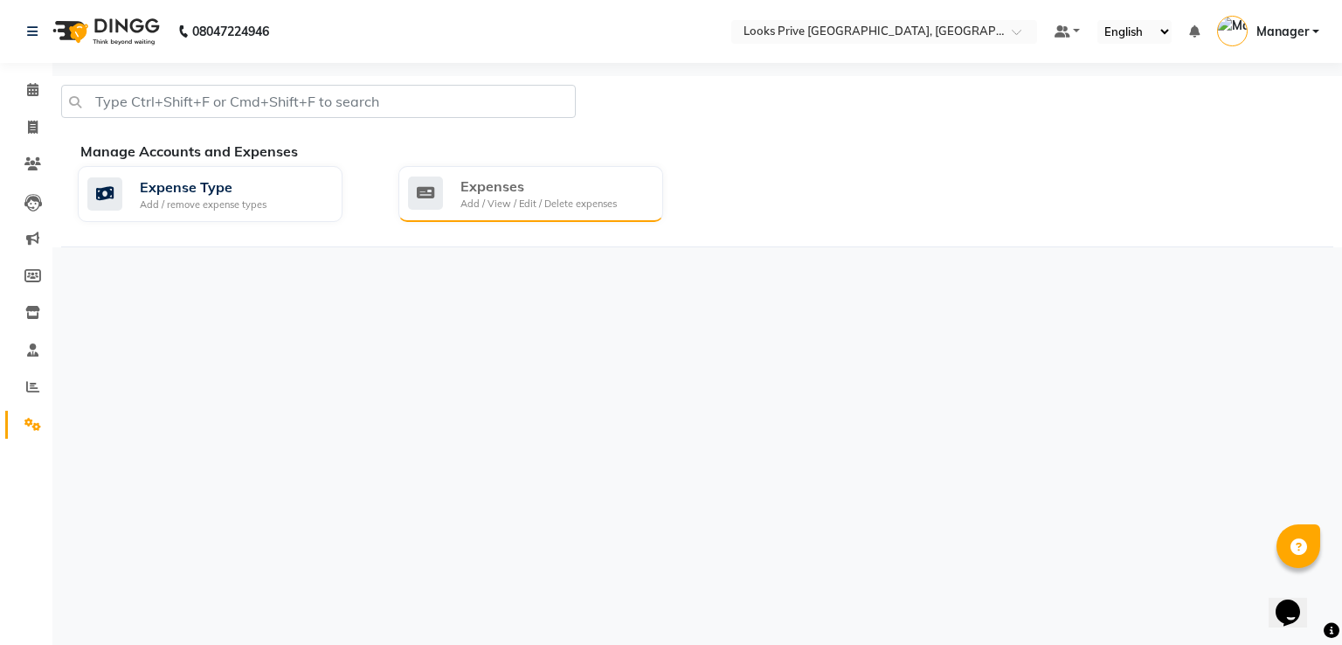
click at [587, 199] on div "Add / View / Edit / Delete expenses" at bounding box center [538, 204] width 156 height 15
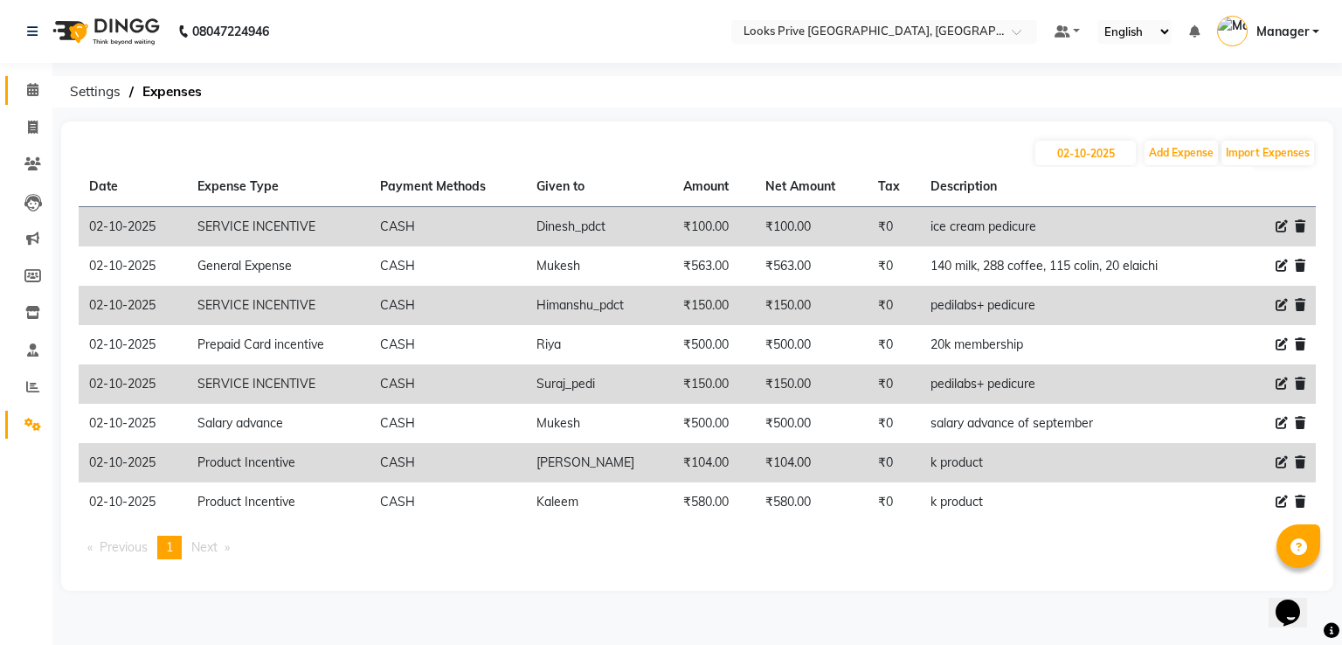
click at [26, 102] on link "Calendar" at bounding box center [26, 90] width 42 height 29
